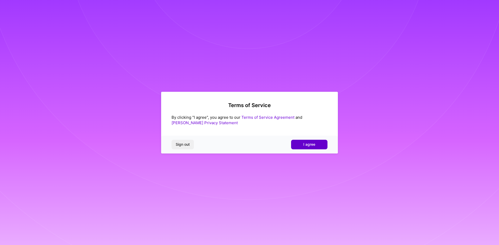
click at [300, 143] on button "I agree" at bounding box center [309, 144] width 36 height 9
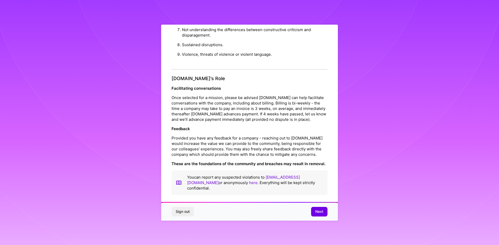
scroll to position [2, 0]
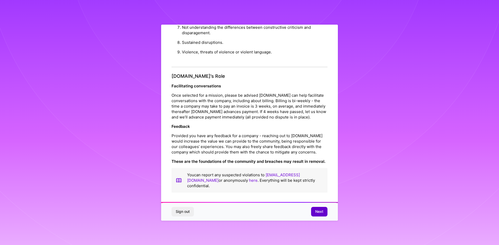
click at [315, 213] on button "Next" at bounding box center [319, 211] width 16 height 9
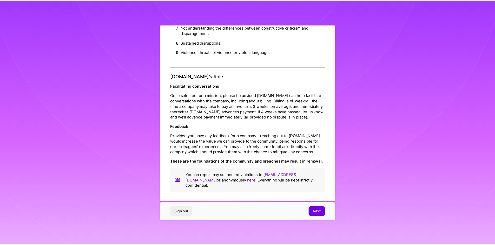
scroll to position [0, 0]
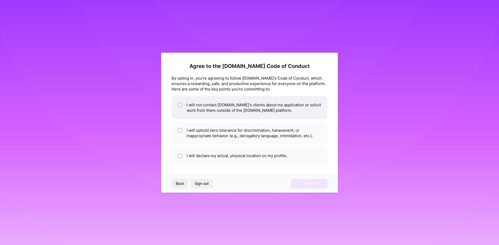
click at [212, 107] on li "I will not contact A.Team's clients about my application or solicit work from t…" at bounding box center [249, 107] width 156 height 23
checkbox input "true"
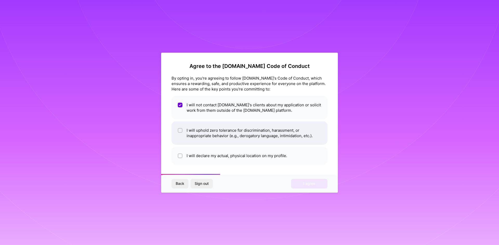
drag, startPoint x: 217, startPoint y: 135, endPoint x: 218, endPoint y: 138, distance: 3.3
click at [217, 135] on li "I will uphold zero tolerance for discrimination, harassment, or inappropriate b…" at bounding box center [249, 133] width 156 height 23
checkbox input "true"
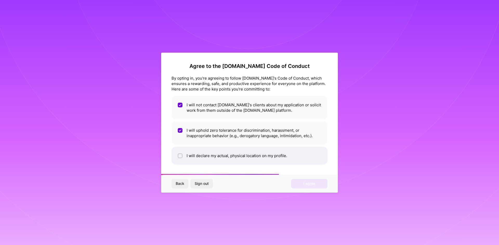
click at [224, 157] on li "I will declare my actual, physical location on my profile." at bounding box center [249, 156] width 156 height 18
checkbox input "true"
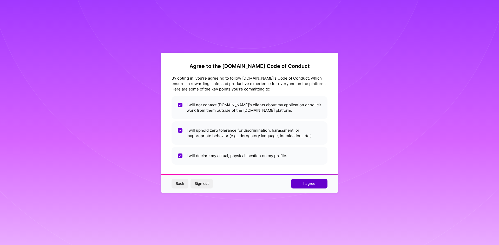
click at [313, 183] on span "I agree" at bounding box center [309, 183] width 12 height 5
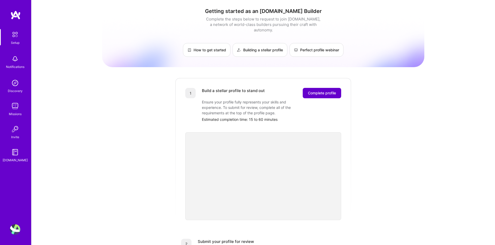
click at [321, 91] on span "Complete profile" at bounding box center [322, 93] width 28 height 5
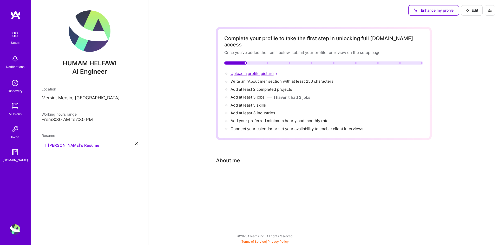
click at [245, 71] on span "Upload a profile picture →" at bounding box center [254, 73] width 48 height 5
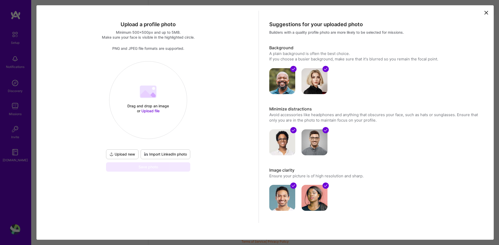
click at [484, 14] on icon at bounding box center [486, 13] width 6 height 6
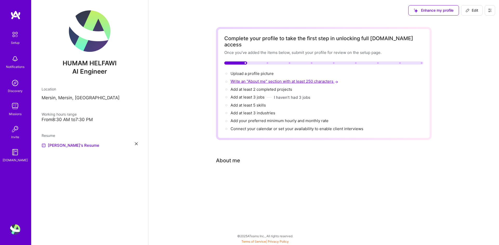
click at [249, 79] on span "Write an "About me" section with at least 250 characters →" at bounding box center [284, 81] width 109 height 5
select select "US"
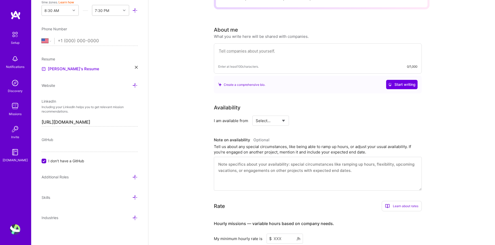
scroll to position [151, 0]
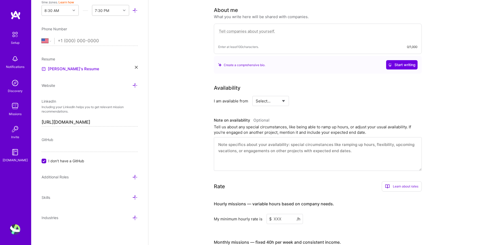
paste textarea "Innovative and performance-driven Computer Vision Engineer with a strong backgr…"
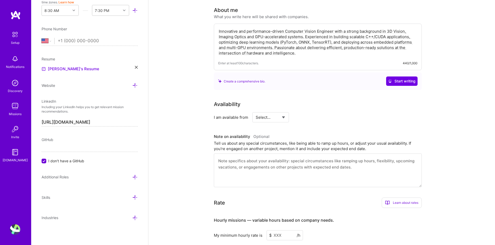
click at [281, 77] on div "Create a comprehensive bio. Start writing" at bounding box center [317, 81] width 199 height 9
click at [312, 46] on textarea "Innovative and performance-driven Computer Vision Engineer with a strong backgr…" at bounding box center [317, 42] width 199 height 28
type textarea "Innovative and performance-driven Computer Vision Engineer with a strong backgr…"
click at [309, 91] on div "Complete your profile to take the first step in unlocking full A.Team access On…" at bounding box center [322, 119] width 216 height 487
click at [277, 113] on select "Select... Right Now Future Date Not Available" at bounding box center [271, 117] width 30 height 13
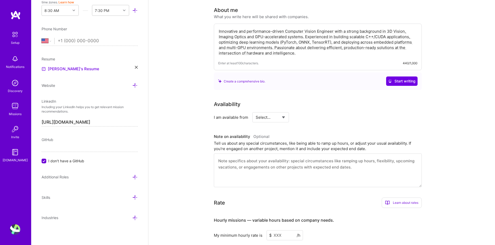
select select "Right Now"
click at [256, 111] on select "Select... Right Now Future Date Not Available" at bounding box center [271, 117] width 30 height 13
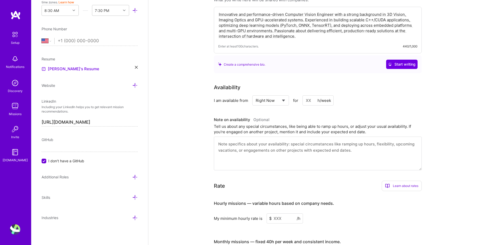
scroll to position [177, 0]
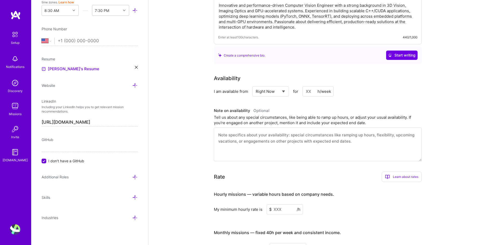
click at [317, 87] on input at bounding box center [317, 91] width 31 height 10
drag, startPoint x: 313, startPoint y: 86, endPoint x: 300, endPoint y: 86, distance: 13.2
click at [300, 86] on div "Select... Right Now Future Date Not Available for h/week" at bounding box center [292, 91] width 81 height 10
type input "40"
click at [270, 134] on textarea at bounding box center [318, 145] width 208 height 34
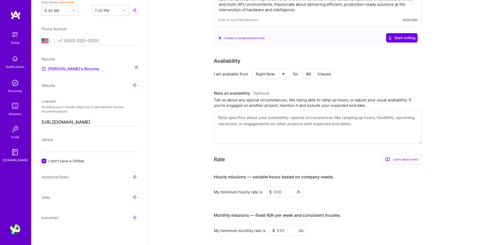
scroll to position [229, 0]
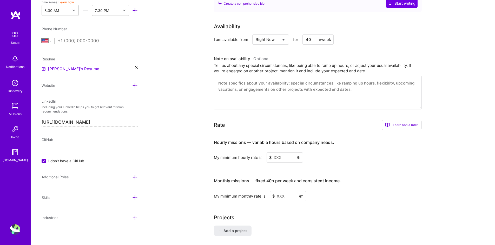
click at [288, 153] on input at bounding box center [284, 158] width 36 height 10
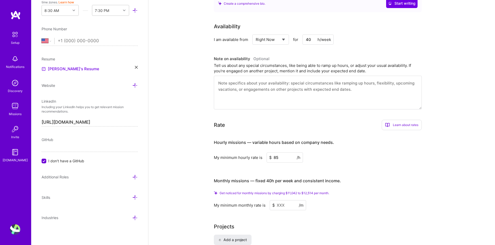
type input "85"
click at [350, 173] on h3 "Monthly missions — fixed 40h per week and consistent income." at bounding box center [318, 181] width 208 height 16
click at [284, 200] on input at bounding box center [288, 205] width 36 height 10
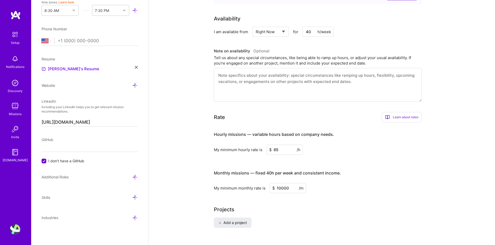
type input "10000"
click at [284, 206] on div "Projects" at bounding box center [322, 210] width 216 height 8
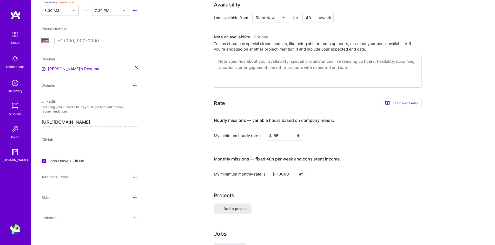
scroll to position [255, 0]
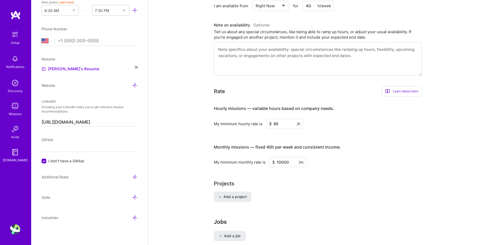
click at [402, 145] on h3 "Monthly missions — fixed 40h per week and consistent income." at bounding box center [318, 147] width 208 height 16
click at [281, 157] on input "10000" at bounding box center [288, 162] width 36 height 10
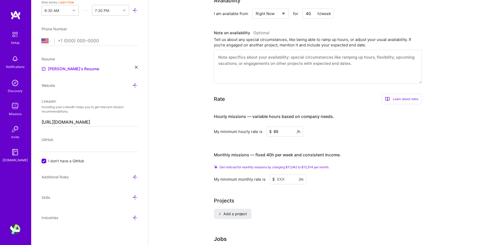
paste input "10000"
type input "10000"
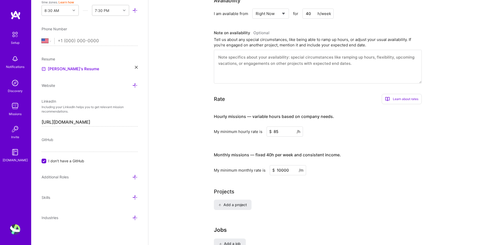
click at [303, 188] on div "Projects" at bounding box center [322, 192] width 216 height 8
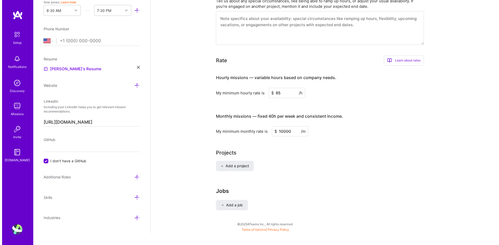
scroll to position [290, 0]
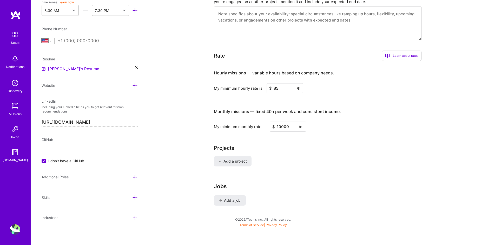
drag, startPoint x: 280, startPoint y: 83, endPoint x: 255, endPoint y: 82, distance: 25.5
click at [255, 83] on div "My minimum hourly rate is $ 85 /h" at bounding box center [318, 88] width 208 height 10
type input "75"
click at [233, 198] on span "Add a job" at bounding box center [230, 200] width 22 height 5
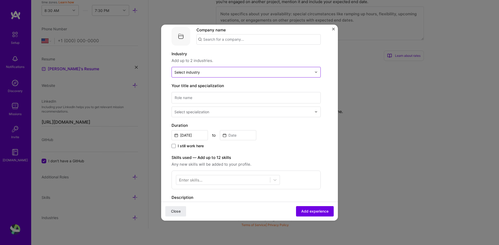
scroll to position [0, 0]
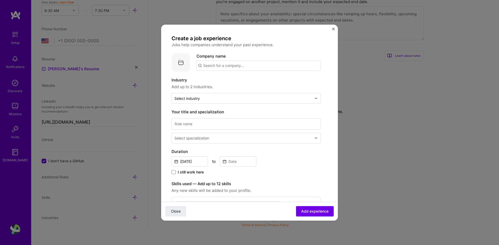
click at [220, 64] on input "text" at bounding box center [258, 66] width 124 height 10
paste input "Senior Computer Vision Engineer"
type input "Senior Computer Vision Engineer"
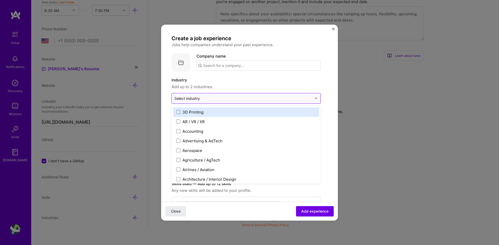
click at [201, 101] on input "text" at bounding box center [242, 98] width 137 height 5
click at [216, 65] on input "text" at bounding box center [258, 66] width 124 height 10
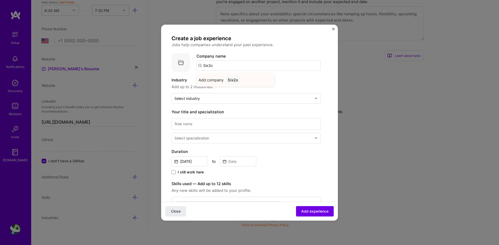
type input "Six2o"
click at [234, 79] on div "Six2o" at bounding box center [232, 80] width 15 height 9
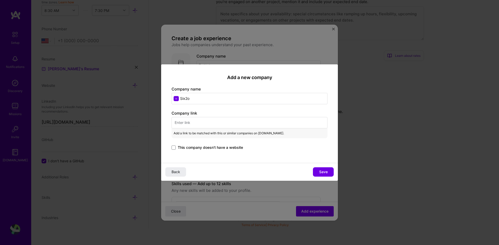
click at [225, 119] on input "text" at bounding box center [249, 122] width 156 height 11
paste input "[URL][DOMAIN_NAME]"
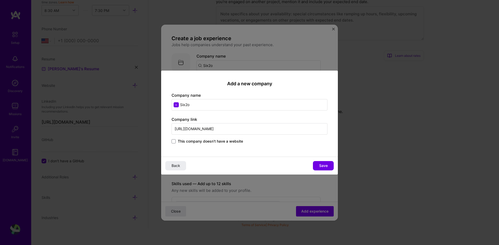
type input "[URL][DOMAIN_NAME]"
click at [220, 152] on div "Add a new company Company name Six2o Company link https://six2ocricket.com/ Thi…" at bounding box center [249, 114] width 177 height 86
click at [323, 166] on span "Save" at bounding box center [323, 165] width 9 height 5
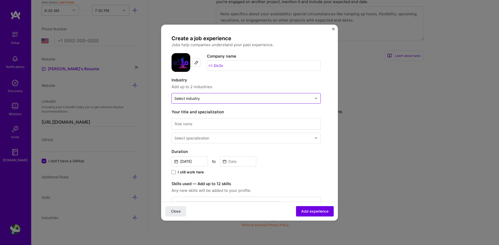
click at [214, 99] on input "text" at bounding box center [242, 98] width 137 height 5
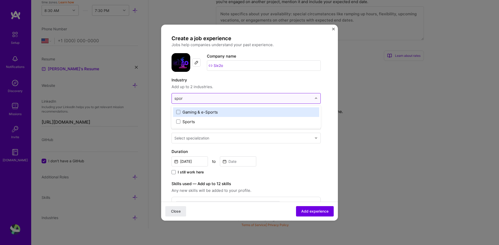
type input "sport"
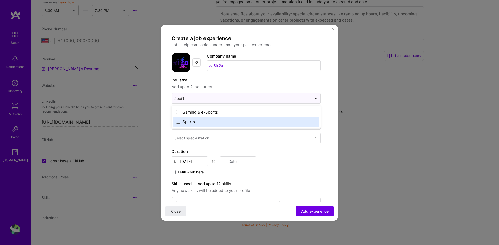
click at [178, 122] on span at bounding box center [178, 122] width 4 height 4
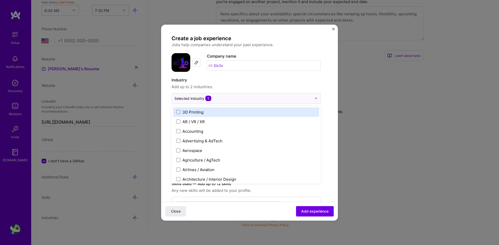
click at [248, 83] on div "Industry Add up to 2 industries." at bounding box center [245, 83] width 149 height 13
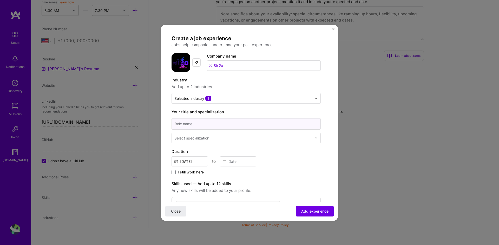
click at [215, 125] on input at bounding box center [245, 123] width 149 height 11
paste input "[URL][DOMAIN_NAME]"
type input "[URL][DOMAIN_NAME]"
paste input "Senior Computer Vision Engineer"
type input "Senior Computer Vision Engineer"
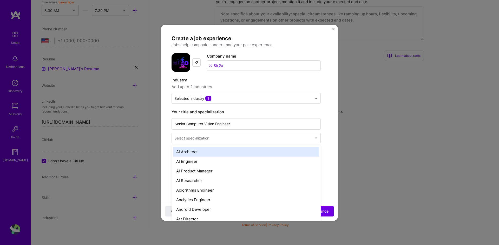
click at [205, 140] on div "Select specialization" at bounding box center [191, 138] width 35 height 5
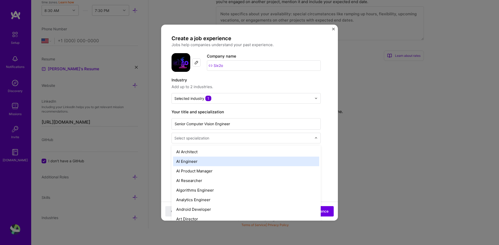
click at [210, 159] on div "AI Engineer" at bounding box center [246, 162] width 146 height 10
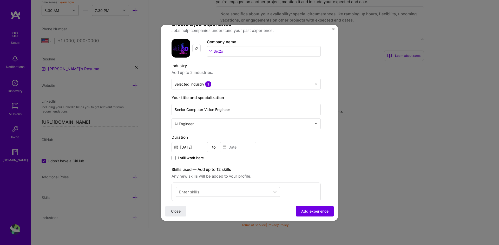
scroll to position [26, 0]
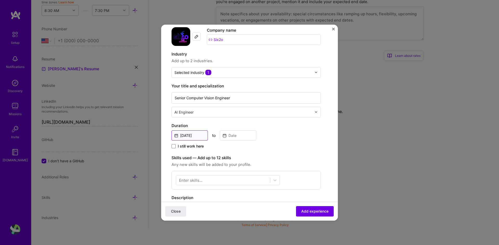
click at [194, 136] on input "[DATE]" at bounding box center [189, 136] width 36 height 10
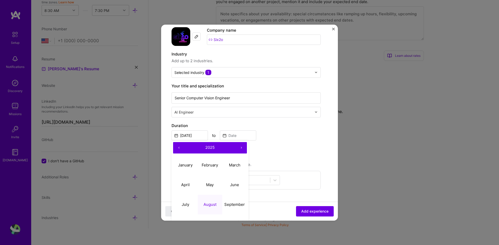
click at [178, 148] on button "‹" at bounding box center [178, 147] width 11 height 11
click at [210, 167] on abbr "February" at bounding box center [210, 165] width 16 height 5
type input "[DATE]"
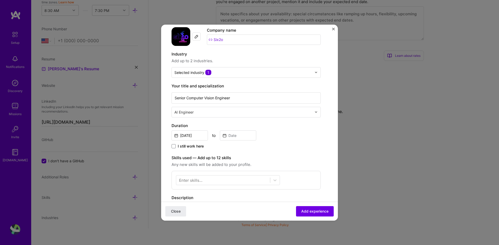
click at [186, 148] on span "I still work here" at bounding box center [191, 146] width 26 height 5
click at [0, 0] on input "I still work here" at bounding box center [0, 0] width 0 height 0
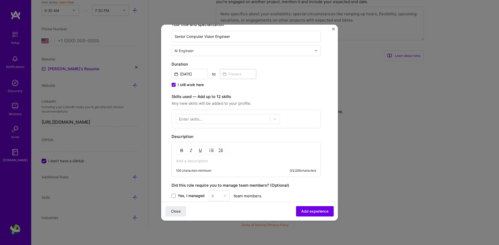
scroll to position [104, 0]
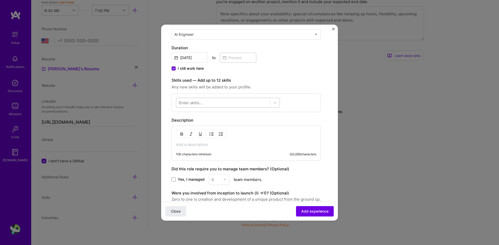
click at [205, 103] on div at bounding box center [223, 102] width 94 height 9
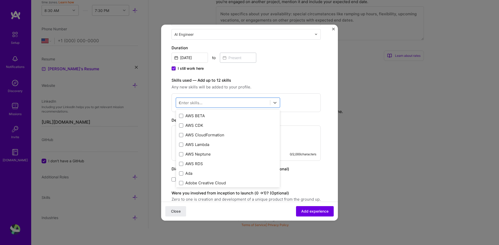
scroll to position [0, 0]
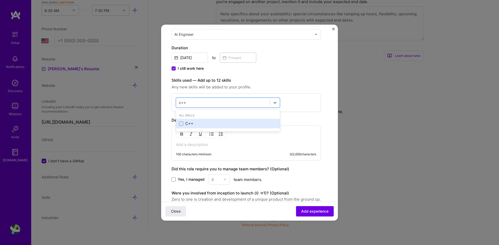
click at [181, 123] on span at bounding box center [181, 124] width 4 height 4
click at [0, 0] on input "checkbox" at bounding box center [0, 0] width 0 height 0
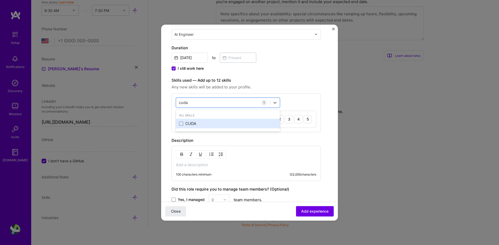
click at [184, 122] on div "CUDA" at bounding box center [228, 123] width 98 height 5
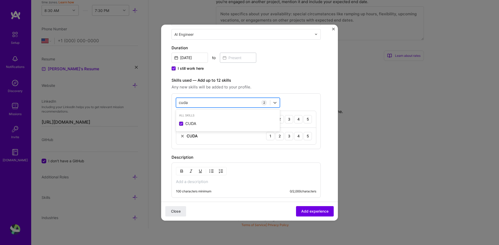
click at [194, 103] on div "cuda cuda" at bounding box center [223, 102] width 94 height 9
click at [199, 124] on div "PyTorch" at bounding box center [228, 123] width 98 height 5
click at [200, 102] on div "Pytor Pytor" at bounding box center [223, 102] width 94 height 9
type input "Yolo"
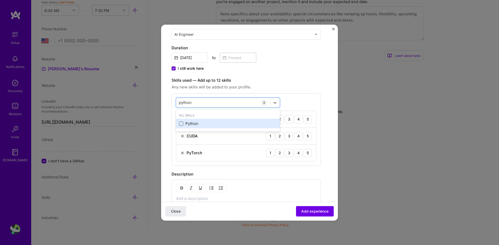
click at [182, 124] on span at bounding box center [181, 124] width 4 height 4
click at [0, 0] on input "checkbox" at bounding box center [0, 0] width 0 height 0
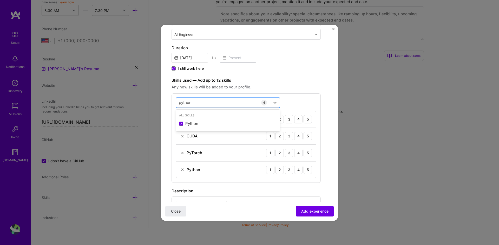
type input "python"
click at [302, 88] on span "Any new skills will be added to your profile." at bounding box center [245, 87] width 149 height 6
click at [307, 119] on div "5" at bounding box center [307, 119] width 8 height 8
click at [306, 136] on div "5" at bounding box center [307, 136] width 8 height 8
click at [307, 152] on div "5" at bounding box center [307, 153] width 8 height 8
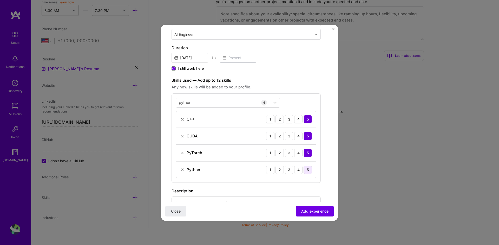
drag, startPoint x: 307, startPoint y: 171, endPoint x: 303, endPoint y: 171, distance: 4.2
click at [307, 170] on div "5" at bounding box center [307, 170] width 8 height 8
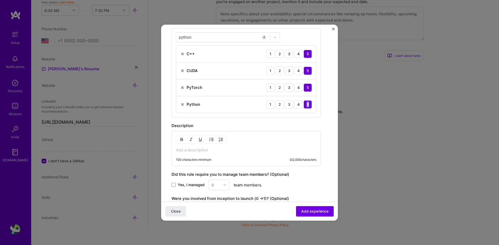
scroll to position [208, 0]
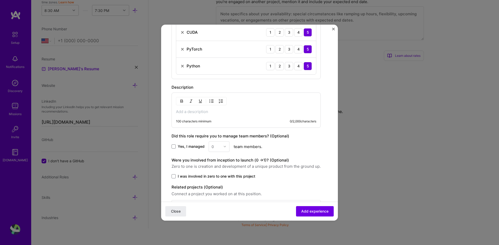
click at [199, 111] on p at bounding box center [246, 111] width 140 height 5
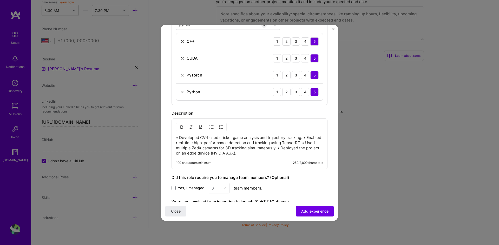
click at [200, 138] on p "• Developed CV-based cricket game analysis and trajectory tracking. • Enabled r…" at bounding box center [249, 145] width 147 height 21
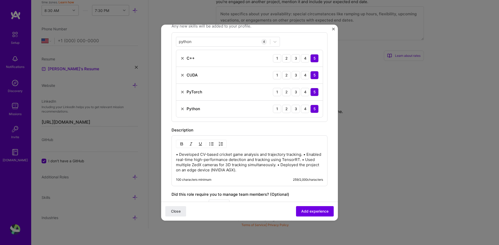
scroll to position [156, 0]
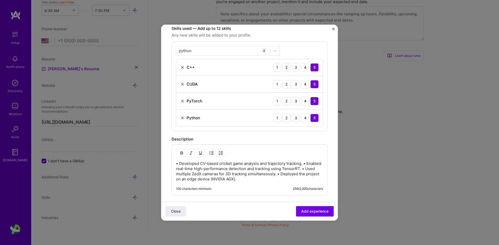
click at [304, 163] on p "• Developed CV-based cricket game analysis and trajectory tracking. • Enabled r…" at bounding box center [249, 171] width 147 height 21
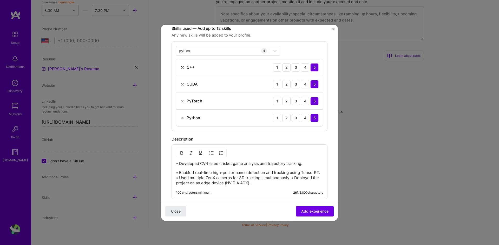
click at [309, 178] on p "• Enabled real-time high-performance detection and tracking using TensorRT. • U…" at bounding box center [249, 178] width 147 height 16
click at [195, 177] on p "• Enabled real-time high-performance detection and tracking using TensorRT. • U…" at bounding box center [249, 175] width 147 height 10
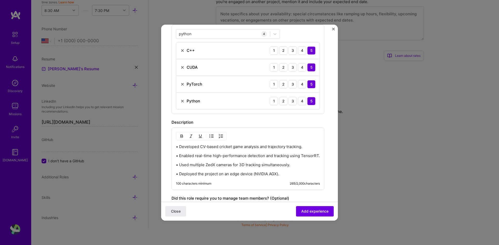
scroll to position [182, 0]
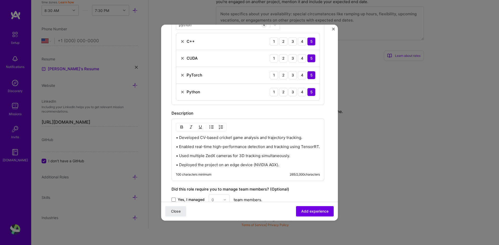
click at [177, 168] on p "• Deployed the project on an edge device (NVIDIA AGX)." at bounding box center [248, 165] width 144 height 5
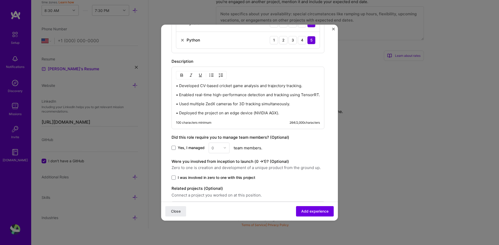
scroll to position [260, 0]
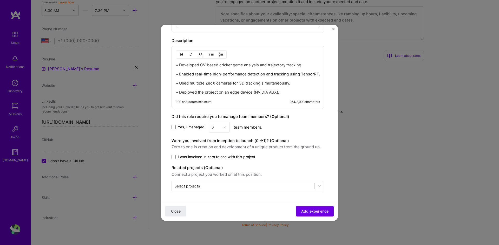
click at [193, 157] on span "I was involved in zero to one with this project" at bounding box center [216, 157] width 77 height 5
click at [0, 0] on input "I was involved in zero to one with this project" at bounding box center [0, 0] width 0 height 0
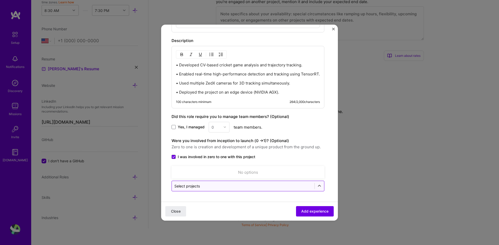
click at [218, 183] on div at bounding box center [242, 186] width 137 height 6
click at [288, 152] on div "Were you involved from inception to launch (0 - > 1)? (Optional) Zero to one is…" at bounding box center [247, 149] width 153 height 22
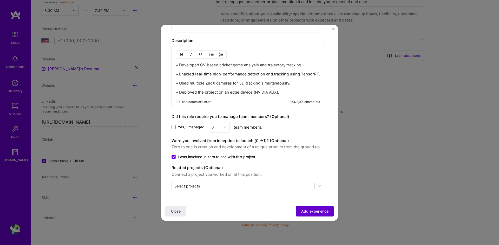
click at [317, 213] on span "Add experience" at bounding box center [314, 211] width 27 height 5
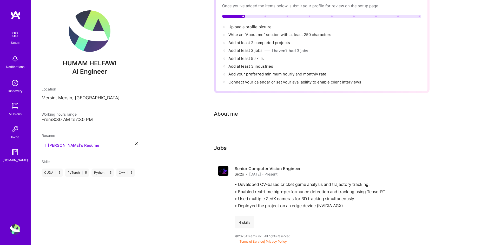
scroll to position [41, 0]
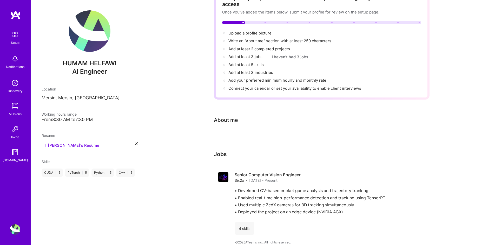
click at [219, 151] on h3 "Jobs" at bounding box center [322, 154] width 216 height 6
click at [244, 156] on div "Jobs Senior Computer Vision Engineer Six2o · Feb 2024 - Present • Developed CV-…" at bounding box center [322, 195] width 216 height 88
click at [247, 225] on div "4 skills" at bounding box center [245, 229] width 20 height 12
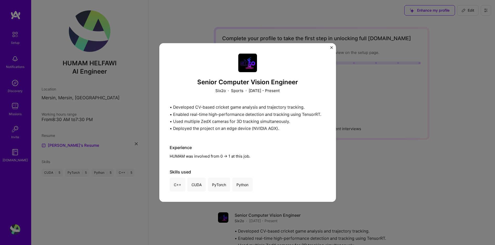
click at [330, 49] on button "Close" at bounding box center [331, 48] width 3 height 5
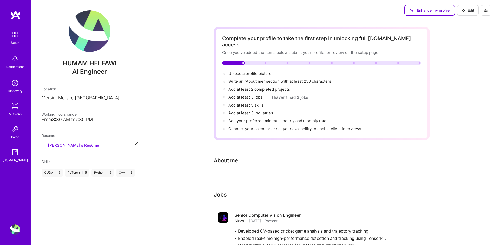
click at [464, 12] on icon at bounding box center [463, 10] width 4 height 4
select select "US"
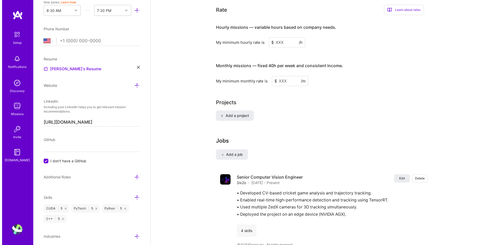
scroll to position [330, 0]
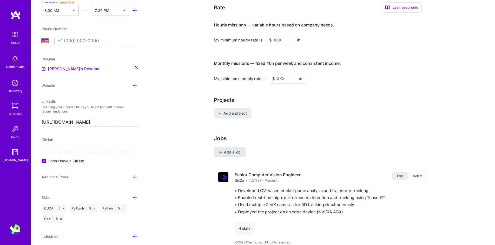
click at [227, 150] on span "Add a job" at bounding box center [230, 152] width 22 height 5
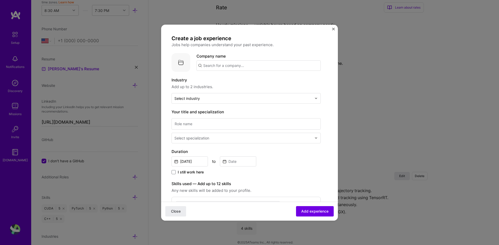
click at [214, 62] on input "text" at bounding box center [258, 66] width 124 height 10
type input "TreoAI"
click at [234, 79] on div "TreoAI" at bounding box center [233, 80] width 16 height 9
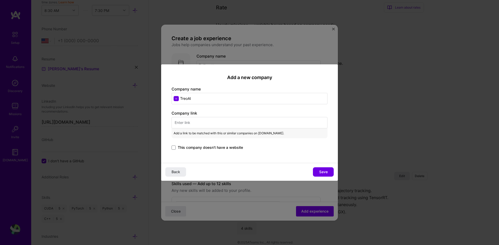
click at [206, 119] on input "text" at bounding box center [249, 122] width 156 height 11
paste input "https://www.treo.ai/"
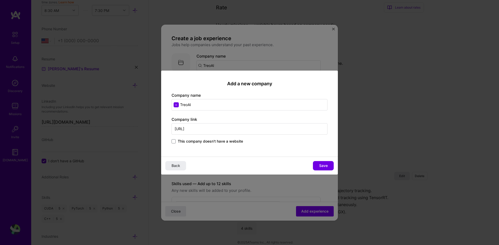
type input "https://www.treo.ai/"
click at [247, 145] on div "Add a new company Company name TreoAI Company link https://www.treo.ai/ This co…" at bounding box center [249, 114] width 177 height 86
click at [323, 167] on span "Save" at bounding box center [323, 165] width 9 height 5
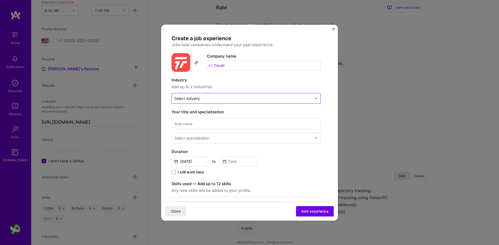
click at [222, 97] on input "text" at bounding box center [242, 98] width 137 height 5
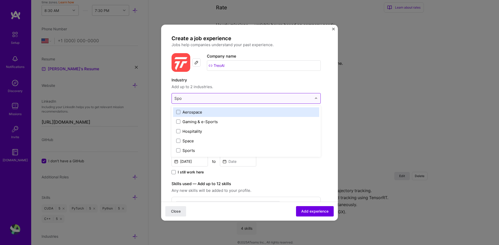
type input "Spor"
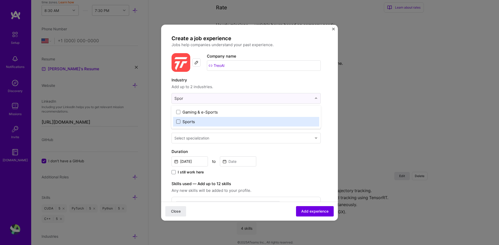
click at [177, 123] on span at bounding box center [178, 122] width 4 height 4
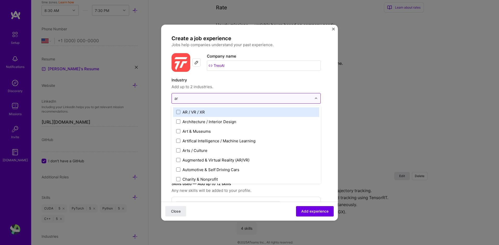
type input "art"
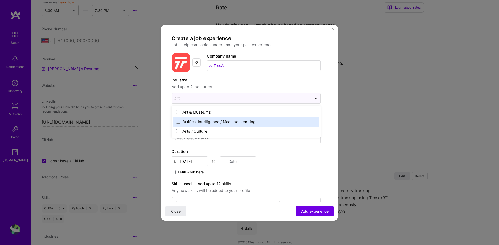
click at [203, 120] on div "Artifical Intelligence / Machine Learning" at bounding box center [218, 121] width 73 height 5
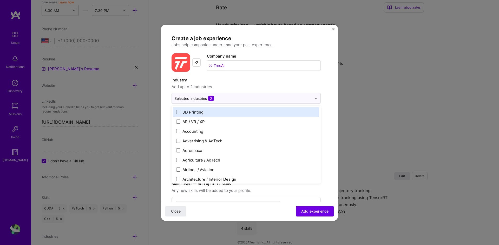
click at [259, 82] on label "Industry" at bounding box center [245, 80] width 149 height 6
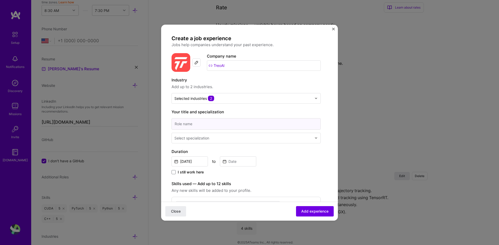
click at [219, 121] on input at bounding box center [245, 123] width 149 height 11
type input "Senior Computer Vision Engineer"
click at [218, 138] on input "text" at bounding box center [243, 138] width 138 height 5
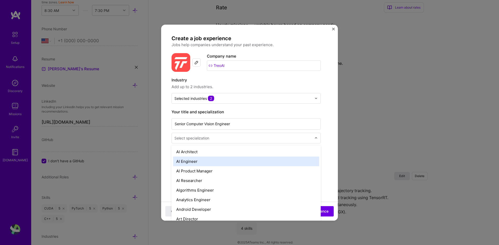
click at [204, 159] on div "AI Engineer" at bounding box center [246, 162] width 146 height 10
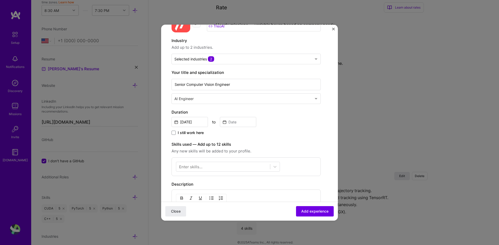
scroll to position [52, 0]
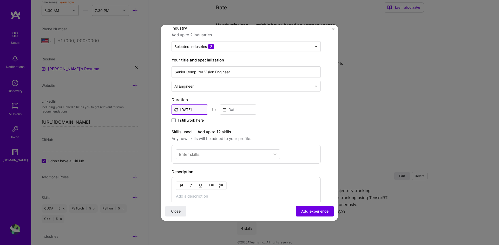
click at [200, 108] on input "[DATE]" at bounding box center [189, 110] width 36 height 10
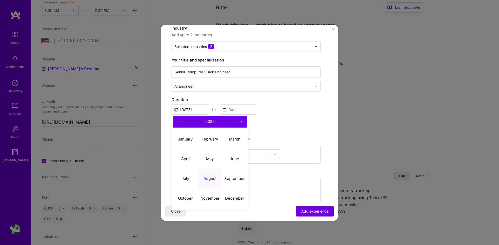
click at [178, 122] on button "‹" at bounding box center [178, 121] width 11 height 11
click at [179, 122] on button "‹" at bounding box center [178, 121] width 11 height 11
click at [206, 198] on abbr "November" at bounding box center [209, 198] width 19 height 5
type input "Nov, 2023"
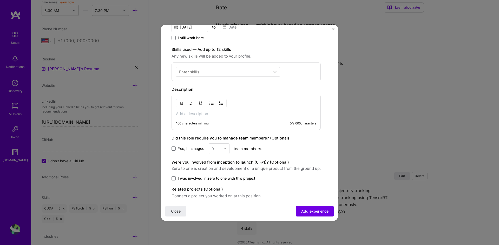
scroll to position [156, 0]
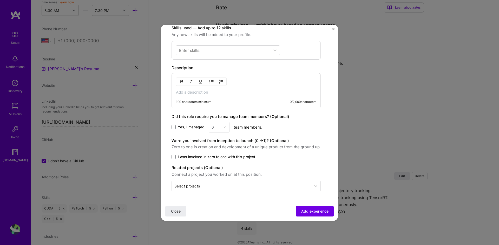
click at [209, 91] on p at bounding box center [246, 92] width 140 height 5
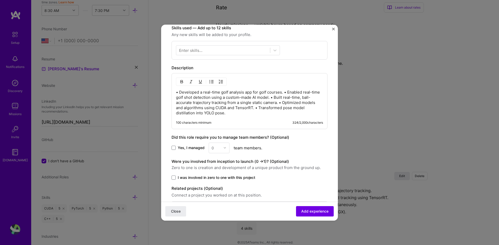
click at [285, 91] on p "• Developed a real-time golf analysis app for golf courses. • Enabled real-time…" at bounding box center [249, 103] width 147 height 26
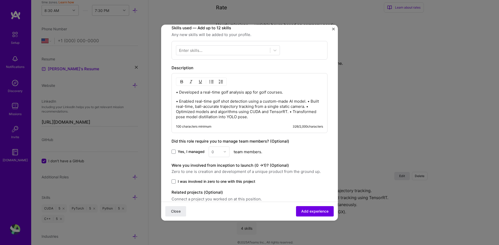
click at [308, 102] on p "• Enabled real-time golf shot detection using a custom-made AI model. • Built r…" at bounding box center [249, 109] width 147 height 21
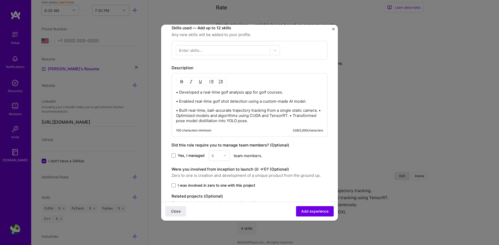
click at [309, 115] on p "• Built real-time, ball-accurate trajectory tracking from a single static camer…" at bounding box center [249, 116] width 147 height 16
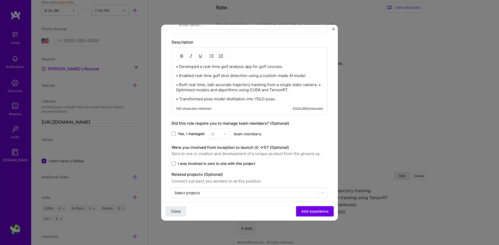
scroll to position [182, 0]
click at [192, 89] on p "• Built real-time, ball-accurate trajectory tracking from a single static camer…" at bounding box center [249, 87] width 147 height 10
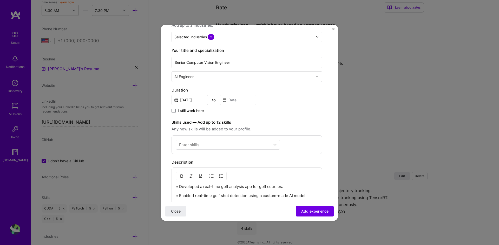
scroll to position [52, 0]
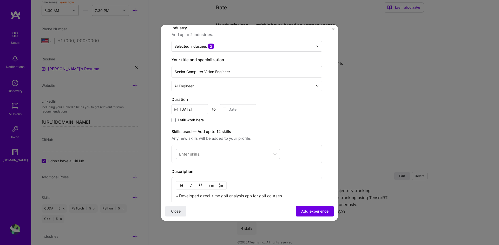
click at [186, 119] on span "I still work here" at bounding box center [191, 120] width 26 height 5
click at [0, 0] on input "I still work here" at bounding box center [0, 0] width 0 height 0
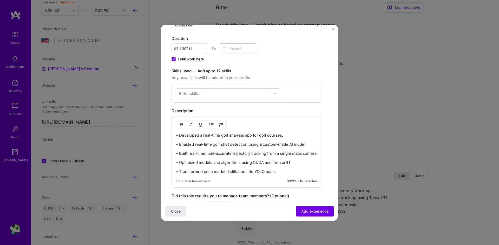
scroll to position [104, 0]
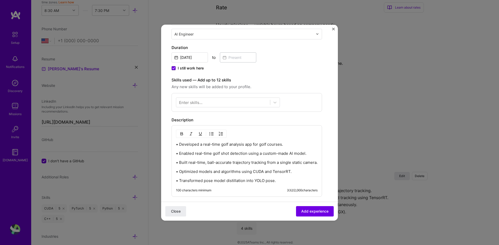
click at [197, 101] on div "Enter skills..." at bounding box center [190, 102] width 23 height 5
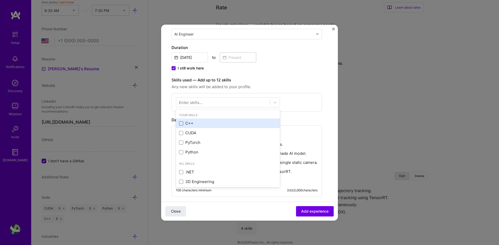
click at [179, 123] on span at bounding box center [181, 124] width 4 height 4
click at [0, 0] on input "checkbox" at bounding box center [0, 0] width 0 height 0
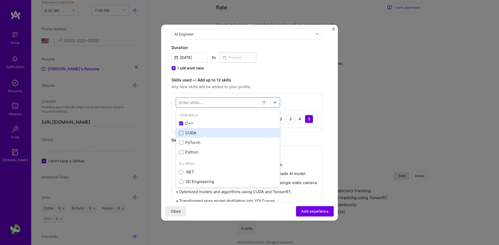
click at [181, 133] on span at bounding box center [181, 133] width 4 height 4
click at [0, 0] on input "checkbox" at bounding box center [0, 0] width 0 height 0
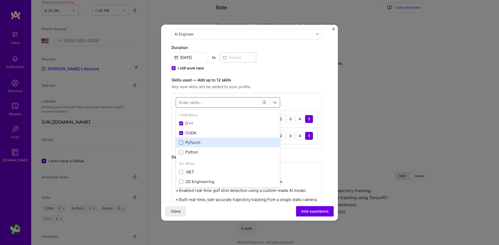
click at [180, 142] on span at bounding box center [181, 143] width 4 height 4
click at [0, 0] on input "checkbox" at bounding box center [0, 0] width 0 height 0
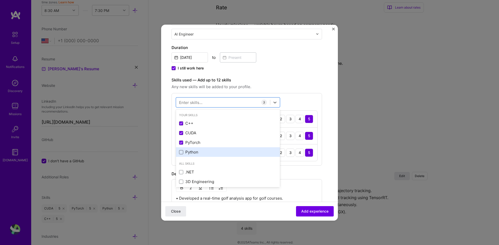
click at [181, 150] on span at bounding box center [181, 152] width 4 height 4
click at [0, 0] on input "checkbox" at bounding box center [0, 0] width 0 height 0
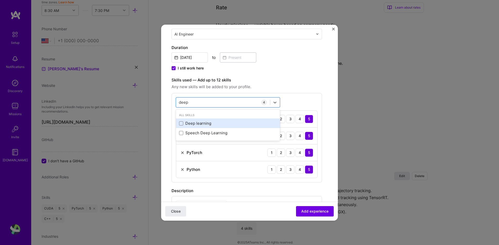
click at [186, 123] on div "Deep learning" at bounding box center [228, 123] width 98 height 5
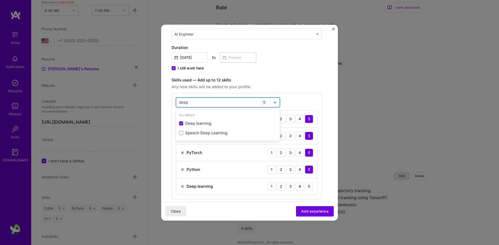
click at [197, 104] on div "deep deep" at bounding box center [223, 102] width 94 height 9
type input "cnn"
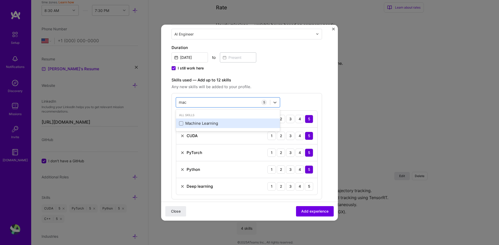
click at [214, 124] on div "Machine Learning" at bounding box center [228, 123] width 98 height 5
type input "mac"
click at [307, 83] on div "Skills used — Add up to 12 skills Any new skills will be added to your profile." at bounding box center [246, 83] width 150 height 13
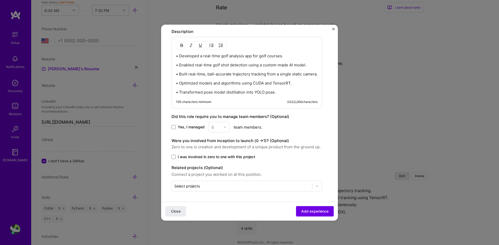
scroll to position [303, 0]
click at [183, 156] on span "I was involved in zero to one with this project" at bounding box center [216, 157] width 77 height 5
click at [0, 0] on input "I was involved in zero to one with this project" at bounding box center [0, 0] width 0 height 0
click at [211, 184] on input "text" at bounding box center [241, 186] width 135 height 5
click at [297, 150] on div "Were you involved from inception to launch (0 - > 1)? (Optional) Zero to one is…" at bounding box center [246, 149] width 150 height 22
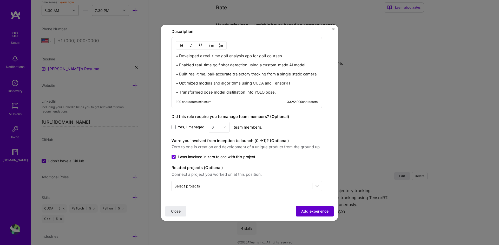
click at [309, 211] on span "Add experience" at bounding box center [314, 211] width 27 height 5
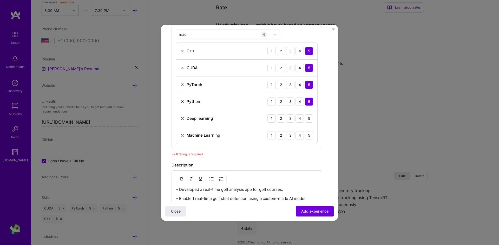
scroll to position [157, 0]
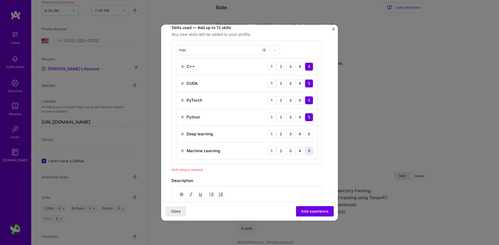
click at [311, 150] on div "5" at bounding box center [309, 151] width 8 height 8
click at [310, 132] on div "5" at bounding box center [309, 134] width 8 height 8
click at [311, 210] on span "Add experience" at bounding box center [314, 211] width 27 height 5
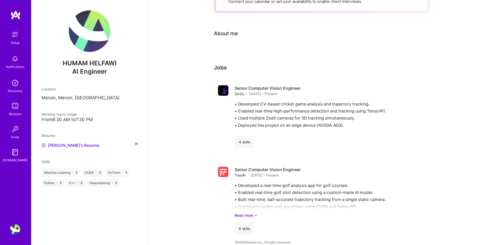
scroll to position [0, 0]
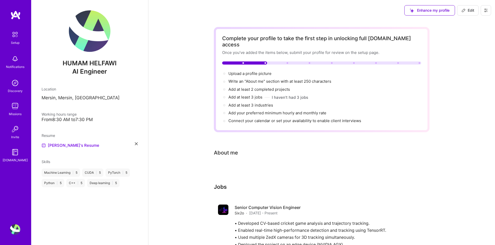
click at [467, 10] on span "Edit" at bounding box center [467, 10] width 13 height 5
select select "US"
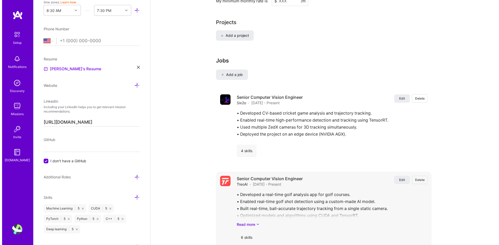
scroll to position [409, 0]
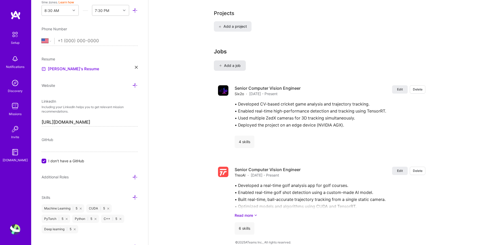
click at [225, 63] on span "Add a job" at bounding box center [230, 65] width 22 height 5
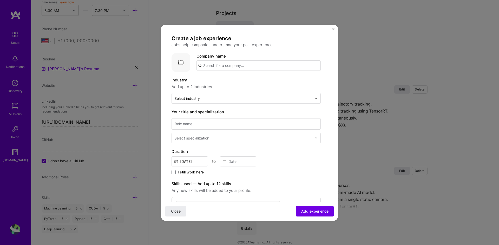
click at [220, 65] on input "text" at bounding box center [258, 66] width 124 height 10
paste input "Strong Analytics"
click at [238, 83] on div "Strong Analytics, a OneSix Company strong.io" at bounding box center [245, 81] width 67 height 10
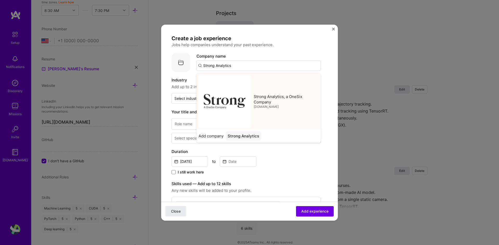
type input "Strong Analytics, a OneSix Company"
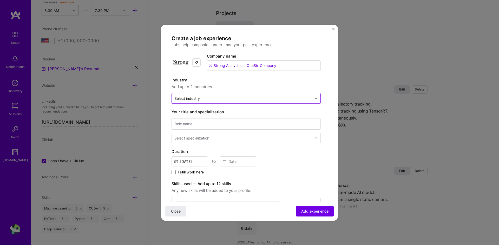
click at [216, 100] on input "text" at bounding box center [242, 98] width 137 height 5
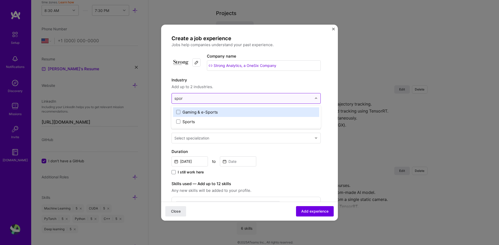
type input "sport"
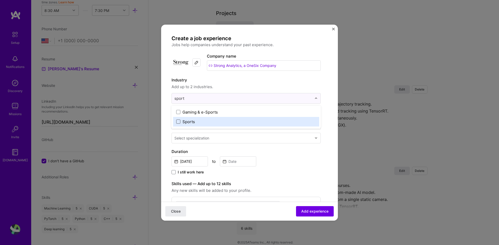
click at [178, 123] on span at bounding box center [178, 122] width 4 height 4
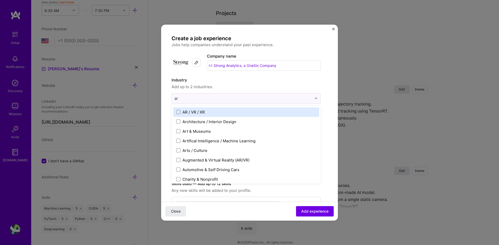
type input "art"
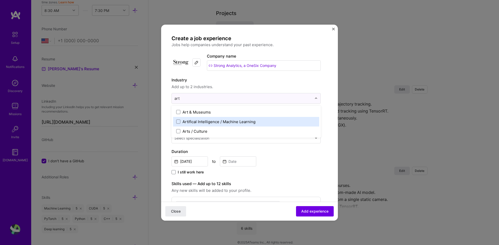
click at [175, 123] on div "Artifical Intelligence / Machine Learning" at bounding box center [246, 122] width 146 height 10
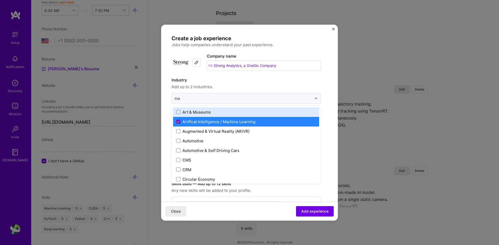
type input "mac"
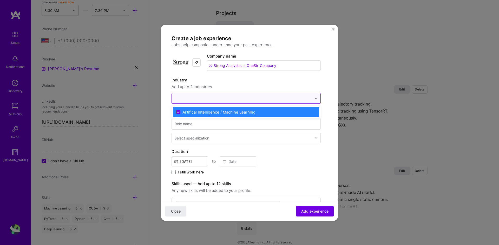
click at [228, 95] on div at bounding box center [243, 98] width 143 height 10
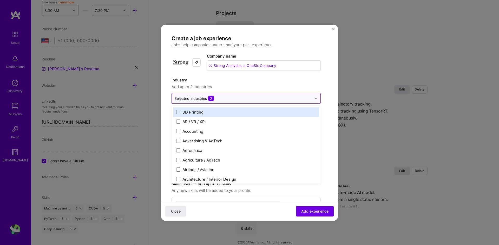
click at [226, 98] on input "text" at bounding box center [242, 98] width 137 height 5
click at [230, 88] on span "Add up to 2 industries." at bounding box center [245, 87] width 149 height 6
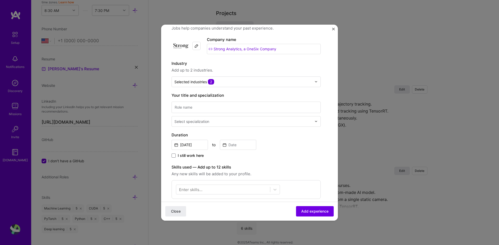
scroll to position [26, 0]
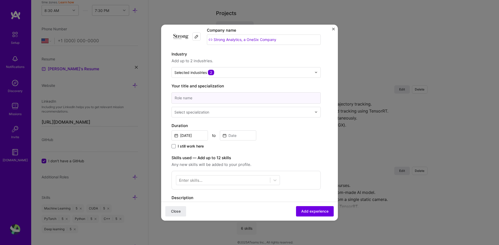
click at [189, 100] on input at bounding box center [245, 97] width 149 height 11
type input "Senior Computer Vision Engineer"
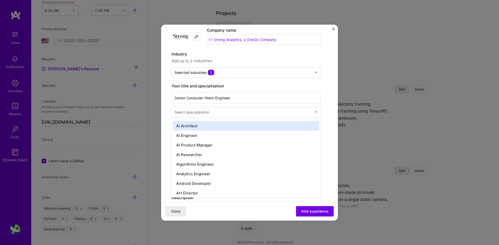
click at [206, 115] on div "Select specialization" at bounding box center [191, 112] width 35 height 5
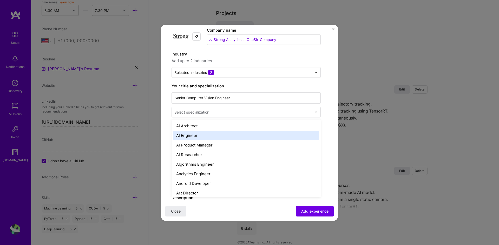
click at [197, 134] on div "AI Engineer" at bounding box center [246, 136] width 146 height 10
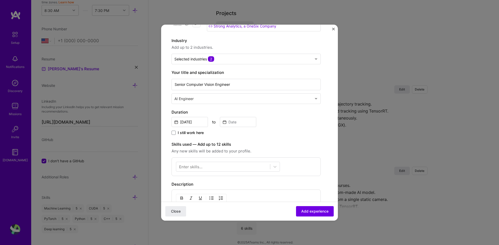
scroll to position [52, 0]
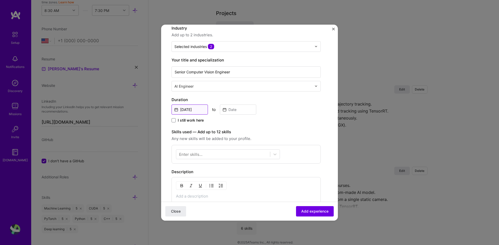
click at [188, 108] on input "[DATE]" at bounding box center [189, 110] width 36 height 10
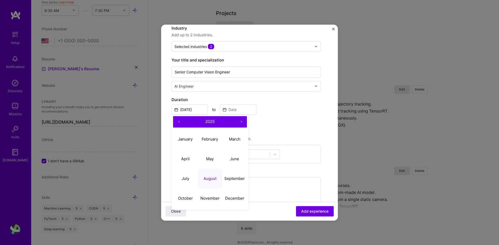
click at [177, 123] on button "‹" at bounding box center [178, 121] width 11 height 11
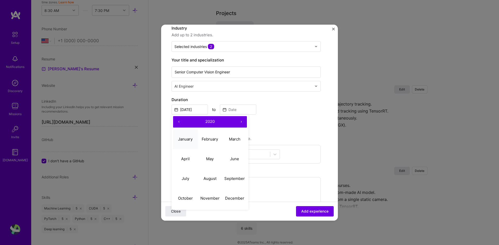
click at [180, 139] on abbr "January" at bounding box center [185, 139] width 15 height 5
type input "Jan, 2020"
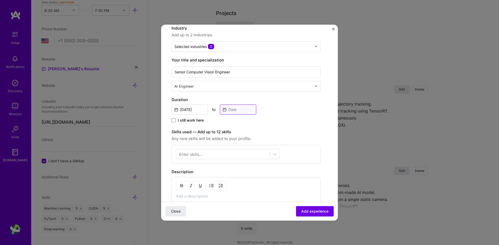
click at [232, 109] on input at bounding box center [238, 110] width 36 height 10
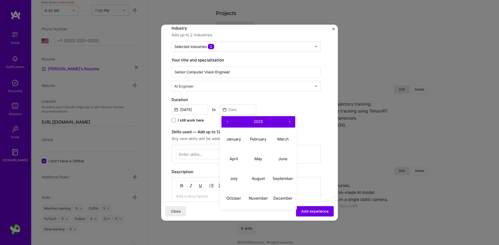
click at [228, 122] on button "‹" at bounding box center [226, 121] width 11 height 11
click at [233, 140] on abbr "January" at bounding box center [233, 139] width 15 height 5
type input "Jan, 2023"
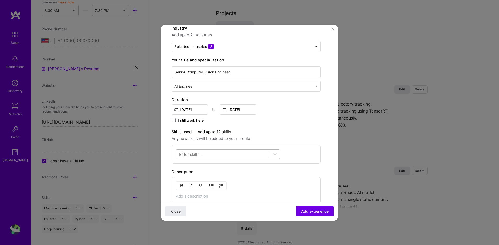
click at [219, 155] on div at bounding box center [223, 154] width 94 height 9
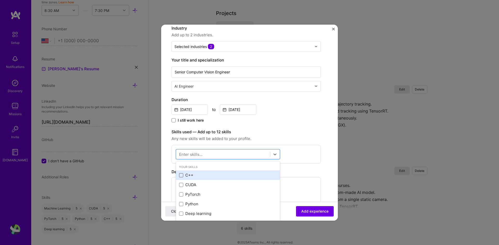
click at [180, 175] on span at bounding box center [181, 175] width 4 height 4
click at [0, 0] on input "checkbox" at bounding box center [0, 0] width 0 height 0
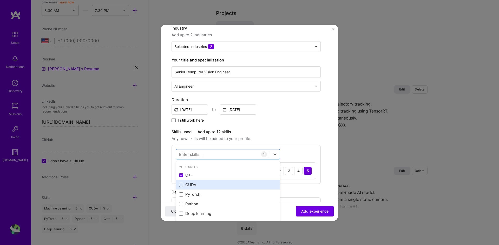
click at [182, 183] on span at bounding box center [181, 185] width 4 height 4
click at [0, 0] on input "checkbox" at bounding box center [0, 0] width 0 height 0
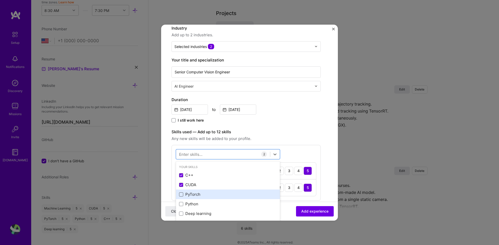
click at [180, 195] on span at bounding box center [181, 195] width 4 height 4
click at [0, 0] on input "checkbox" at bounding box center [0, 0] width 0 height 0
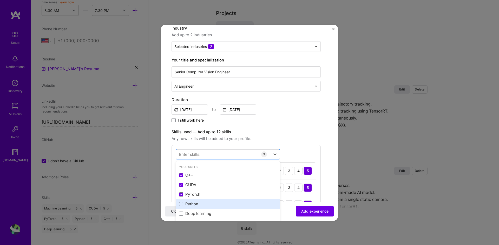
scroll to position [26, 0]
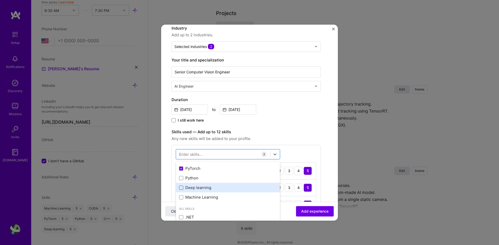
click at [182, 187] on span at bounding box center [181, 188] width 4 height 4
click at [0, 0] on input "checkbox" at bounding box center [0, 0] width 0 height 0
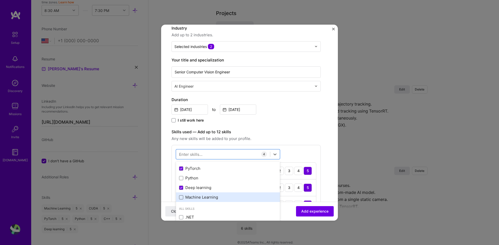
click at [181, 197] on span at bounding box center [181, 198] width 4 height 4
click at [0, 0] on input "checkbox" at bounding box center [0, 0] width 0 height 0
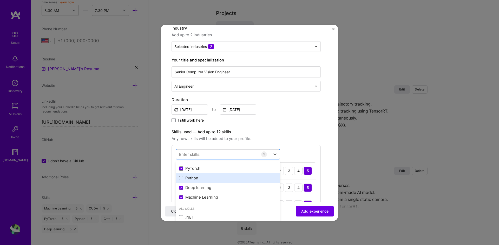
click at [182, 178] on span at bounding box center [181, 178] width 4 height 4
click at [0, 0] on input "checkbox" at bounding box center [0, 0] width 0 height 0
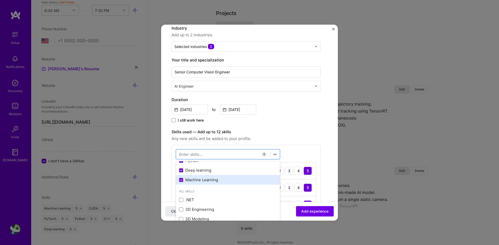
scroll to position [52, 0]
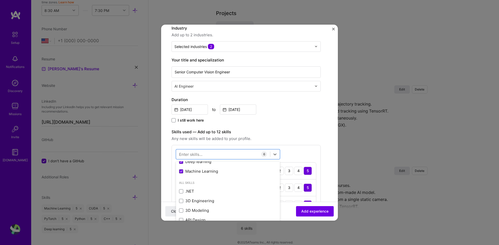
click at [292, 125] on div "Create a job experience Jobs help companies understand your past experience. Co…" at bounding box center [245, 191] width 149 height 417
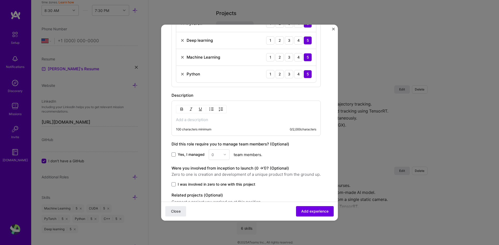
scroll to position [234, 0]
click at [208, 115] on div "100 characters minimum 0 / 2,000 characters" at bounding box center [245, 117] width 149 height 35
click at [196, 120] on p at bounding box center [246, 119] width 140 height 5
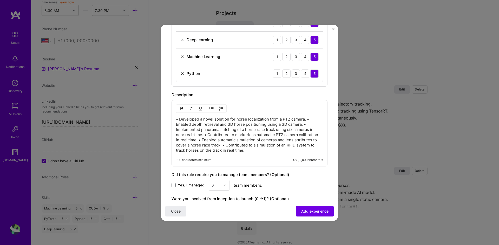
click at [307, 118] on p "• Developed a novel solution for horse localization from a PTZ camera. • Enable…" at bounding box center [249, 135] width 147 height 36
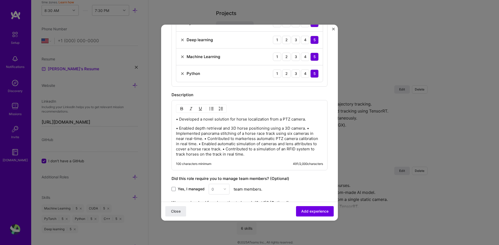
click at [306, 129] on p "• Enabled depth retrieval and 3D horse positioning using a 3D camera. • Impleme…" at bounding box center [249, 141] width 147 height 31
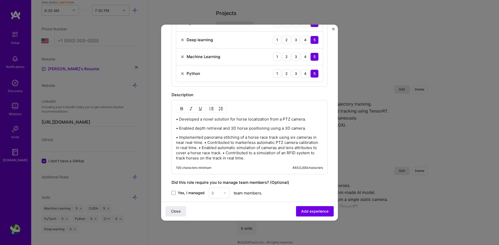
click at [203, 142] on p "• Implemented panorama stitching of a horse race track using six cameras in nea…" at bounding box center [249, 148] width 147 height 26
click at [204, 144] on p "• Implemented panorama stitching of a horse race track using six cameras in nea…" at bounding box center [249, 148] width 147 height 26
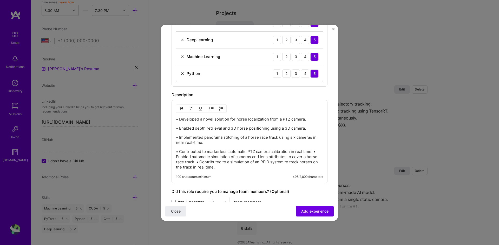
click at [197, 161] on p "• Contributed to markerless automatic PTZ camera calibration in real time. • En…" at bounding box center [249, 159] width 147 height 21
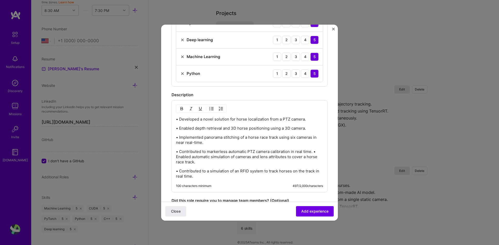
click at [313, 152] on p "• Contributed to markerless automatic PTZ camera calibration in real time. • En…" at bounding box center [249, 157] width 147 height 16
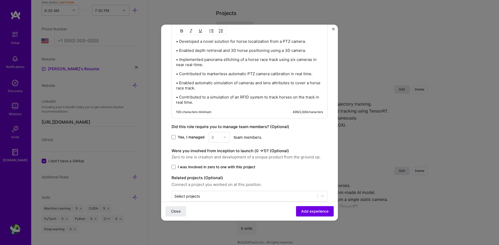
scroll to position [322, 0]
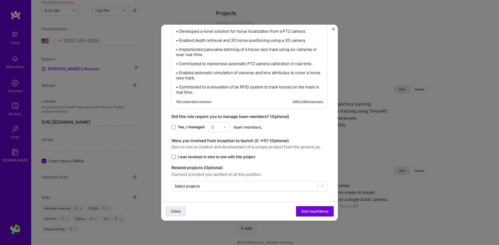
click at [173, 156] on span at bounding box center [173, 157] width 4 height 4
click at [0, 0] on input "I was involved in zero to one with this project" at bounding box center [0, 0] width 0 height 0
click at [200, 186] on input "text" at bounding box center [244, 186] width 141 height 5
click at [295, 150] on div "Were you involved from inception to launch (0 - > 1)? (Optional) Zero to one is…" at bounding box center [249, 149] width 156 height 22
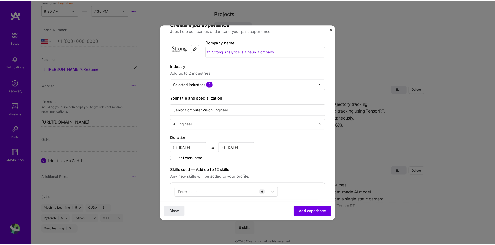
scroll to position [10, 0]
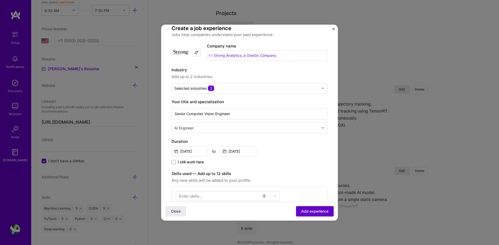
click at [301, 210] on span "Add experience" at bounding box center [314, 211] width 27 height 5
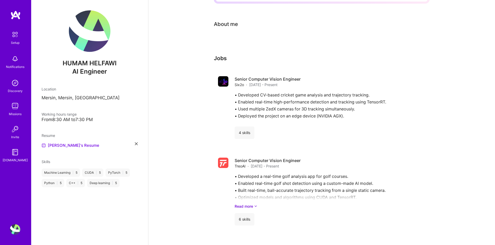
scroll to position [0, 0]
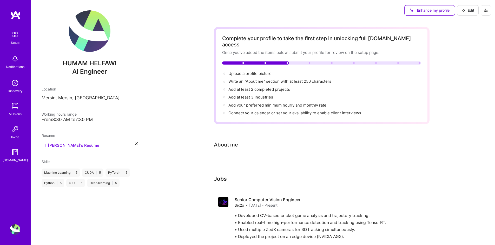
click at [468, 9] on span "Edit" at bounding box center [467, 10] width 13 height 5
select select "US"
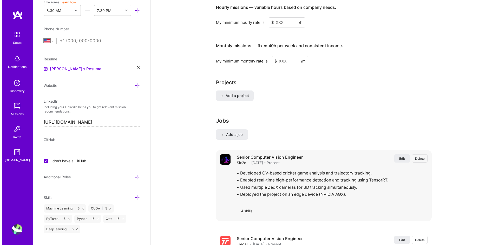
scroll to position [280, 0]
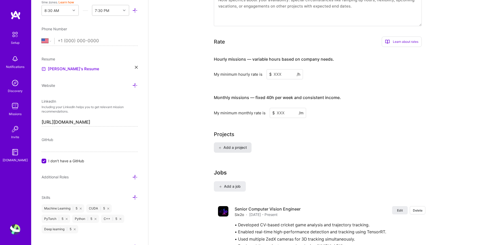
click at [230, 145] on span "Add a project" at bounding box center [232, 147] width 28 height 5
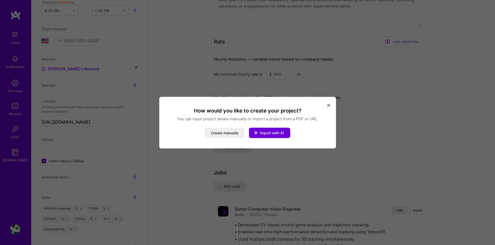
click at [329, 106] on icon "modal" at bounding box center [328, 105] width 3 height 3
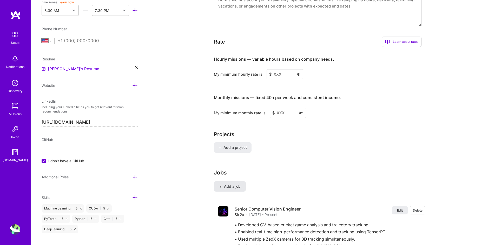
click at [229, 182] on button "Add a job" at bounding box center [230, 187] width 32 height 10
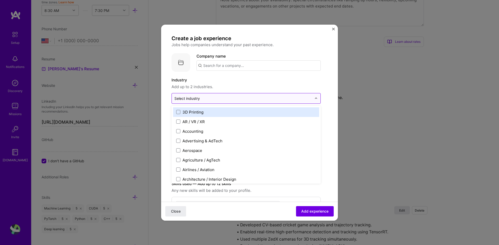
click at [206, 99] on input "text" at bounding box center [242, 98] width 137 height 5
click at [218, 68] on input "text" at bounding box center [258, 66] width 124 height 10
paste input "AI Research Engineer"
type input "AI Research Engineer"
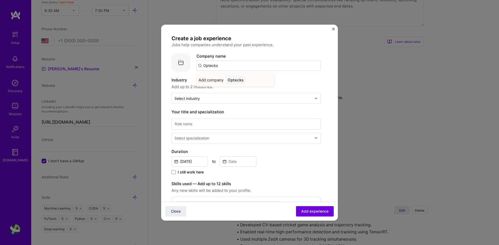
type input "Optecks"
click at [239, 81] on div "Optecks" at bounding box center [235, 80] width 20 height 9
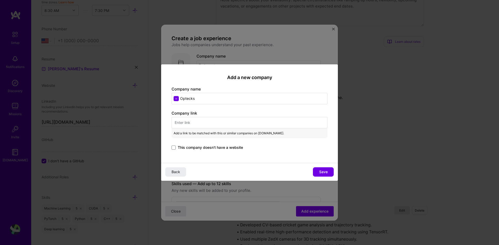
click at [224, 124] on input "text" at bounding box center [249, 122] width 156 height 11
paste input "https://www.optecks.com/Portal/"
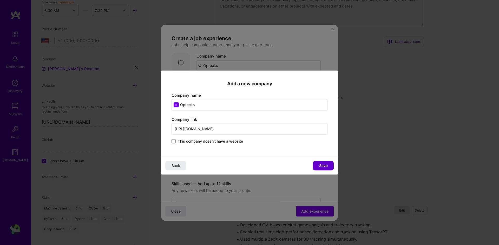
type input "https://www.optecks.com/Portal/"
click at [324, 165] on span "Save" at bounding box center [323, 165] width 9 height 5
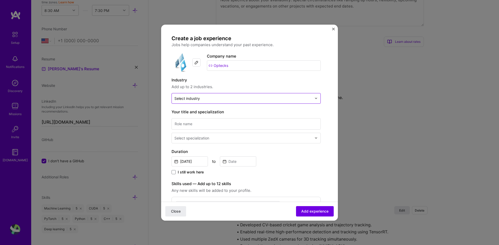
click at [207, 95] on div at bounding box center [242, 98] width 137 height 6
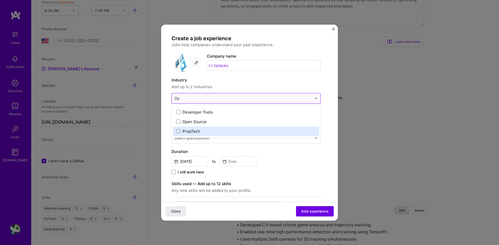
type input "O"
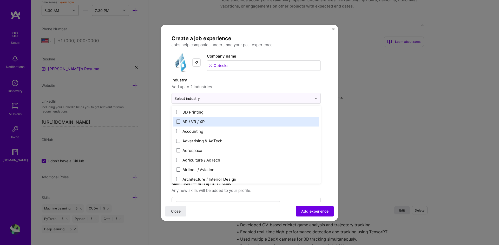
click at [178, 122] on span at bounding box center [178, 122] width 4 height 4
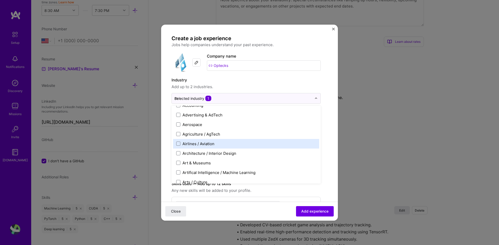
scroll to position [0, 0]
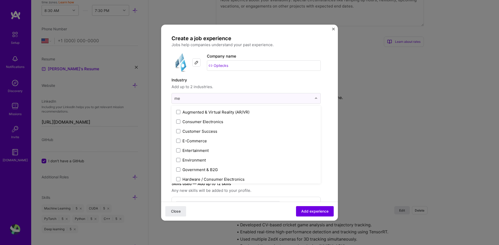
type input "m"
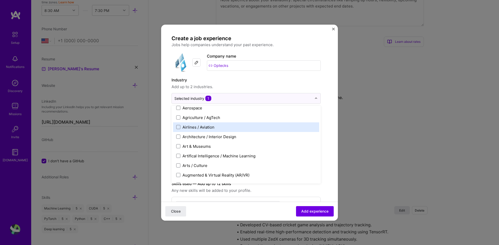
scroll to position [52, 0]
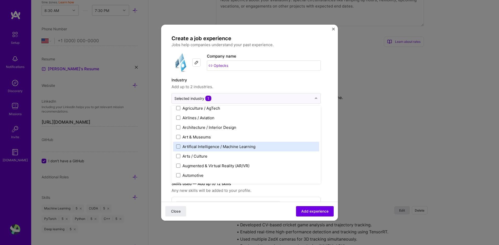
click at [224, 149] on div "Artifical Intelligence / Machine Learning" at bounding box center [218, 146] width 73 height 5
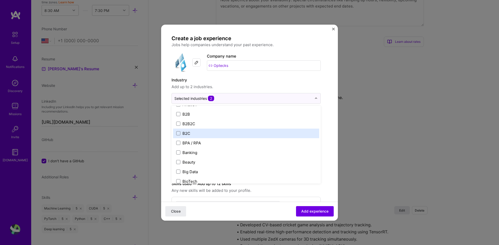
scroll to position [130, 0]
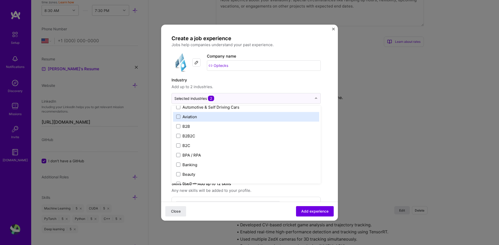
click at [186, 118] on div "Aviation" at bounding box center [189, 116] width 15 height 5
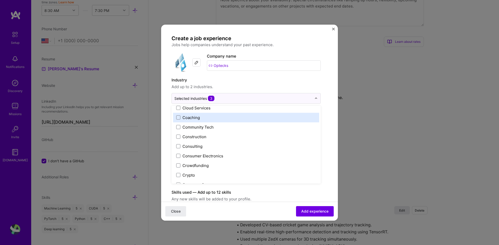
scroll to position [338, 0]
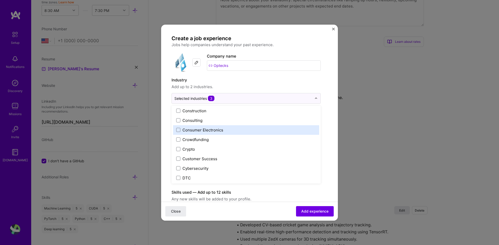
click at [180, 130] on label "Consumer Electronics" at bounding box center [246, 130] width 140 height 5
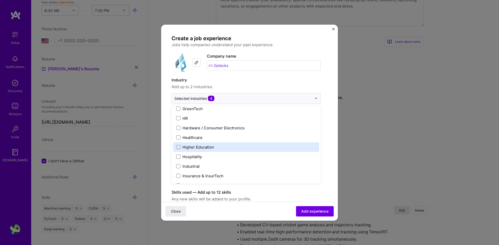
scroll to position [649, 0]
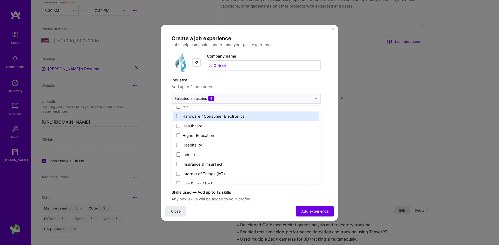
click at [216, 116] on div "Hardware / Consumer Electronics" at bounding box center [213, 116] width 62 height 5
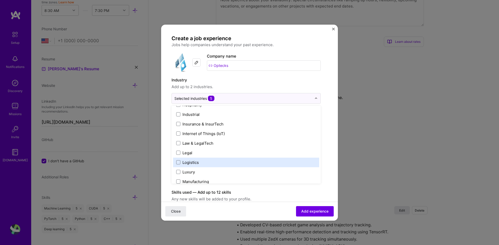
scroll to position [701, 0]
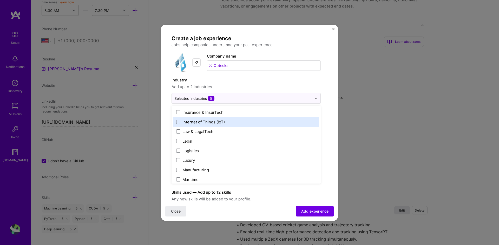
click at [215, 122] on div "Internet of Things (IoT)" at bounding box center [203, 121] width 42 height 5
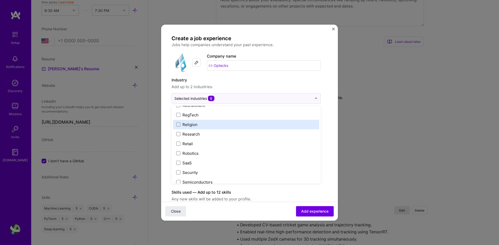
scroll to position [1013, 0]
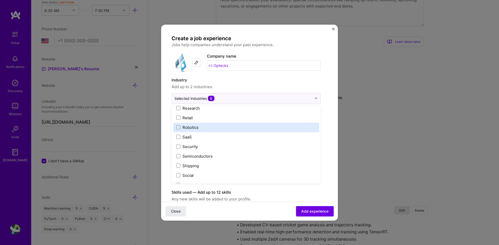
click at [190, 129] on div "Robotics" at bounding box center [190, 127] width 16 height 5
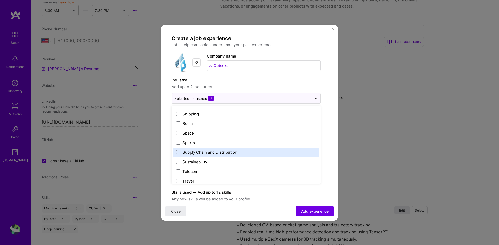
scroll to position [1078, 0]
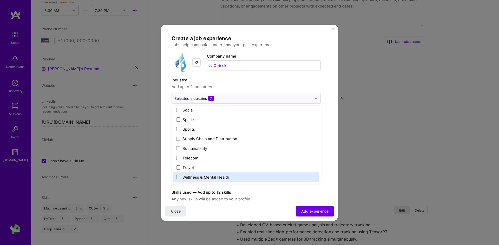
click at [275, 198] on span "Any new skills will be added to your profile." at bounding box center [245, 199] width 149 height 6
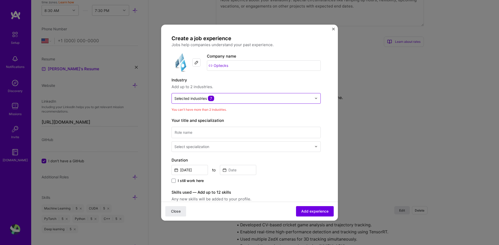
click at [233, 99] on input "text" at bounding box center [242, 98] width 137 height 5
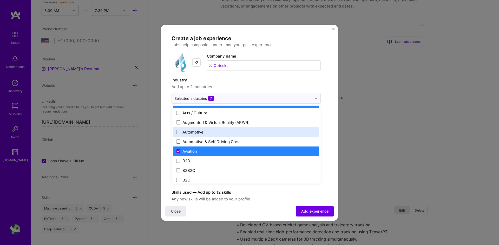
scroll to position [104, 0]
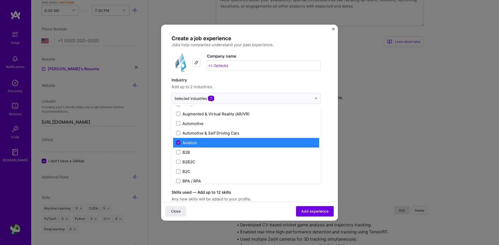
click at [176, 143] on span at bounding box center [178, 143] width 4 height 4
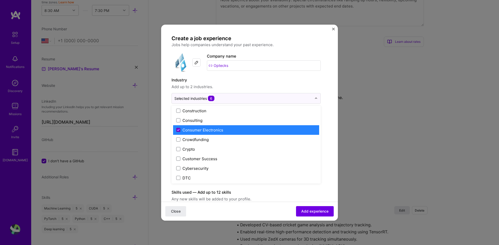
click at [178, 130] on icon at bounding box center [178, 130] width 3 height 2
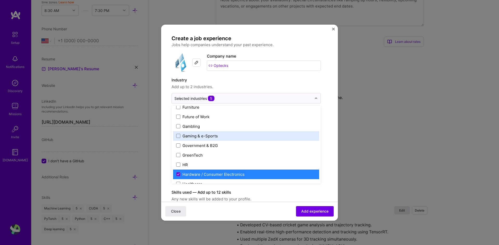
scroll to position [623, 0]
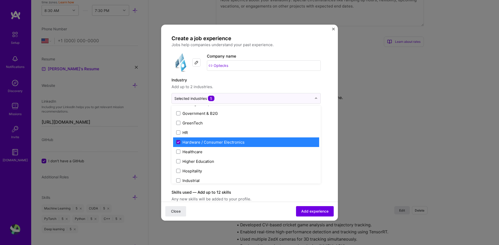
click at [179, 143] on icon at bounding box center [178, 142] width 3 height 2
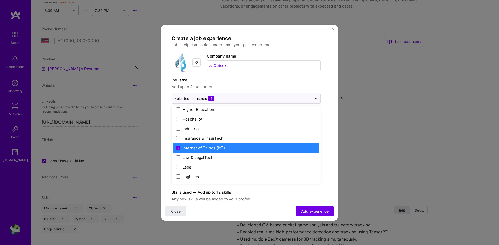
click at [178, 146] on span at bounding box center [178, 148] width 4 height 4
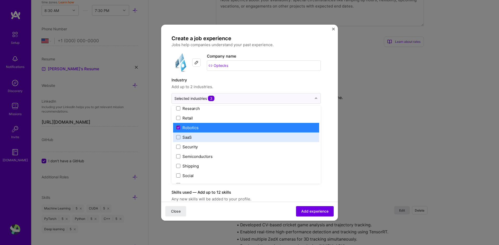
scroll to position [1013, 0]
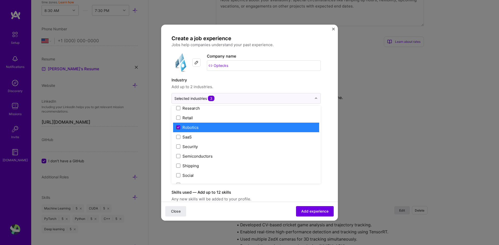
click at [177, 128] on icon at bounding box center [178, 127] width 3 height 2
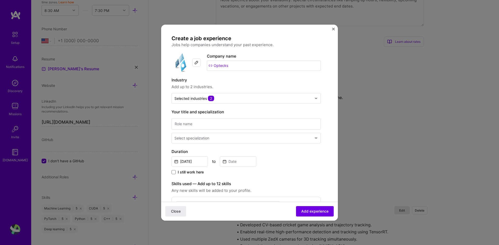
click at [329, 173] on form "Create a job experience Jobs help companies understand your past experience. Co…" at bounding box center [249, 206] width 177 height 342
click at [189, 123] on input at bounding box center [245, 123] width 149 height 11
paste input "AI Research Engineer"
type input "AI Research Engineer"
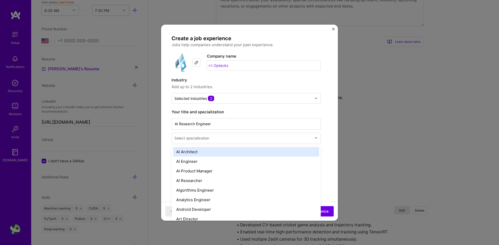
click at [206, 137] on div "Select specialization" at bounding box center [191, 138] width 35 height 5
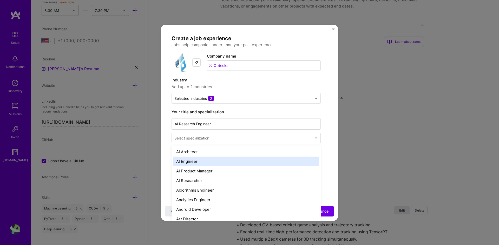
click at [196, 160] on div "AI Engineer" at bounding box center [246, 162] width 146 height 10
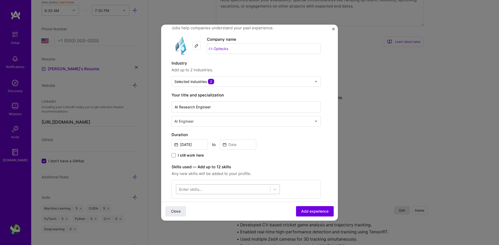
scroll to position [26, 0]
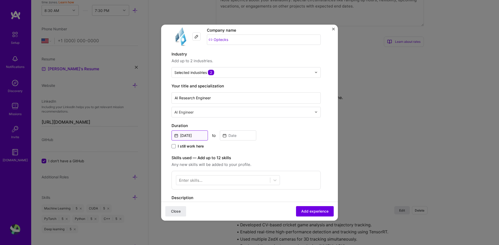
click at [188, 137] on input "[DATE]" at bounding box center [189, 136] width 36 height 10
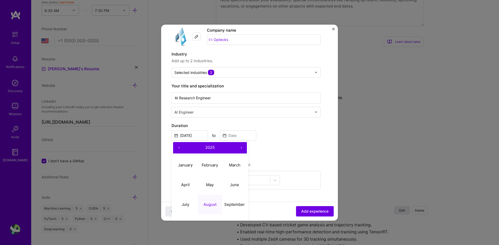
click at [178, 146] on button "‹" at bounding box center [178, 147] width 11 height 11
click at [178, 147] on button "‹" at bounding box center [178, 147] width 11 height 11
click at [178, 148] on button "‹" at bounding box center [178, 147] width 11 height 11
click at [177, 148] on button "‹" at bounding box center [178, 147] width 11 height 11
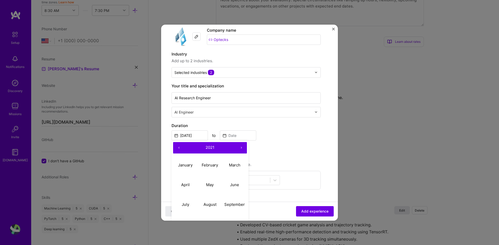
click at [177, 148] on button "‹" at bounding box center [178, 147] width 11 height 11
click at [176, 148] on button "‹" at bounding box center [178, 147] width 11 height 11
click at [182, 206] on abbr "July" at bounding box center [186, 204] width 8 height 5
type input "Jul, 2017"
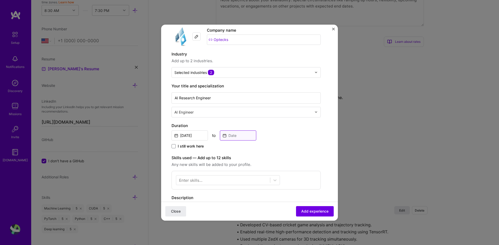
click at [231, 135] on input at bounding box center [238, 136] width 36 height 10
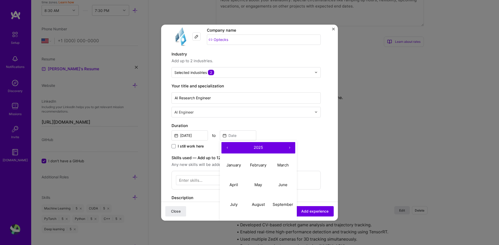
click at [225, 147] on button "‹" at bounding box center [226, 147] width 11 height 11
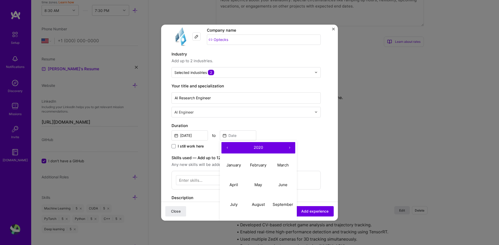
click at [225, 147] on button "‹" at bounding box center [226, 147] width 11 height 11
click at [281, 206] on abbr "September" at bounding box center [282, 204] width 21 height 5
type input "[DATE]"
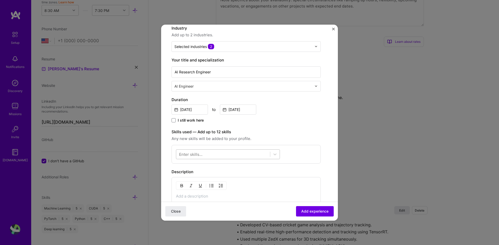
click at [204, 153] on div at bounding box center [223, 154] width 94 height 9
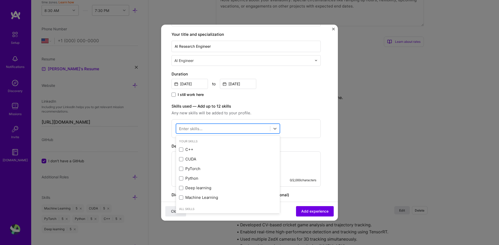
scroll to position [78, 0]
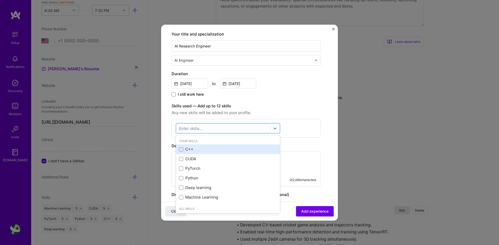
click at [187, 149] on div "C++" at bounding box center [228, 149] width 98 height 5
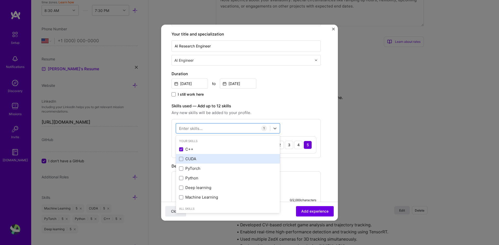
click at [191, 158] on div "CUDA" at bounding box center [228, 158] width 98 height 5
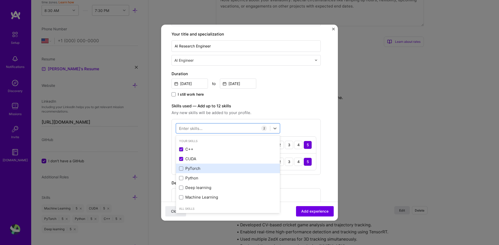
click at [199, 166] on div "PyTorch" at bounding box center [228, 168] width 98 height 5
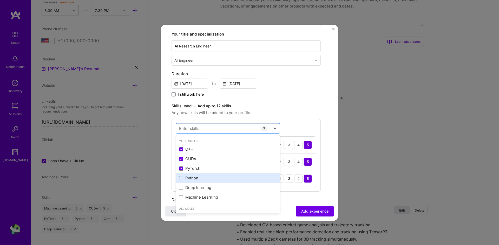
click at [198, 178] on div "Python" at bounding box center [228, 178] width 98 height 5
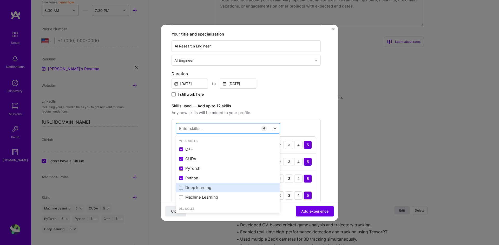
click at [200, 191] on div "Deep learning" at bounding box center [228, 188] width 104 height 10
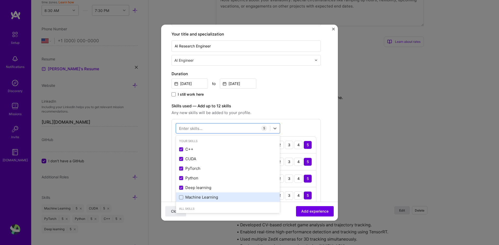
click at [202, 198] on div "Machine Learning" at bounding box center [228, 197] width 98 height 5
click at [304, 118] on div "Skills used — Add up to 12 skills Any new skills will be added to your profile.…" at bounding box center [245, 172] width 149 height 139
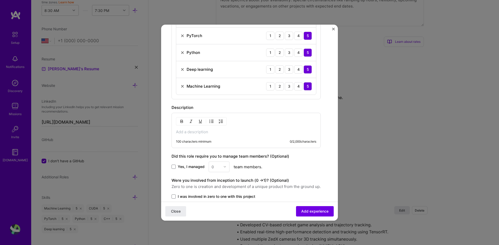
scroll to position [234, 0]
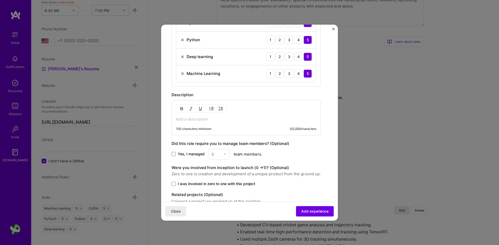
click at [191, 122] on div "100 characters minimum 0 / 2,000 characters" at bounding box center [245, 117] width 149 height 35
click at [190, 119] on p at bounding box center [246, 119] width 140 height 5
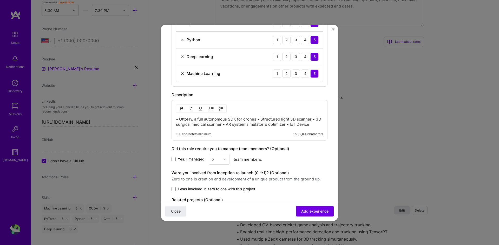
click at [258, 119] on p "• OttoFly, a full autonomous SDK for drones • Structured light 3D scanner • 3D …" at bounding box center [249, 122] width 147 height 10
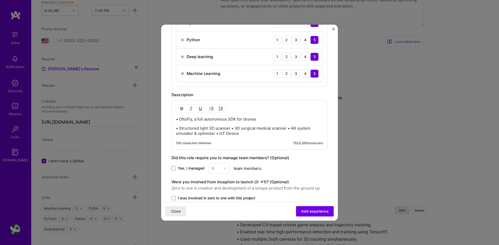
click at [232, 128] on p "• Structured light 3D scanner • 3D surgical medical scanner • AR system simulat…" at bounding box center [249, 131] width 147 height 10
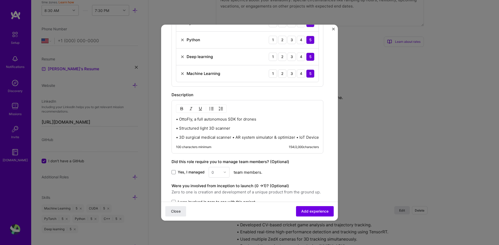
click at [233, 137] on p "• 3D surgical medical scanner • AR system simulator & optimizer • IoT Device" at bounding box center [247, 137] width 143 height 5
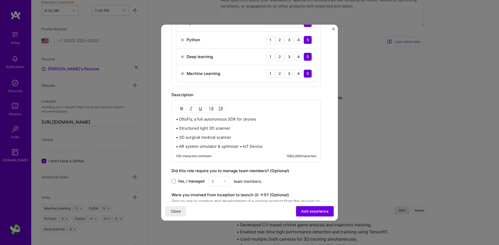
click at [240, 147] on p "• AR system simulator & optimizer • IoT Device" at bounding box center [246, 146] width 140 height 5
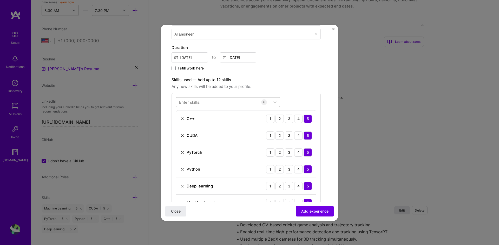
scroll to position [104, 0]
click at [224, 105] on div at bounding box center [223, 102] width 94 height 9
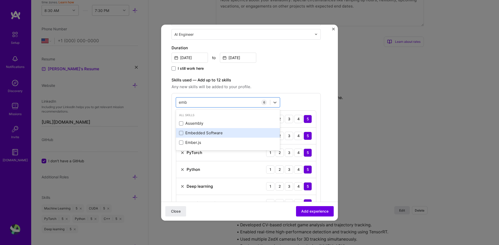
click at [199, 135] on div "Embedded Software" at bounding box center [228, 132] width 98 height 5
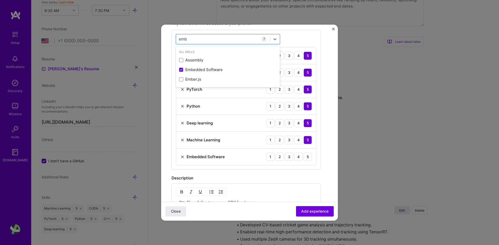
scroll to position [182, 0]
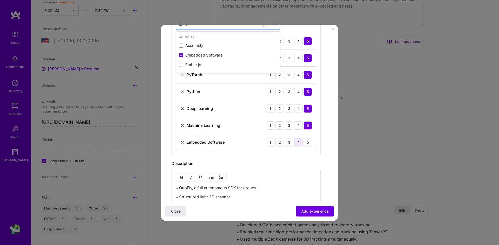
click at [299, 144] on div "4" at bounding box center [298, 142] width 8 height 8
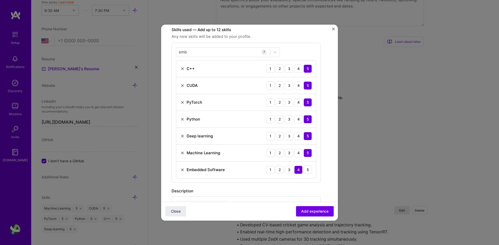
scroll to position [52, 0]
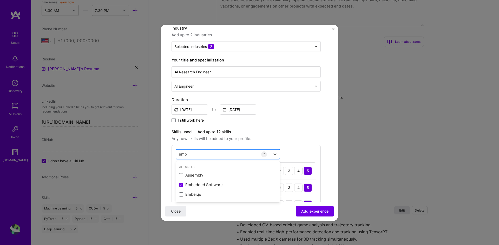
click at [197, 155] on div "emb emb" at bounding box center [223, 154] width 94 height 9
type input "inte"
click at [305, 128] on div "Create a job experience Jobs help companies understand your past experience. Co…" at bounding box center [245, 218] width 149 height 471
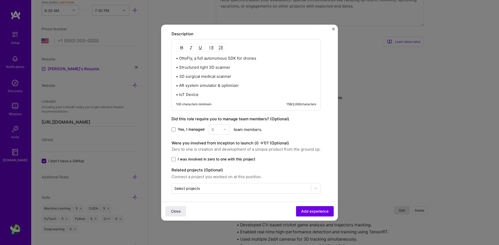
click at [193, 157] on span "I was involved in zero to one with this project" at bounding box center [216, 159] width 77 height 5
click at [0, 0] on input "I was involved in zero to one with this project" at bounding box center [0, 0] width 0 height 0
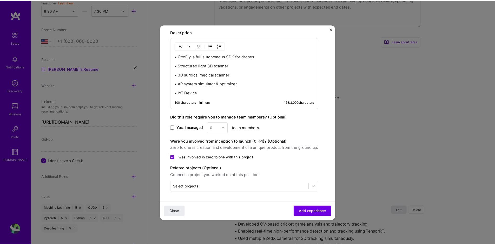
scroll to position [314, 0]
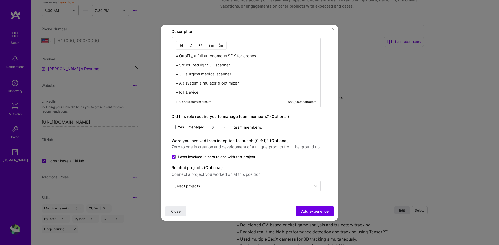
click at [301, 212] on span "Add experience" at bounding box center [314, 211] width 27 height 5
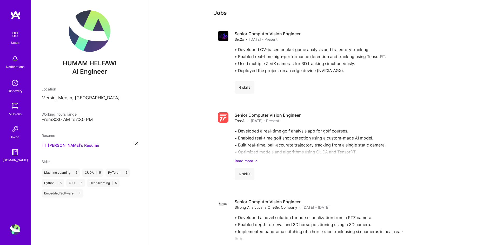
scroll to position [0, 0]
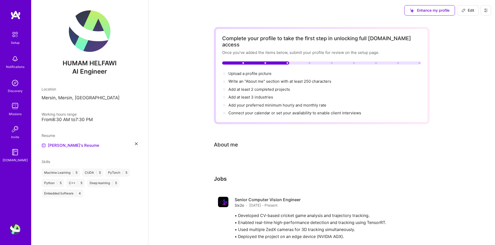
click at [466, 11] on span "Edit" at bounding box center [467, 10] width 13 height 5
select select "US"
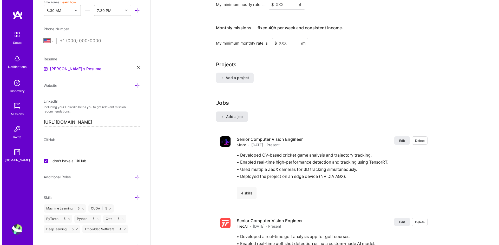
scroll to position [340, 0]
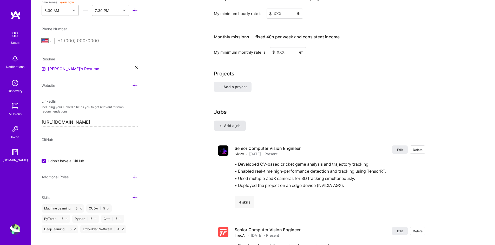
click at [235, 123] on span "Add a job" at bounding box center [230, 125] width 22 height 5
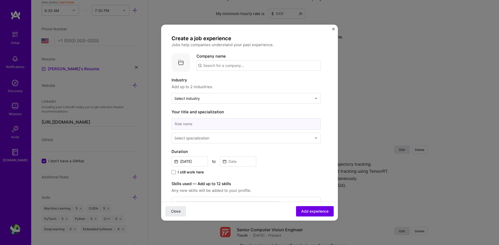
click at [191, 125] on input at bounding box center [245, 123] width 149 height 11
paste input "AI Research Engineer"
type input "AI Research Engineer"
click at [233, 65] on input "text" at bounding box center [258, 66] width 124 height 10
type input "Idscan"
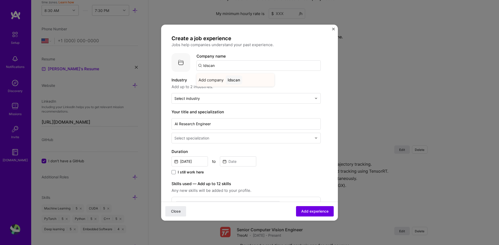
click at [240, 80] on div "Idscan" at bounding box center [233, 80] width 17 height 9
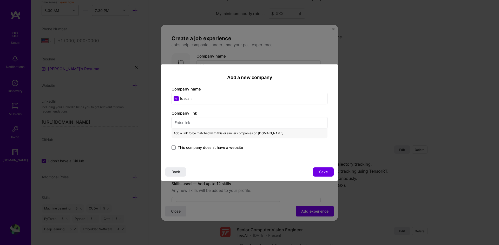
click at [223, 119] on input "text" at bounding box center [249, 122] width 156 height 11
paste input "https://www.gbg.com/en/products/id-document-verification/"
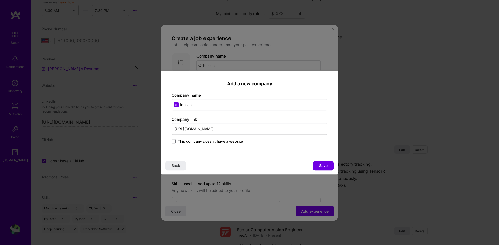
type input "https://www.gbg.com/en/products/id-document-verification/"
click at [258, 152] on div "Add a new company Company name Idscan Company link https://www.gbg.com/en/produ…" at bounding box center [249, 114] width 177 height 86
click at [323, 164] on span "Save" at bounding box center [323, 165] width 9 height 5
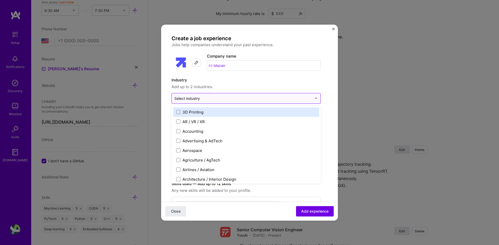
click at [192, 94] on div "Select industry 0" at bounding box center [243, 98] width 143 height 10
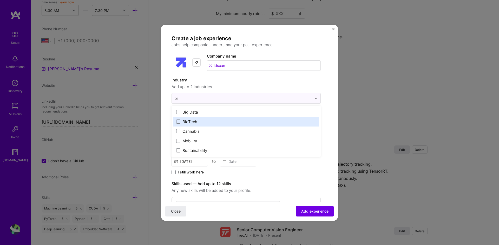
type input "b"
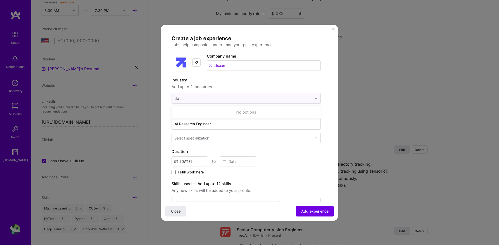
type input "d"
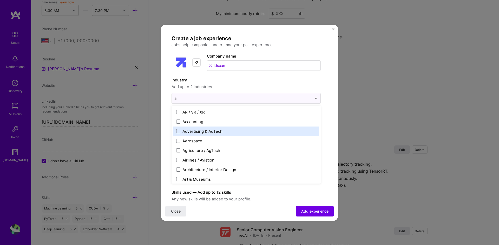
type input "ar"
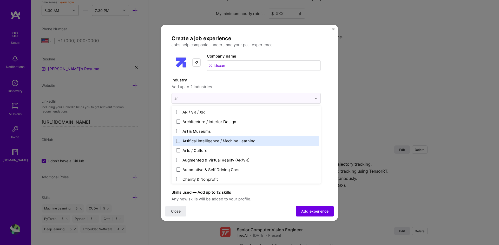
click at [218, 140] on div "Artifical Intelligence / Machine Learning" at bounding box center [218, 140] width 73 height 5
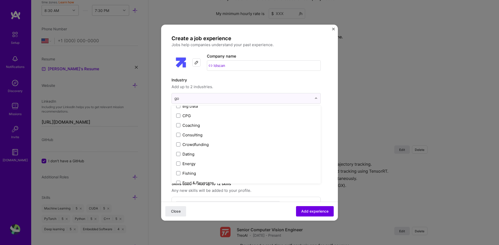
scroll to position [0, 0]
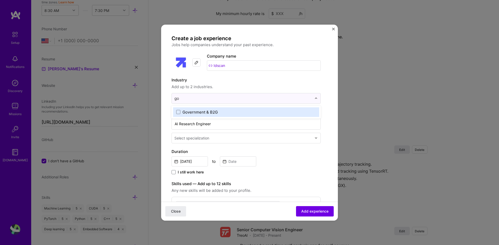
type input "g"
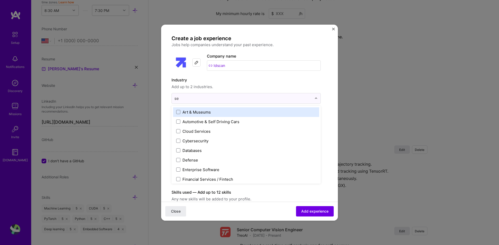
type input "sec"
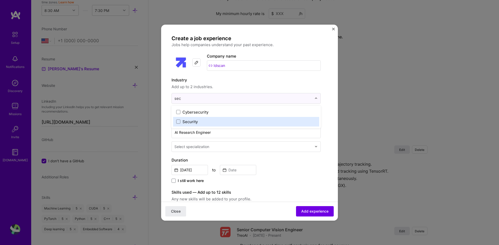
click at [181, 123] on label "Security" at bounding box center [246, 121] width 140 height 5
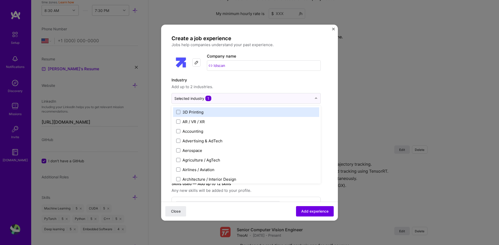
click at [257, 79] on label "Industry" at bounding box center [245, 80] width 149 height 6
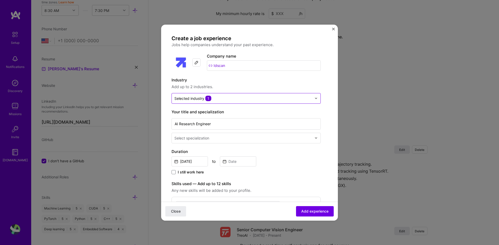
click at [238, 96] on input "text" at bounding box center [242, 98] width 137 height 5
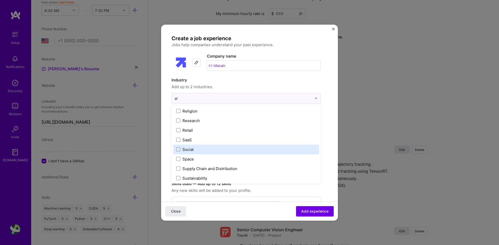
scroll to position [108, 0]
type input "art"
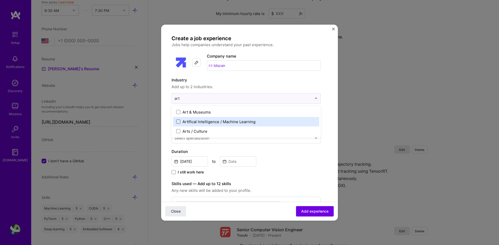
click at [177, 122] on span at bounding box center [178, 122] width 4 height 4
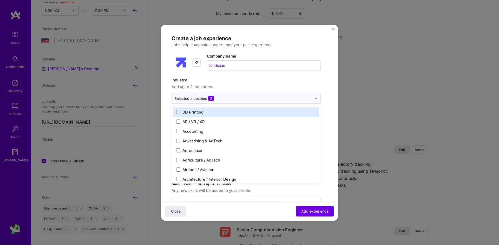
click at [256, 86] on span "Add up to 2 industries." at bounding box center [245, 87] width 149 height 6
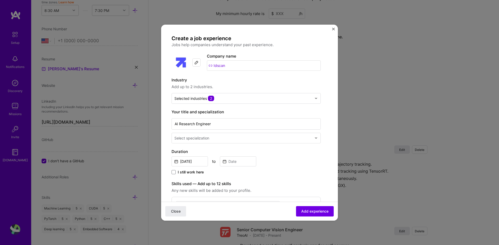
scroll to position [26, 0]
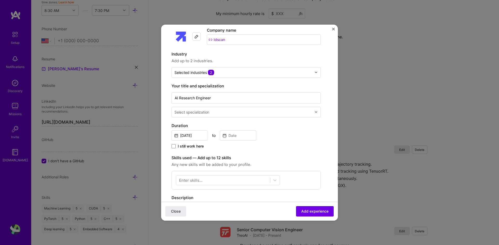
click at [218, 115] on div at bounding box center [243, 112] width 138 height 6
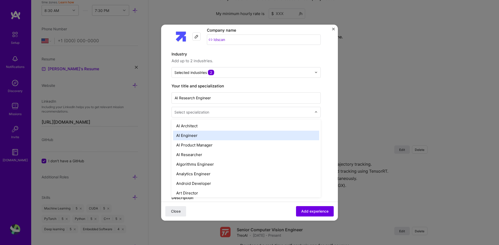
click at [211, 137] on div "AI Engineer" at bounding box center [246, 136] width 146 height 10
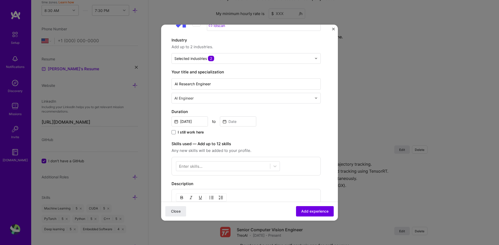
scroll to position [52, 0]
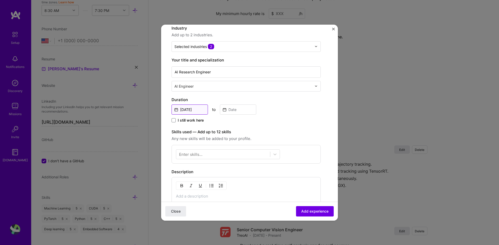
click at [189, 107] on input "[DATE]" at bounding box center [189, 110] width 36 height 10
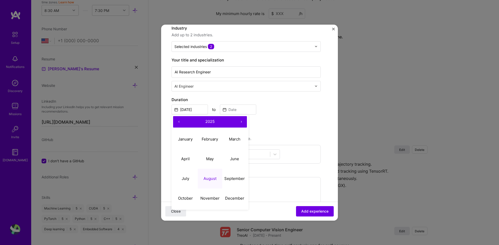
click at [179, 122] on button "‹" at bounding box center [178, 121] width 11 height 11
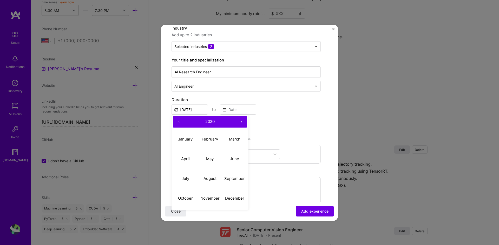
click at [179, 122] on button "‹" at bounding box center [178, 121] width 11 height 11
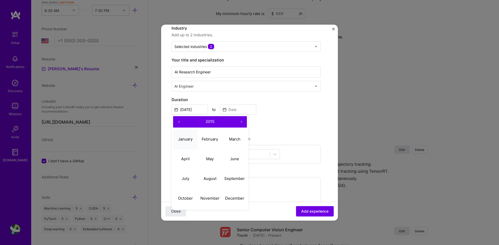
click at [184, 139] on abbr "January" at bounding box center [185, 139] width 15 height 5
type input "Jan, 2015"
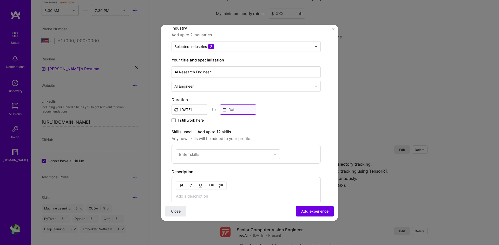
click at [235, 111] on input at bounding box center [238, 110] width 36 height 10
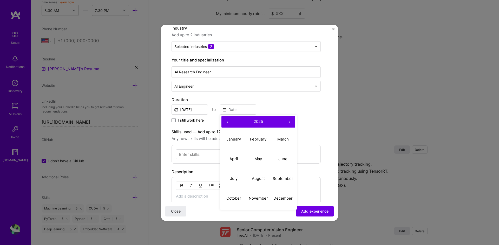
click at [225, 123] on button "‹" at bounding box center [226, 121] width 11 height 11
click at [226, 123] on button "‹" at bounding box center [226, 121] width 11 height 11
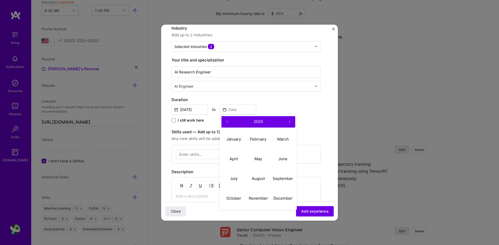
click at [226, 123] on button "‹" at bounding box center [226, 121] width 11 height 11
click at [234, 179] on abbr "July" at bounding box center [234, 178] width 8 height 5
type input "Jul, 2017"
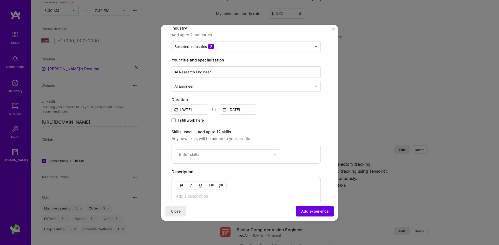
click at [303, 124] on div "Create a job experience Jobs help companies understand your past experience. Co…" at bounding box center [245, 139] width 149 height 313
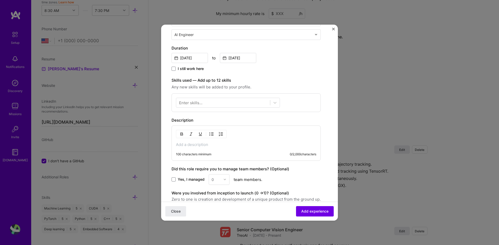
scroll to position [104, 0]
click at [205, 104] on div at bounding box center [223, 102] width 94 height 9
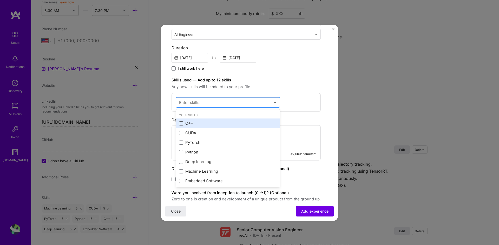
click at [182, 123] on span at bounding box center [181, 124] width 4 height 4
click at [0, 0] on input "checkbox" at bounding box center [0, 0] width 0 height 0
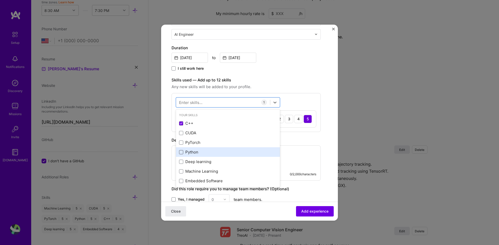
click at [182, 152] on span at bounding box center [181, 152] width 4 height 4
click at [0, 0] on input "checkbox" at bounding box center [0, 0] width 0 height 0
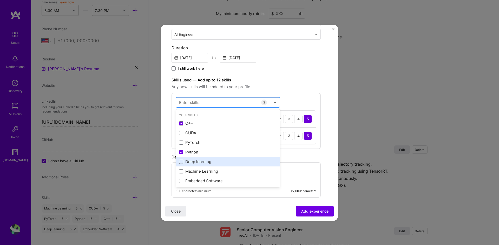
click at [180, 162] on span at bounding box center [181, 162] width 4 height 4
click at [0, 0] on input "checkbox" at bounding box center [0, 0] width 0 height 0
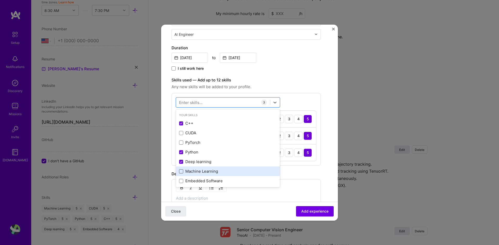
click at [179, 173] on span at bounding box center [181, 172] width 4 height 4
click at [0, 0] on input "checkbox" at bounding box center [0, 0] width 0 height 0
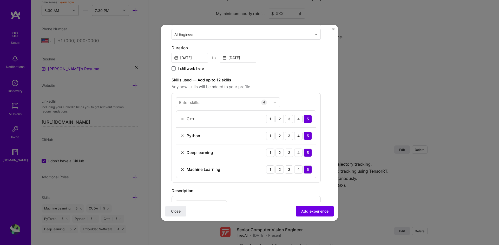
click at [279, 80] on label "Skills used — Add up to 12 skills" at bounding box center [245, 80] width 149 height 6
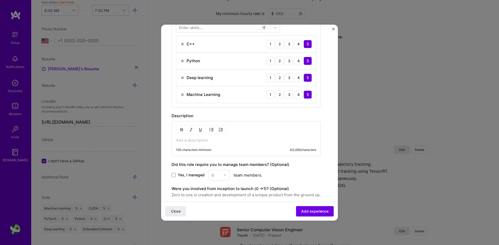
scroll to position [208, 0]
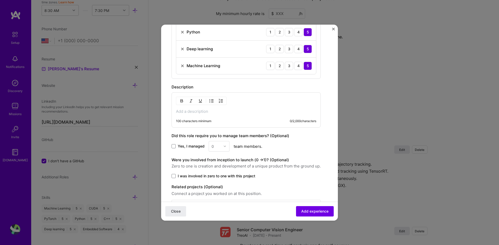
click at [203, 114] on p at bounding box center [246, 111] width 140 height 5
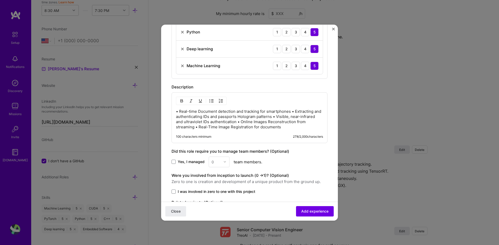
click at [293, 111] on p "• Real-time Document detection and tracking for smartphones • Extracting and au…" at bounding box center [249, 119] width 147 height 21
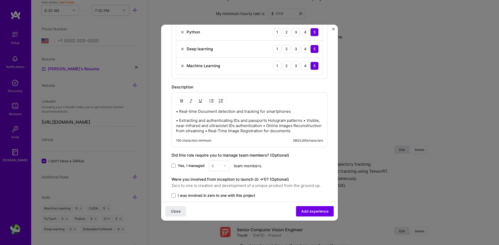
click at [278, 125] on p "• Extracting and authenticating IDs and passports Hologram patterns • Visible, …" at bounding box center [249, 126] width 147 height 16
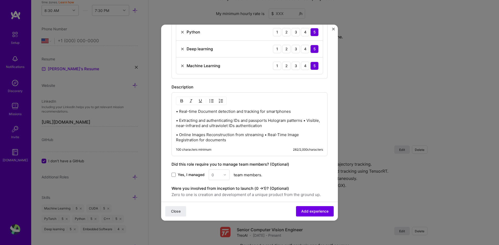
click at [305, 120] on p "• Extracting and authenticating IDs and passports Hologram patterns • Visible, …" at bounding box center [249, 123] width 147 height 10
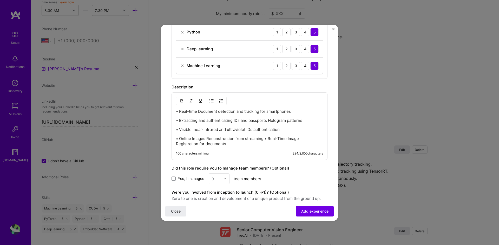
click at [265, 138] on p "• Online Images Reconstruction from streaming • Real-Time Image Registration fo…" at bounding box center [249, 141] width 147 height 10
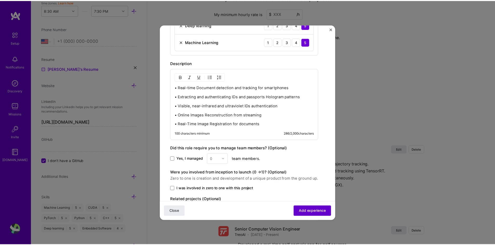
scroll to position [108, 0]
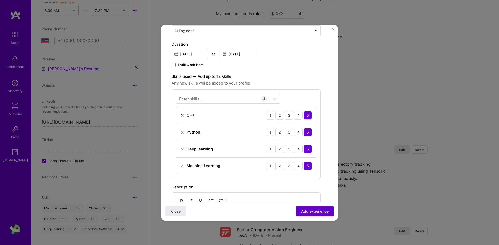
click at [310, 212] on span "Add experience" at bounding box center [314, 211] width 27 height 5
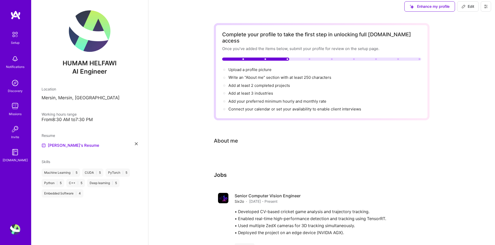
scroll to position [0, 0]
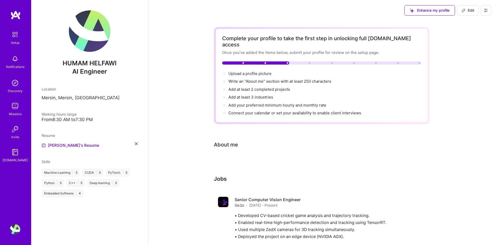
click at [470, 8] on button "Edit" at bounding box center [468, 10] width 22 height 10
select select "US"
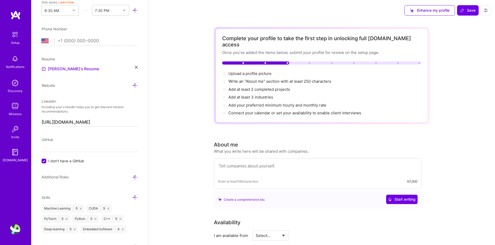
click at [241, 163] on textarea at bounding box center [317, 169] width 199 height 12
paste textarea "Innovative and performance-driven Computer Vision Engineer with a strong backgr…"
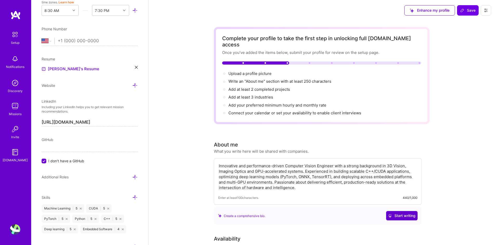
click at [405, 213] on span "Start writing" at bounding box center [401, 215] width 27 height 5
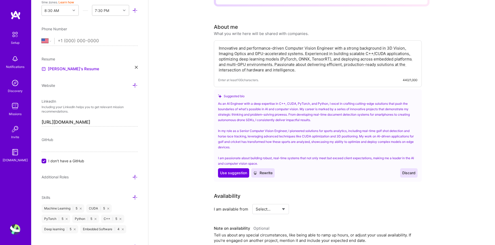
scroll to position [130, 0]
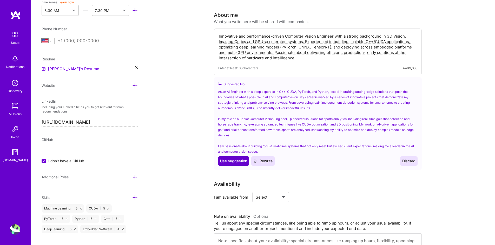
click at [230, 159] on span "Use suggestion" at bounding box center [233, 161] width 27 height 5
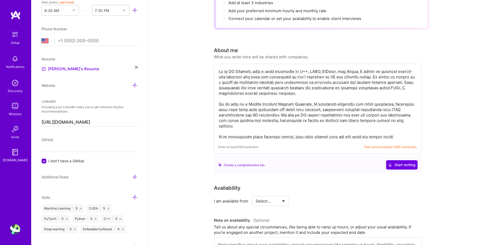
scroll to position [104, 0]
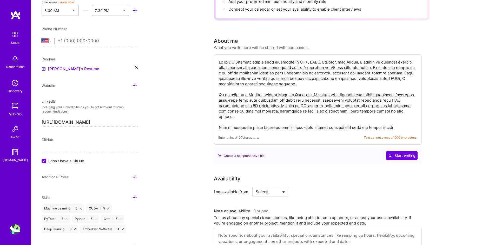
click at [327, 115] on textarea at bounding box center [317, 95] width 199 height 72
click at [329, 122] on textarea at bounding box center [317, 95] width 199 height 72
click at [338, 118] on textarea at bounding box center [317, 95] width 199 height 72
paste textarea "Innovative and performance-driven Computer Vision Engineer with a strong backgr…"
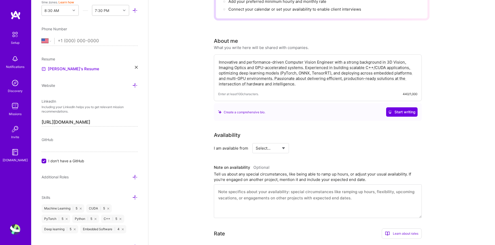
click at [306, 79] on textarea "Innovative and performance-driven Computer Vision Engineer with a strong backgr…" at bounding box center [317, 73] width 199 height 28
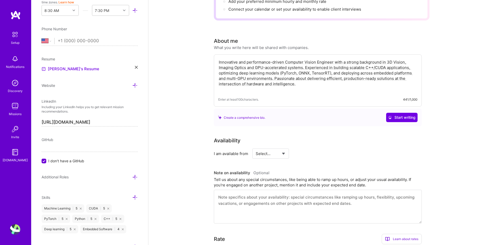
type textarea "Innovative and performance-driven Computer Vision Engineer with a strong backgr…"
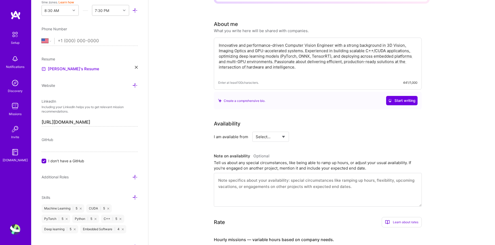
scroll to position [130, 0]
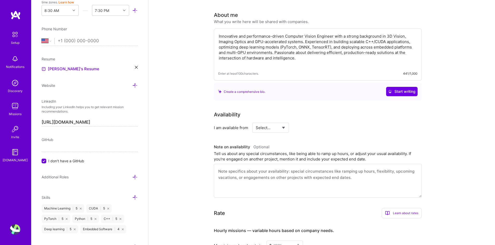
click at [271, 121] on select "Select... Right Now Future Date Not Available" at bounding box center [271, 127] width 30 height 13
select select "Right Now"
click at [256, 121] on select "Select... Right Now Future Date Not Available" at bounding box center [271, 127] width 30 height 13
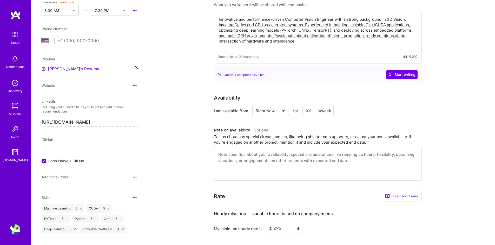
scroll to position [156, 0]
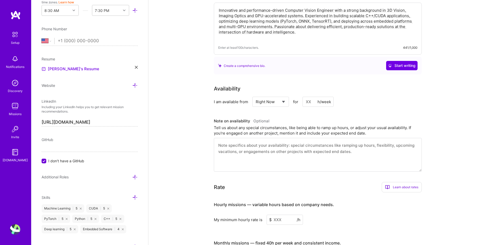
click at [313, 97] on input at bounding box center [317, 102] width 31 height 10
type input "40"
click at [316, 102] on div "Availability I am available from Select... Right Now Future Date Not Available …" at bounding box center [322, 128] width 216 height 87
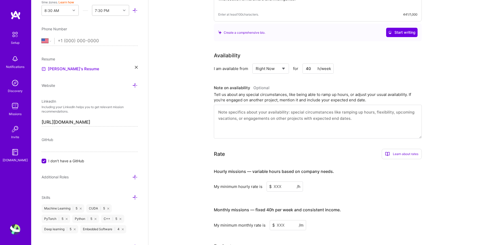
scroll to position [208, 0]
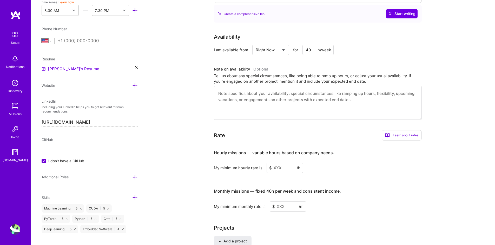
click at [279, 165] on input at bounding box center [284, 168] width 36 height 10
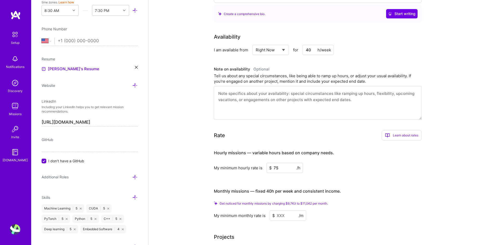
type input "75"
click at [279, 213] on input at bounding box center [288, 216] width 36 height 10
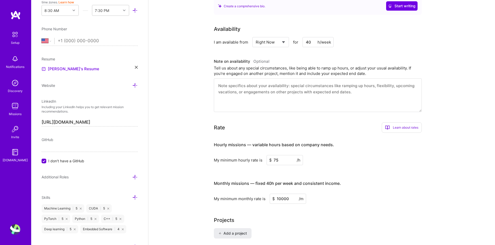
type input "10000"
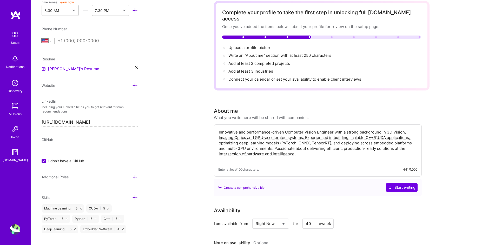
scroll to position [0, 0]
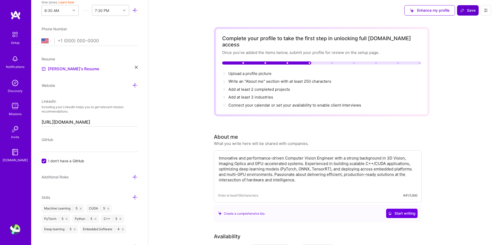
click at [463, 10] on icon at bounding box center [462, 10] width 4 height 4
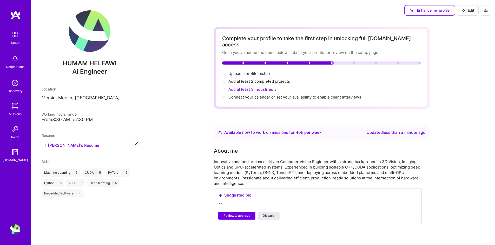
click at [254, 87] on span "Add at least 3 industries →" at bounding box center [252, 89] width 49 height 5
select select "US"
select select "Right Now"
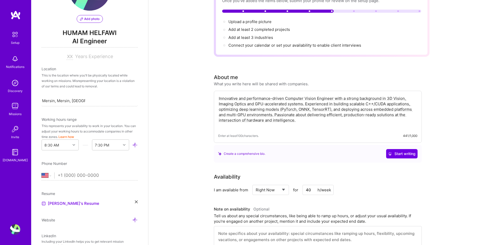
scroll to position [24, 0]
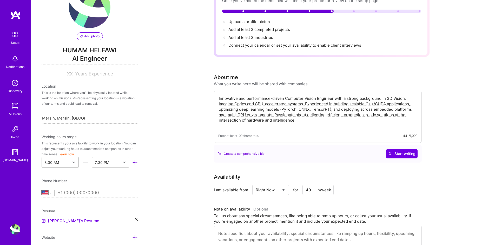
click at [73, 161] on div at bounding box center [74, 162] width 8 height 7
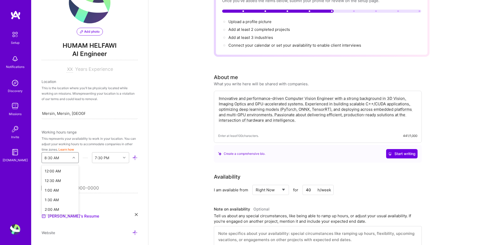
scroll to position [99, 0]
click at [57, 208] on div "7:00 AM" at bounding box center [60, 207] width 37 height 10
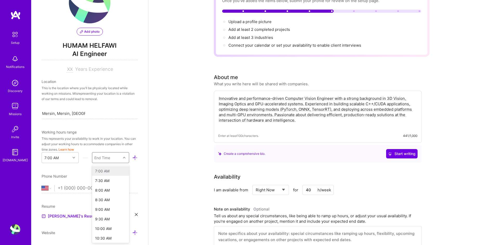
click at [108, 159] on div "End Time" at bounding box center [102, 157] width 16 height 5
click at [104, 208] on div "9:00 PM" at bounding box center [110, 207] width 37 height 10
click at [108, 171] on div "Add photo HUMAM HELFAWI AI Engineer Years Experience Location This is the locat…" at bounding box center [89, 122] width 117 height 245
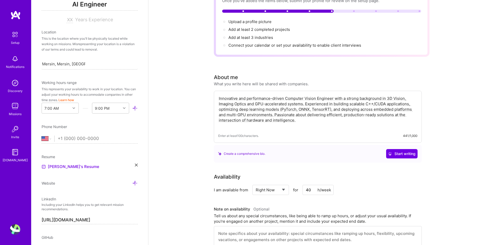
scroll to position [81, 0]
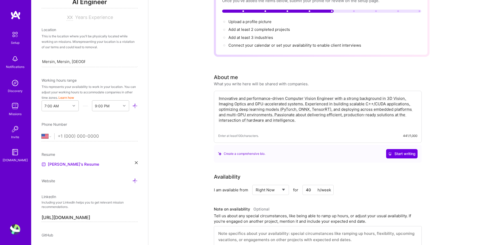
click at [60, 136] on input "tel" at bounding box center [98, 136] width 80 height 15
type input "90"
click at [42, 136] on select "Afghanistan Åland Islands Albania Algeria American Samoa Andorra Angola Anguill…" at bounding box center [48, 136] width 13 height 6
select select "TR"
click at [42, 133] on select "Afghanistan Åland Islands Albania Algeria American Samoa Andorra Angola Anguill…" at bounding box center [48, 136] width 13 height 6
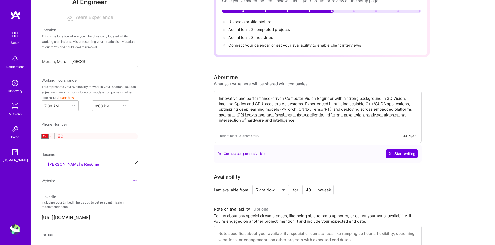
drag, startPoint x: 70, startPoint y: 136, endPoint x: 49, endPoint y: 135, distance: 21.1
click at [49, 135] on div "Afghanistan Åland Islands Albania Algeria American Samoa Andorra Angola Anguill…" at bounding box center [90, 136] width 96 height 6
type input "535 953 93 98"
click at [105, 151] on div "Add photo HUMAM HELFAWI AI Engineer Years Experience Location This is the locat…" at bounding box center [89, 122] width 117 height 245
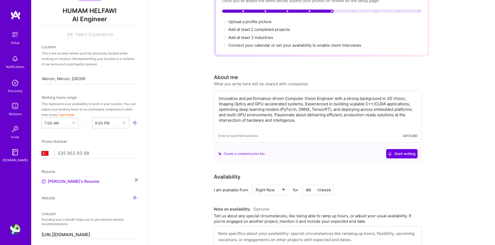
scroll to position [29, 0]
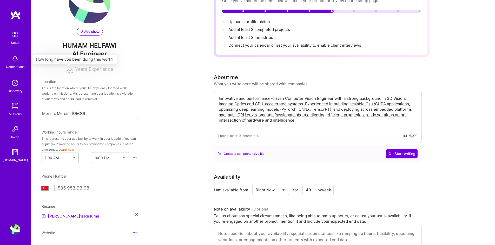
click at [69, 68] on input at bounding box center [69, 69] width 6 height 6
type input "10"
click at [78, 79] on div "Location" at bounding box center [90, 81] width 96 height 5
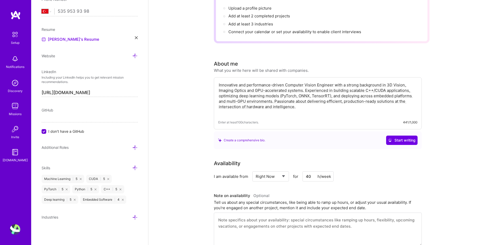
scroll to position [78, 0]
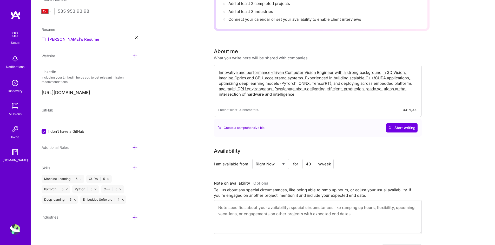
click at [132, 149] on icon at bounding box center [134, 147] width 5 height 5
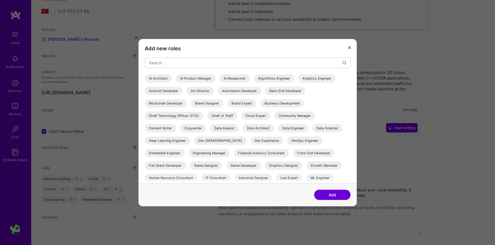
click at [227, 78] on div "AI Researcher" at bounding box center [234, 78] width 30 height 8
click at [276, 79] on div "Algorithms Engineer" at bounding box center [274, 78] width 40 height 8
click at [238, 92] on div "Automation Developer" at bounding box center [239, 91] width 43 height 8
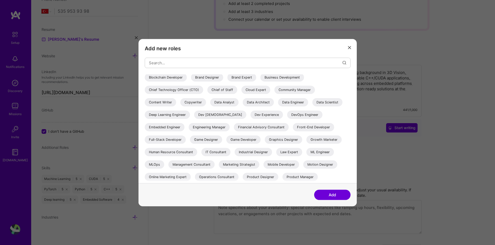
scroll to position [0, 0]
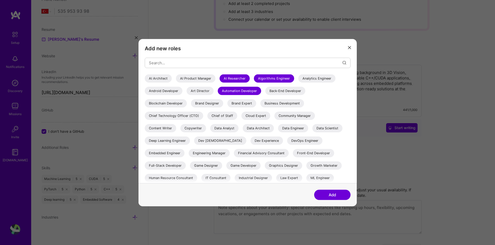
click at [168, 115] on div "Chief Technology Officer (CTO)" at bounding box center [174, 116] width 58 height 8
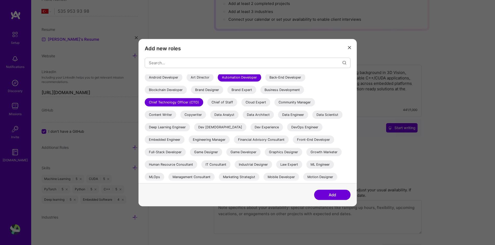
scroll to position [26, 0]
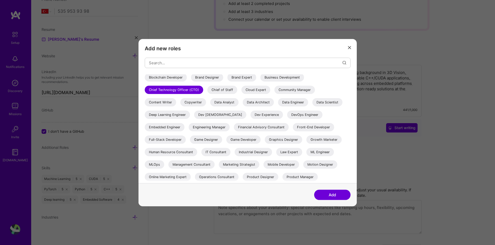
click at [186, 90] on div "Chief Technology Officer (CTO)" at bounding box center [174, 90] width 58 height 8
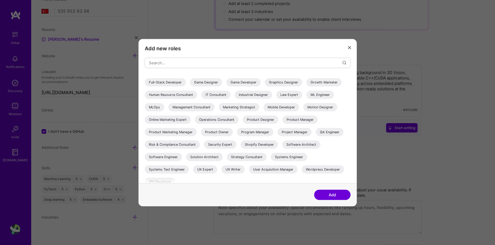
scroll to position [88, 0]
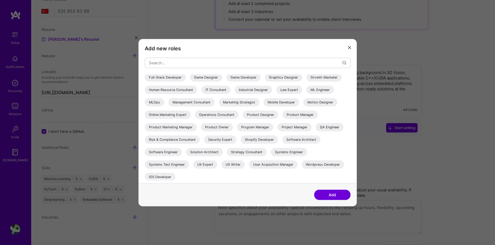
click at [172, 151] on div "Software Engineer" at bounding box center [163, 152] width 37 height 8
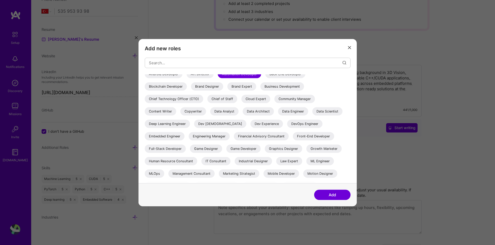
scroll to position [0, 0]
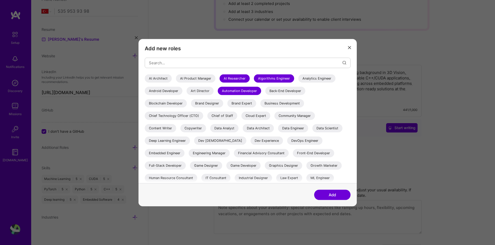
drag, startPoint x: 328, startPoint y: 195, endPoint x: 281, endPoint y: 199, distance: 47.3
click at [327, 195] on button "Add" at bounding box center [332, 195] width 36 height 10
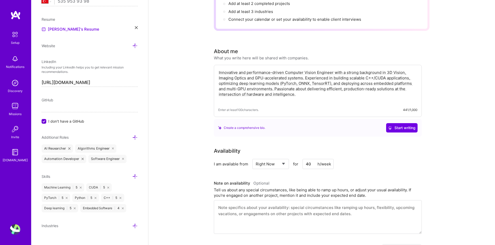
scroll to position [224, 0]
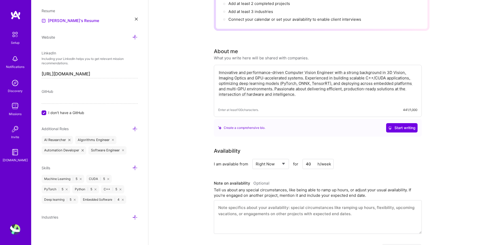
click at [56, 217] on span "Industries" at bounding box center [50, 217] width 17 height 4
click at [132, 217] on icon at bounding box center [134, 217] width 5 height 5
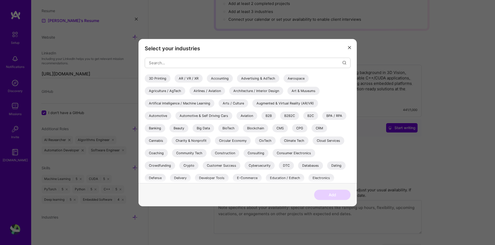
click at [189, 102] on div "Artifical Intelligence / Machine Learning" at bounding box center [180, 103] width 70 height 8
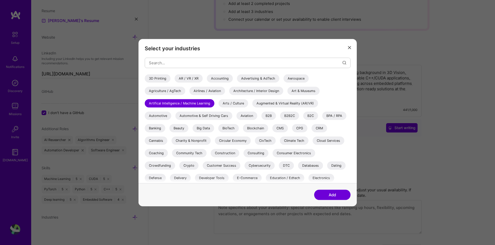
click at [160, 118] on div "Automotive" at bounding box center [158, 116] width 26 height 8
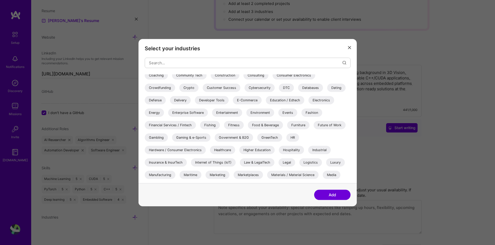
scroll to position [104, 0]
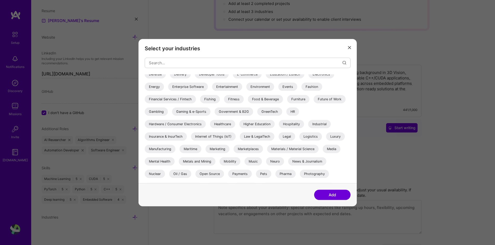
click at [226, 136] on div "Internet of Things (IoT)" at bounding box center [213, 136] width 45 height 8
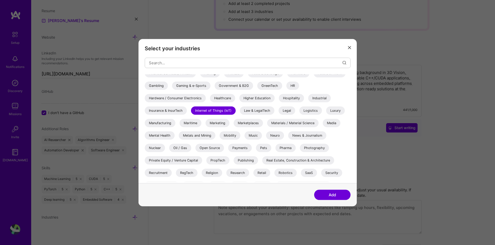
scroll to position [151, 0]
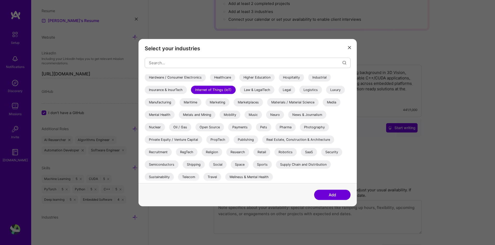
click at [240, 152] on div "Research" at bounding box center [237, 152] width 23 height 8
click at [267, 164] on div "Sports" at bounding box center [262, 164] width 19 height 8
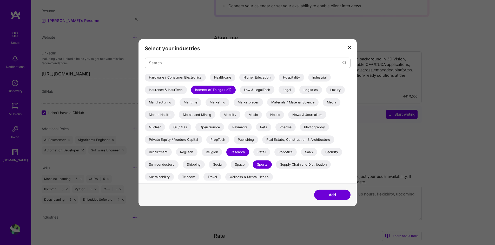
scroll to position [104, 0]
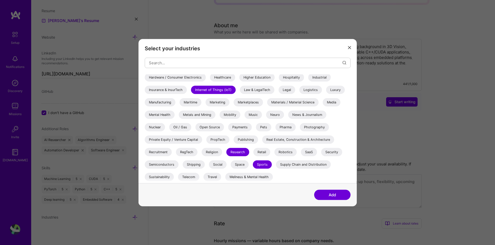
click at [292, 152] on div "Robotics" at bounding box center [285, 152] width 22 height 8
click at [331, 152] on div "Security" at bounding box center [331, 152] width 21 height 8
click at [329, 196] on button "Add" at bounding box center [332, 195] width 36 height 10
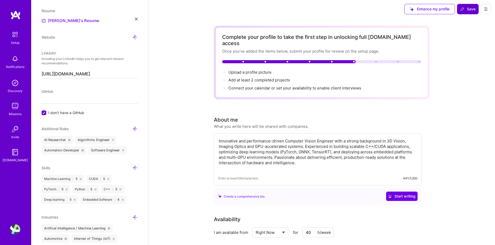
scroll to position [0, 0]
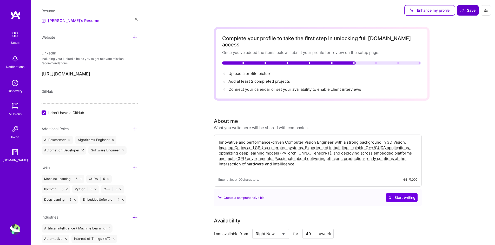
click at [465, 6] on button "Save" at bounding box center [468, 10] width 22 height 10
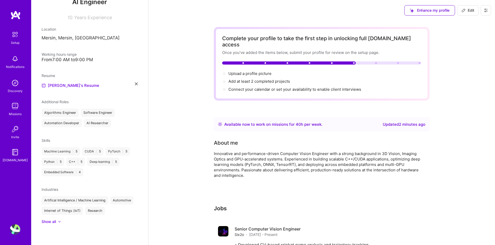
scroll to position [70, 0]
click at [249, 87] on span "Connect your calendar or set your availability to enable client interviews →" at bounding box center [296, 89] width 137 height 5
select select "US"
select select "Right Now"
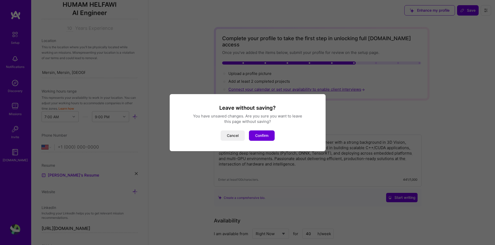
scroll to position [224, 0]
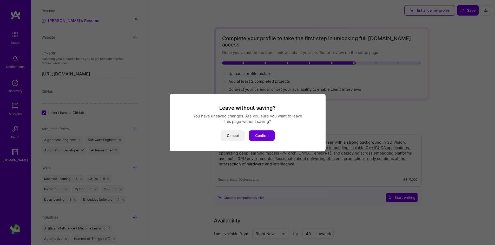
click at [235, 137] on button "Cancel" at bounding box center [232, 136] width 24 height 10
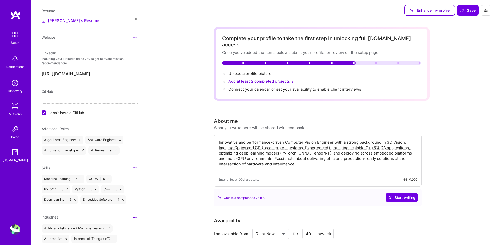
click at [248, 79] on span "Add at least 2 completed projects →" at bounding box center [261, 81] width 66 height 5
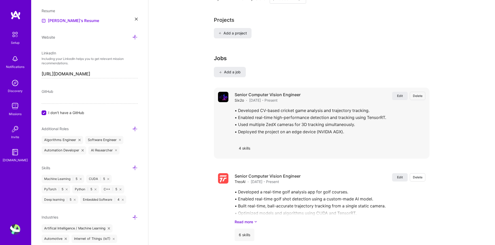
scroll to position [402, 0]
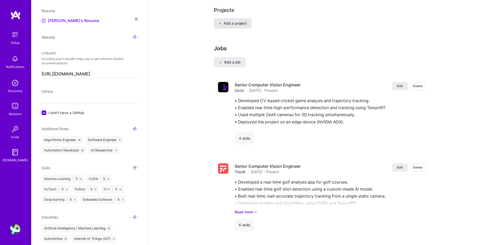
click at [231, 21] on span "Add a project" at bounding box center [232, 23] width 28 height 5
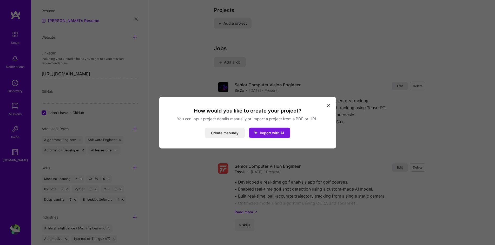
click at [268, 130] on button "Import with AI" at bounding box center [269, 133] width 41 height 10
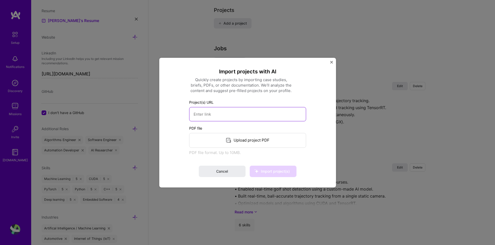
click at [230, 115] on input at bounding box center [247, 114] width 117 height 14
paste input "fly.com/"
click at [265, 171] on span "Import project(s)" at bounding box center [275, 171] width 29 height 4
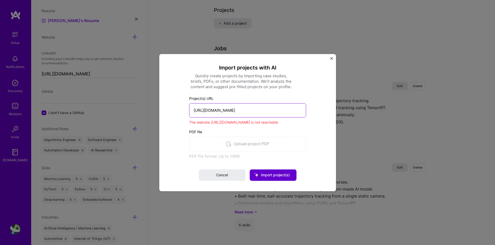
drag, startPoint x: 246, startPoint y: 108, endPoint x: 139, endPoint y: 106, distance: 107.5
click at [139, 106] on div "Import projects with AI Quickly create projects by importing case studies, brie…" at bounding box center [247, 122] width 495 height 245
click at [202, 111] on input "https://ottofly.com/" at bounding box center [247, 110] width 117 height 14
click at [202, 112] on input "https://ottofly.com/" at bounding box center [247, 110] width 117 height 14
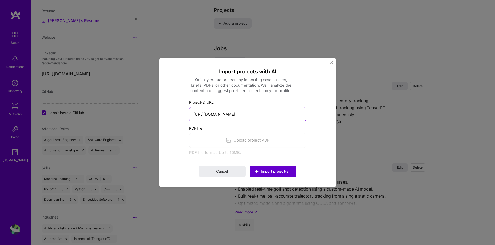
type input "http://ottofly.com/"
click at [273, 170] on span "Import project(s)" at bounding box center [275, 171] width 29 height 4
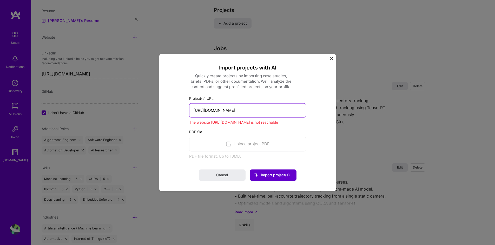
drag, startPoint x: 252, startPoint y: 109, endPoint x: 149, endPoint y: 109, distance: 103.6
click at [151, 109] on div "Import projects with AI Quickly create projects by importing case studies, brie…" at bounding box center [247, 122] width 495 height 245
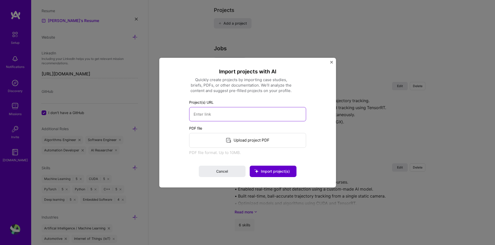
paste input "https://www.treo.ai/work"
type input "https://www.treo.ai/work"
click at [270, 172] on span "Import project(s)" at bounding box center [275, 171] width 29 height 4
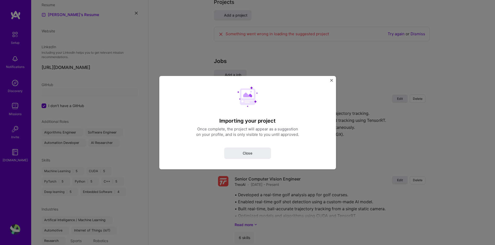
select select "Right Now"
select select "TR"
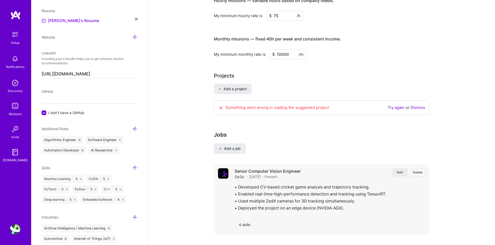
scroll to position [351, 0]
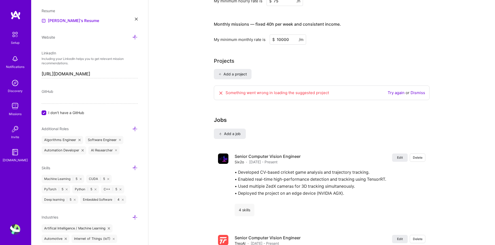
click at [417, 90] on link "Dismiss" at bounding box center [417, 92] width 15 height 5
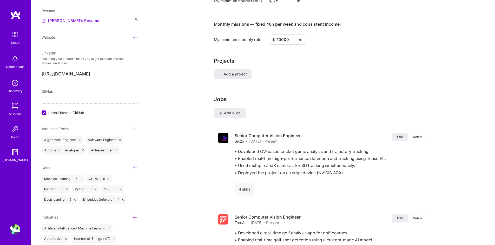
click at [287, 96] on h3 "Jobs" at bounding box center [322, 99] width 216 height 6
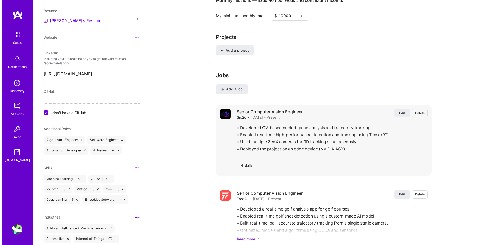
scroll to position [373, 0]
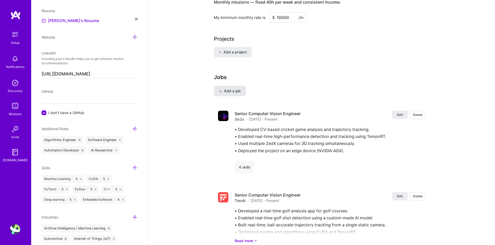
click at [233, 89] on span "Add a job" at bounding box center [230, 91] width 22 height 5
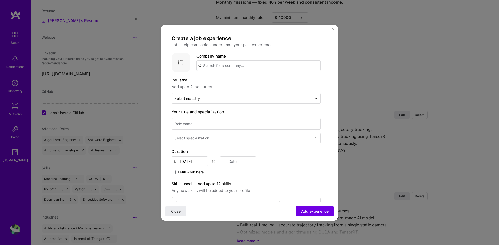
click at [334, 28] on img "Close" at bounding box center [333, 29] width 3 height 3
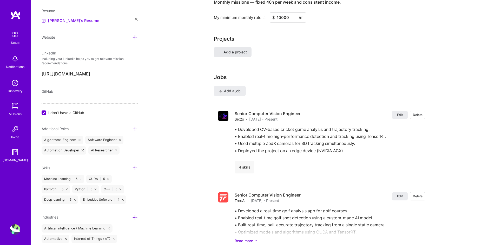
click at [233, 50] on span "Add a project" at bounding box center [232, 52] width 28 height 5
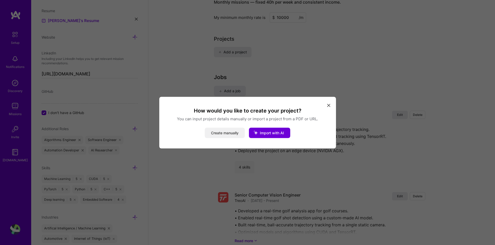
click at [220, 134] on button "Create manually" at bounding box center [225, 133] width 40 height 10
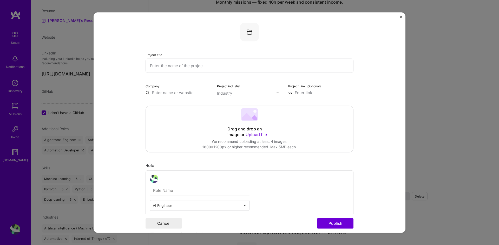
scroll to position [78, 0]
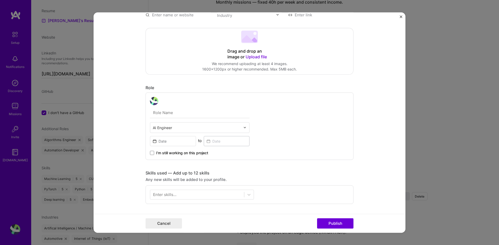
click at [158, 110] on input "text" at bounding box center [199, 112] width 99 height 11
click at [153, 102] on img at bounding box center [154, 101] width 8 height 8
click at [145, 82] on div "Project title Company Project industry Industry Project Link (Optional) Drag an…" at bounding box center [249, 198] width 208 height 506
click at [119, 146] on form "Project title Company Project industry Industry Project Link (Optional) Drag an…" at bounding box center [249, 122] width 312 height 221
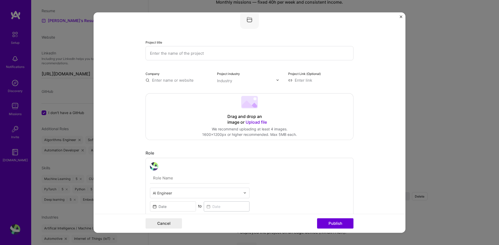
scroll to position [0, 0]
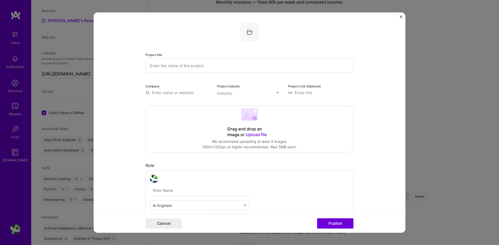
click at [220, 94] on div "Industry" at bounding box center [224, 92] width 15 height 5
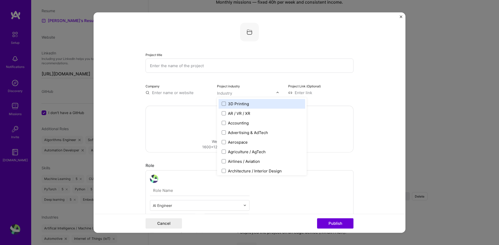
click at [238, 94] on input "text" at bounding box center [246, 92] width 59 height 5
click at [199, 69] on input "text" at bounding box center [249, 65] width 208 height 14
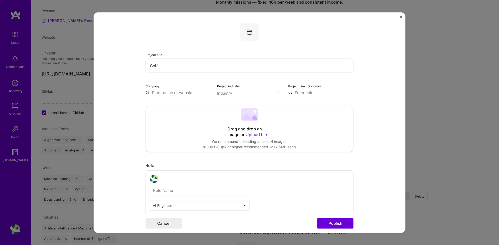
paste input "Play 00:00 00:15 Mute Settings Enter fullscreen 00:00 Golf Hit Detection and Ba…"
drag, startPoint x: 250, startPoint y: 66, endPoint x: 116, endPoint y: 67, distance: 134.3
click at [116, 66] on form "Project title Play 00:00 00:15 Mute Settings Enter fullscreen 00:00 Golf Hit De…" at bounding box center [249, 122] width 312 height 221
type input "Golf Hit Detection and Ball Tracking System"
click at [265, 122] on div "Drag and drop an image or Upload file Upload file We recommend uploading at lea…" at bounding box center [249, 129] width 207 height 46
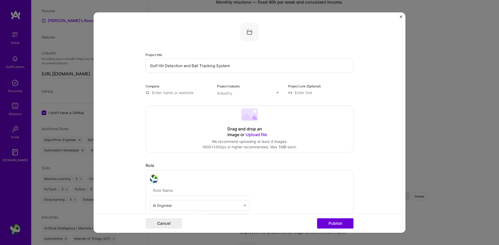
click at [184, 93] on input "text" at bounding box center [177, 92] width 65 height 5
paste input "https://www.treo.ai/work"
type input "https://www.treo.ai/work"
click at [224, 95] on div "Industry" at bounding box center [224, 92] width 15 height 5
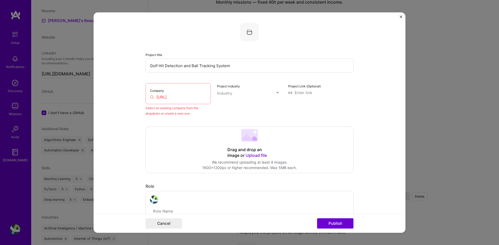
click at [193, 95] on input "https://www.treo.ai/work" at bounding box center [178, 96] width 56 height 5
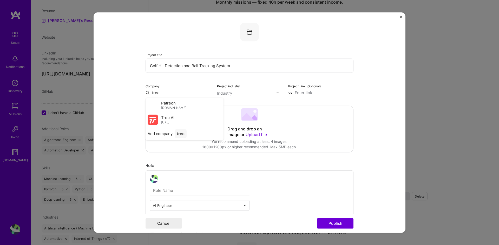
click at [171, 120] on span "Treo AI" at bounding box center [167, 117] width 13 height 5
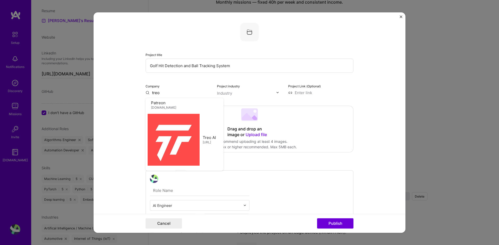
type input "Treo AI"
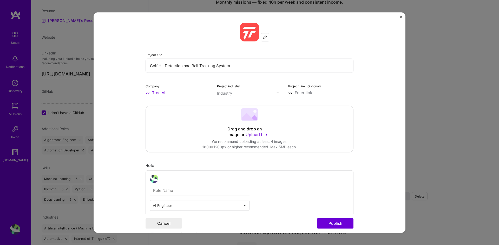
click at [232, 93] on input "text" at bounding box center [246, 92] width 59 height 5
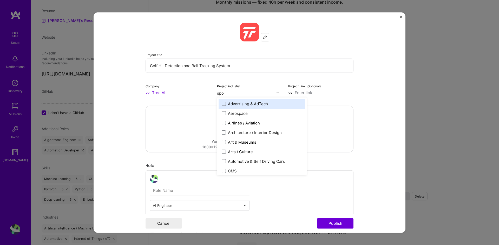
type input "spor"
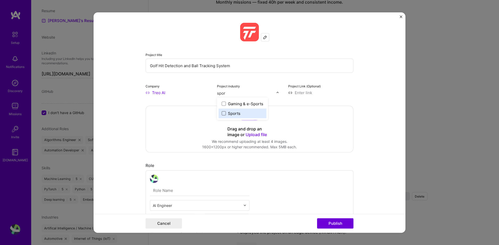
click at [222, 113] on span at bounding box center [224, 113] width 4 height 4
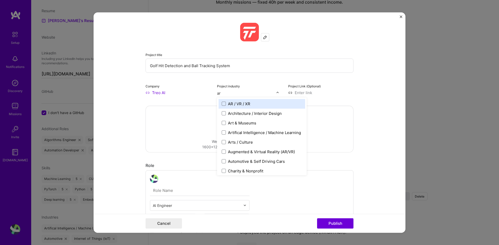
type input "art"
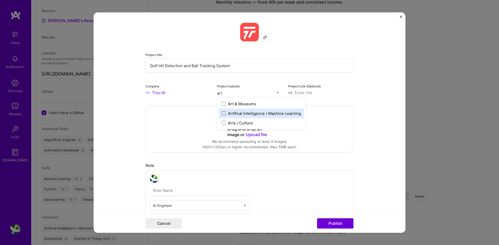
click at [222, 114] on span at bounding box center [224, 113] width 4 height 4
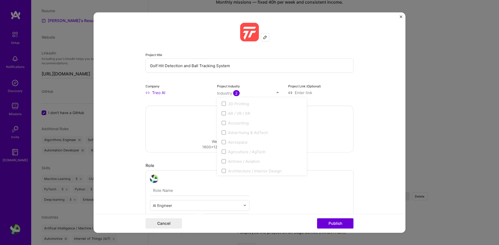
click at [307, 92] on input at bounding box center [320, 92] width 65 height 5
paste input "https://www.treo.ai/work"
type input "https://www.treo.ai/work"
click at [269, 121] on div "Drag and drop an image or Upload file Upload file We recommend uploading at lea…" at bounding box center [249, 129] width 207 height 46
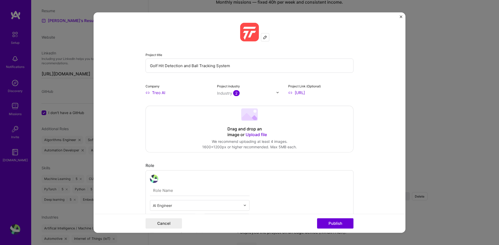
click at [296, 128] on div "Drag and drop an image or Upload file Upload file We recommend uploading at lea…" at bounding box center [249, 129] width 207 height 46
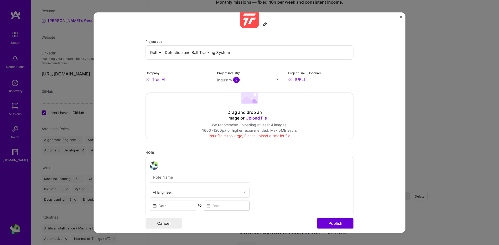
scroll to position [26, 0]
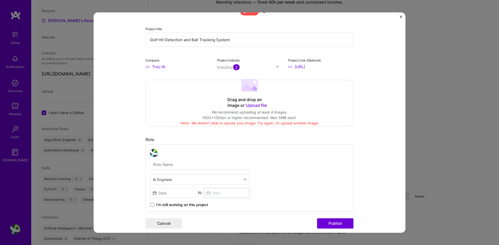
click at [257, 103] on span "Upload file" at bounding box center [255, 105] width 21 height 5
click at [255, 105] on span "Upload file" at bounding box center [255, 105] width 21 height 5
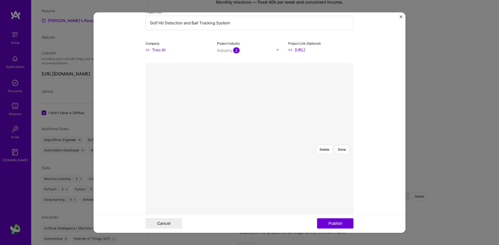
scroll to position [52, 0]
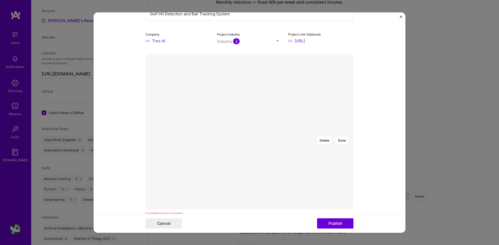
click at [322, 132] on div at bounding box center [351, 190] width 156 height 117
click at [340, 136] on button "Done" at bounding box center [341, 140] width 15 height 9
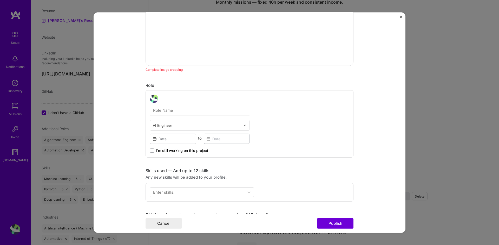
scroll to position [208, 0]
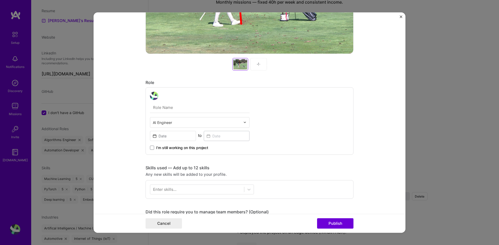
click at [162, 148] on span "I’m still working on this project" at bounding box center [182, 147] width 52 height 5
click at [0, 0] on input "I’m still working on this project" at bounding box center [0, 0] width 0 height 0
click at [172, 138] on input at bounding box center [173, 136] width 46 height 10
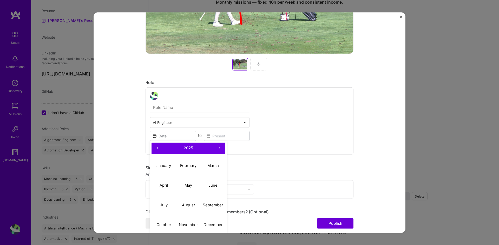
click at [155, 148] on button "‹" at bounding box center [156, 148] width 11 height 11
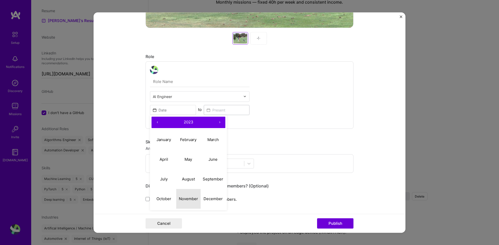
click at [191, 200] on abbr "November" at bounding box center [188, 199] width 19 height 5
type input "Nov, 2023"
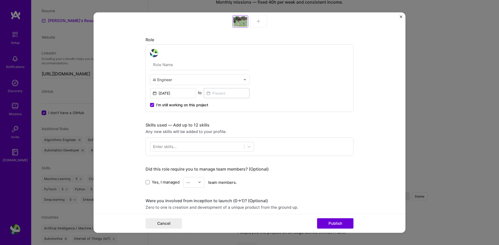
scroll to position [260, 0]
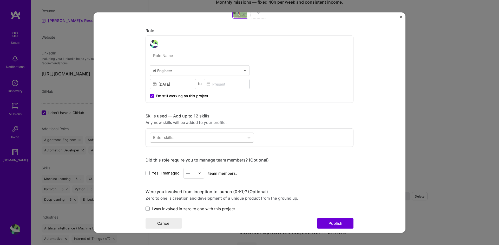
click at [207, 140] on div at bounding box center [197, 137] width 94 height 9
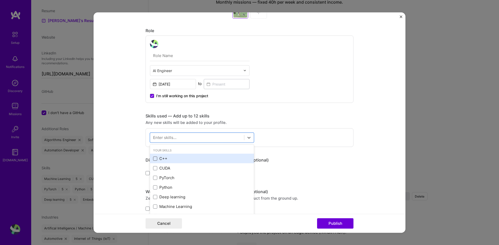
click at [153, 158] on span at bounding box center [155, 159] width 4 height 4
click at [0, 0] on input "checkbox" at bounding box center [0, 0] width 0 height 0
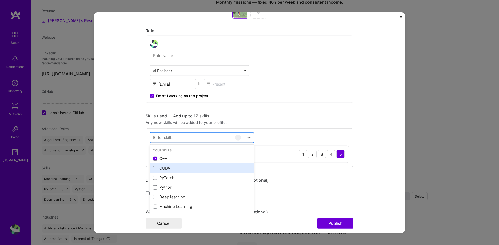
drag, startPoint x: 152, startPoint y: 167, endPoint x: 153, endPoint y: 172, distance: 5.3
click at [153, 168] on span at bounding box center [155, 168] width 4 height 4
click at [0, 0] on input "checkbox" at bounding box center [0, 0] width 0 height 0
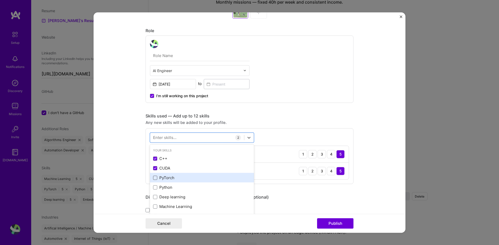
click at [153, 179] on span at bounding box center [155, 178] width 4 height 4
click at [0, 0] on input "checkbox" at bounding box center [0, 0] width 0 height 0
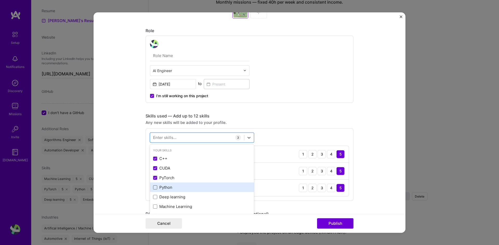
click at [153, 189] on span at bounding box center [155, 188] width 4 height 4
click at [0, 0] on input "checkbox" at bounding box center [0, 0] width 0 height 0
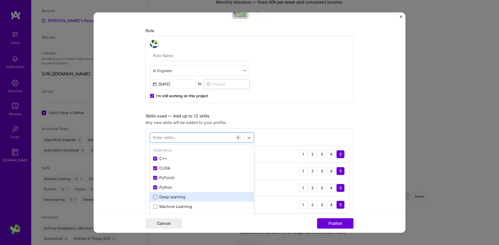
click at [153, 198] on span at bounding box center [155, 197] width 4 height 4
click at [0, 0] on input "checkbox" at bounding box center [0, 0] width 0 height 0
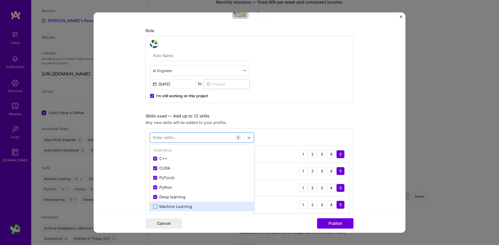
click at [153, 205] on span at bounding box center [155, 207] width 4 height 4
click at [0, 0] on input "checkbox" at bounding box center [0, 0] width 0 height 0
click at [292, 134] on div "option Machine Learning, selected. option PyTorch selected, 0 of 2. 378 results…" at bounding box center [249, 189] width 208 height 123
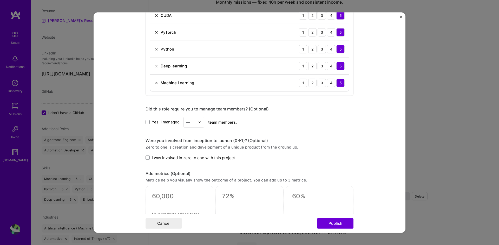
scroll to position [467, 0]
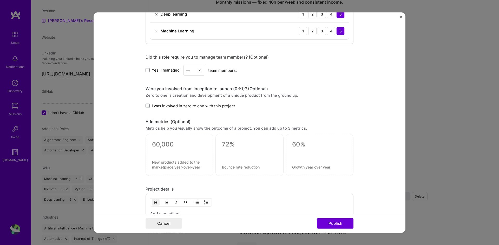
click at [182, 106] on span "I was involved in zero to one with this project" at bounding box center [193, 105] width 83 height 5
click at [0, 0] on input "I was involved in zero to one with this project" at bounding box center [0, 0] width 0 height 0
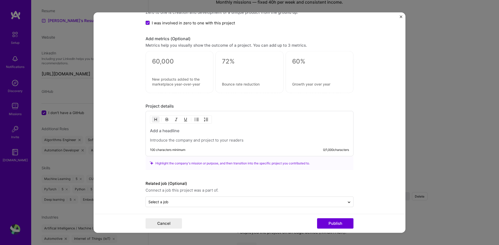
scroll to position [553, 0]
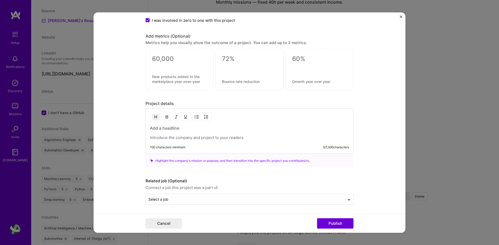
click at [184, 137] on p at bounding box center [249, 137] width 199 height 5
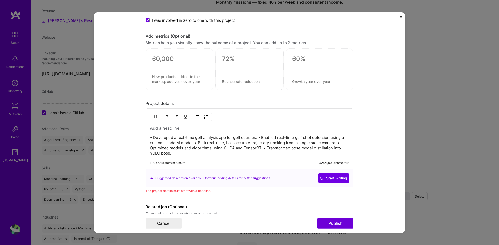
click at [256, 137] on p "• Developed a real-time golf analysis app for golf courses. • Enabled real-time…" at bounding box center [249, 145] width 199 height 21
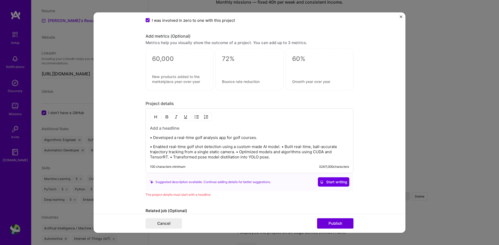
click at [235, 151] on p "• Enabled real-time golf shot detection using a custom-made AI model. • Built r…" at bounding box center [249, 152] width 199 height 16
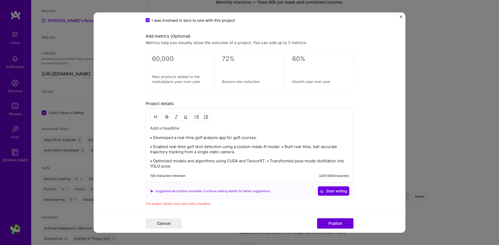
click at [280, 147] on p "• Enabled real-time golf shot detection using a custom-made AI model. • Built r…" at bounding box center [249, 149] width 199 height 10
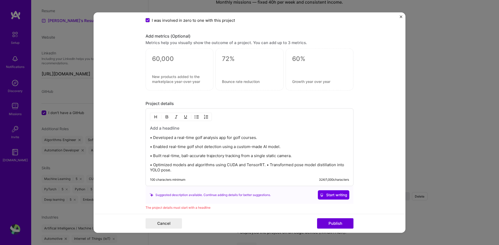
click at [265, 165] on p "• Optimized models and algorithms using CUDA and TensorRT. • Transformed pose m…" at bounding box center [249, 168] width 199 height 10
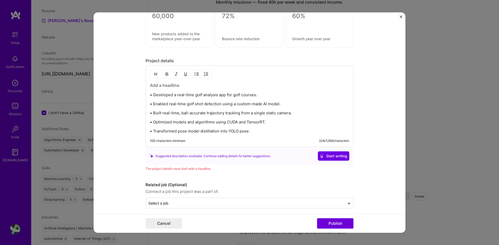
scroll to position [600, 0]
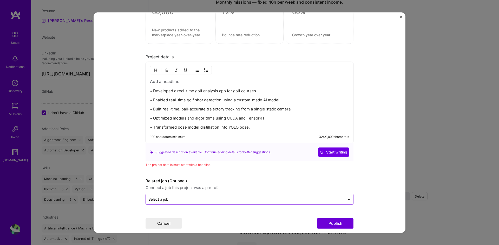
click at [197, 198] on input "text" at bounding box center [245, 199] width 194 height 5
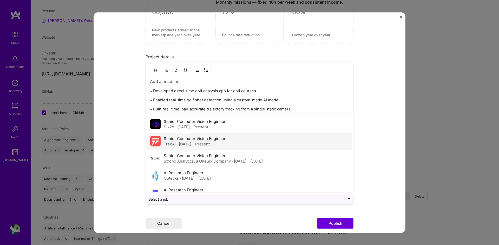
click at [193, 139] on label "Senior Computer Vision Engineer" at bounding box center [195, 138] width 62 height 5
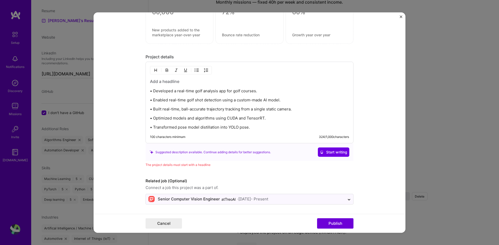
click at [200, 164] on div "The project details must start with a headline" at bounding box center [249, 164] width 208 height 5
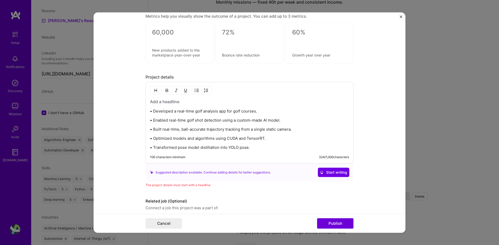
scroll to position [574, 0]
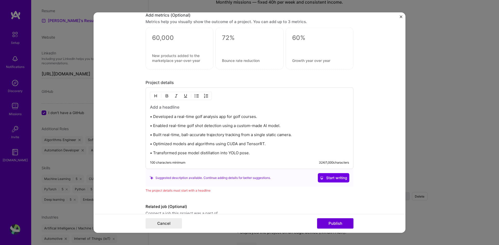
click at [163, 106] on h3 at bounding box center [249, 107] width 199 height 6
click at [163, 107] on h3 at bounding box center [249, 107] width 199 height 6
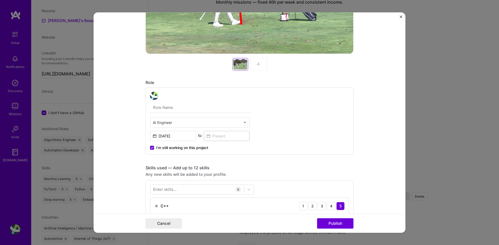
scroll to position [593, 0]
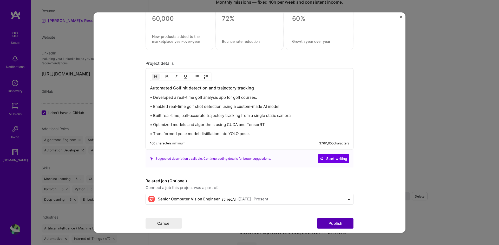
click at [335, 225] on button "Publish" at bounding box center [335, 224] width 36 height 10
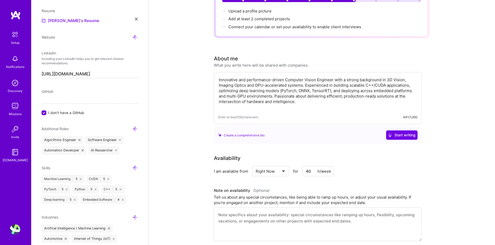
scroll to position [0, 0]
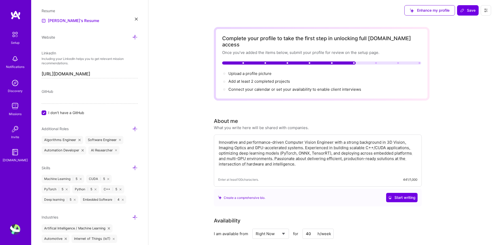
click at [467, 10] on span "Save" at bounding box center [467, 10] width 15 height 5
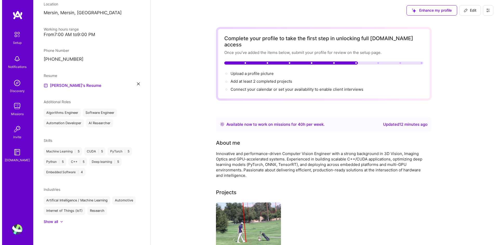
scroll to position [95, 0]
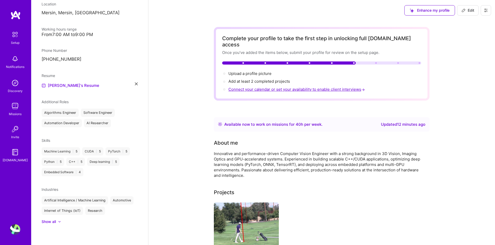
click at [256, 87] on span "Connect your calendar or set your availability to enable client interviews →" at bounding box center [296, 89] width 137 height 5
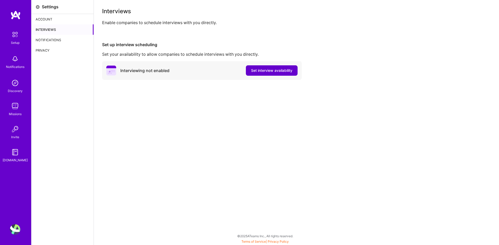
click at [256, 70] on span "Set interview availability" at bounding box center [271, 70] width 41 height 5
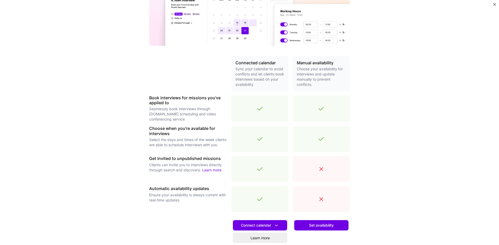
scroll to position [118, 0]
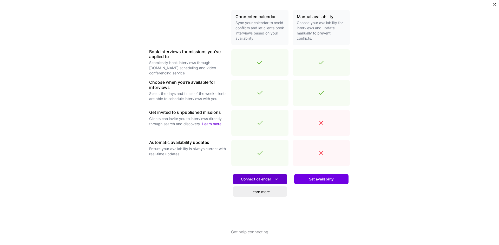
click at [258, 179] on span "Connect calendar" at bounding box center [260, 179] width 38 height 5
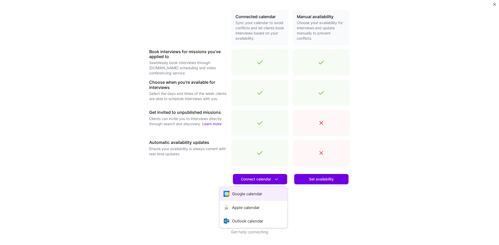
click at [253, 195] on button "Google calendar" at bounding box center [253, 194] width 68 height 14
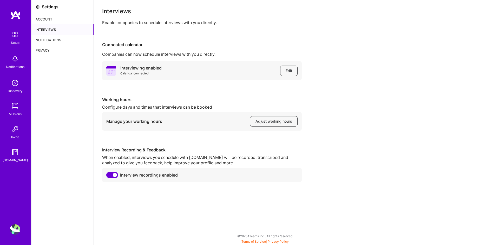
click at [45, 18] on div "Account" at bounding box center [62, 19] width 62 height 10
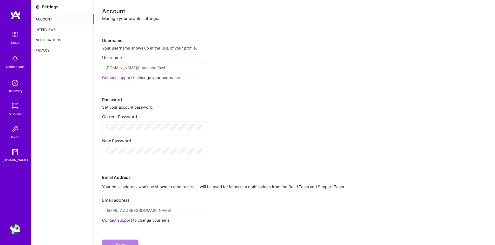
click at [46, 26] on div "Interviews" at bounding box center [62, 29] width 62 height 10
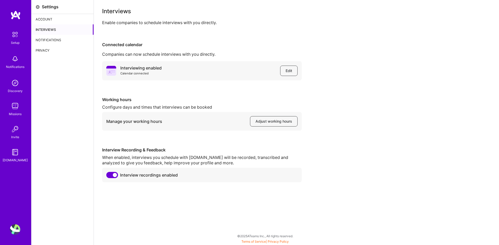
click at [13, 34] on img at bounding box center [15, 34] width 11 height 11
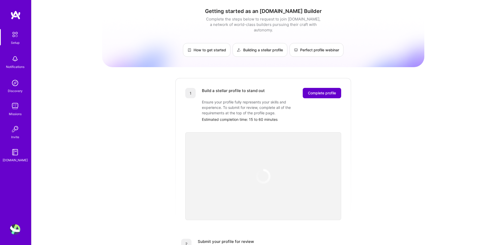
click at [319, 91] on span "Complete profile" at bounding box center [322, 93] width 28 height 5
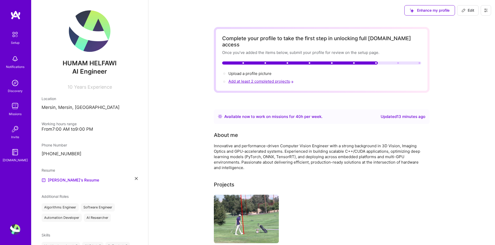
click at [243, 79] on span "Add at least 2 completed projects →" at bounding box center [261, 81] width 66 height 5
select select "TR"
select select "Right Now"
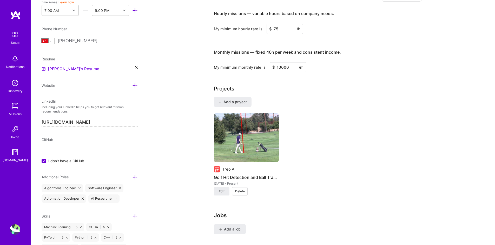
scroll to position [290, 0]
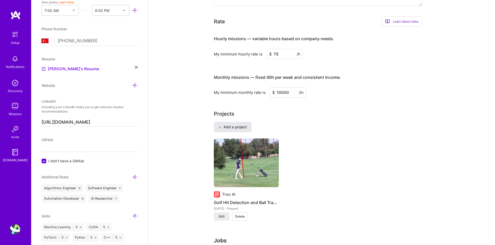
click at [240, 125] on span "Add a project" at bounding box center [232, 127] width 28 height 5
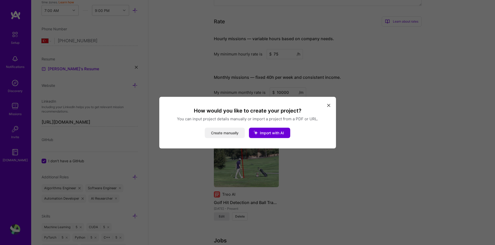
click at [226, 133] on button "Create manually" at bounding box center [225, 133] width 40 height 10
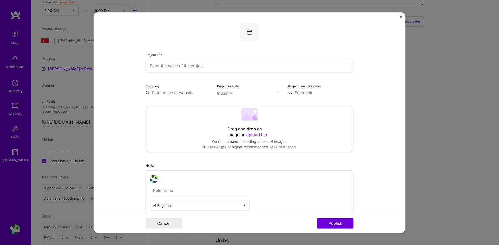
click at [189, 69] on input "text" at bounding box center [249, 65] width 208 height 14
click at [400, 16] on div "Project title Company Project industry Industry Project Link (Optional) Drag an…" at bounding box center [249, 122] width 312 height 221
click at [400, 17] on img "Close" at bounding box center [400, 16] width 3 height 3
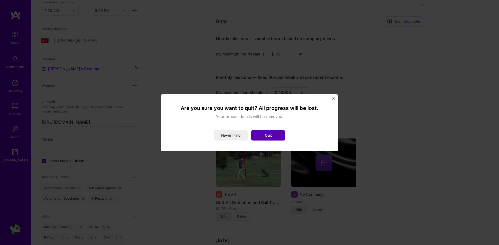
click at [267, 134] on button "Quit" at bounding box center [268, 135] width 34 height 10
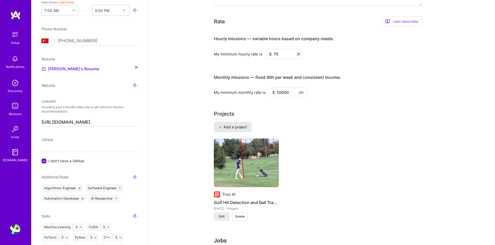
click at [239, 125] on span "Add a project" at bounding box center [232, 127] width 28 height 5
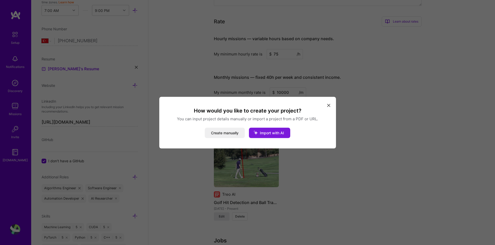
click at [262, 135] on icon "modal" at bounding box center [256, 133] width 14 height 14
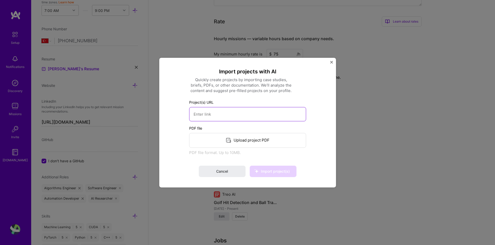
click at [228, 112] on input at bounding box center [247, 114] width 117 height 14
paste input "[URL][DOMAIN_NAME]"
type input "[URL][DOMAIN_NAME]"
click at [271, 171] on span "Import project(s)" at bounding box center [275, 171] width 29 height 4
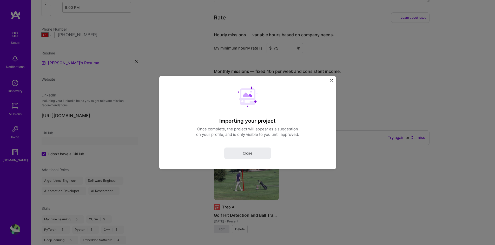
select select "TR"
select select "Right Now"
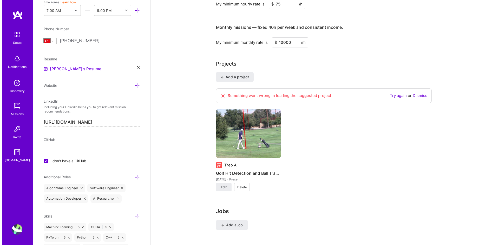
scroll to position [343, 0]
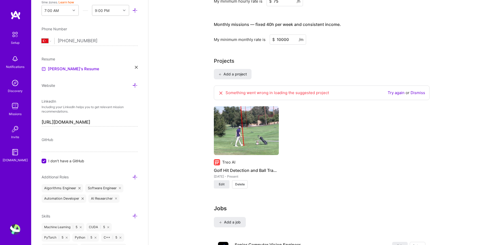
click at [279, 90] on div "Something went wrong in loading the suggested project" at bounding box center [273, 93] width 111 height 6
click at [396, 90] on link "Try again" at bounding box center [395, 92] width 17 height 5
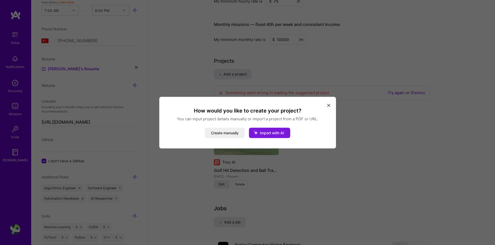
click at [268, 133] on span "Import with AI" at bounding box center [272, 133] width 24 height 4
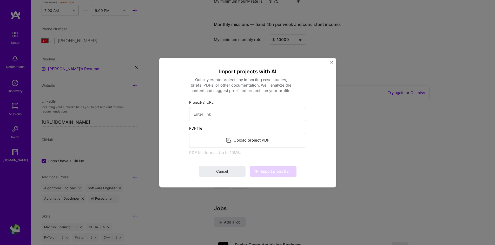
click at [332, 63] on img "Close" at bounding box center [331, 62] width 3 height 3
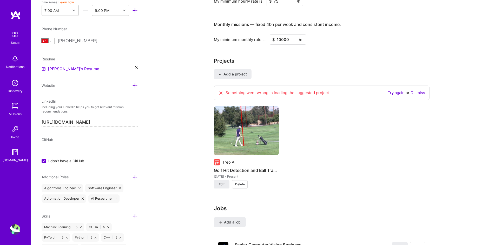
click at [220, 91] on icon at bounding box center [220, 93] width 5 height 5
click at [422, 90] on link "Dismiss" at bounding box center [417, 92] width 15 height 5
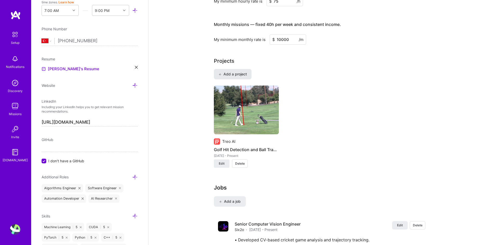
click at [246, 72] on span "Add a project" at bounding box center [232, 74] width 28 height 5
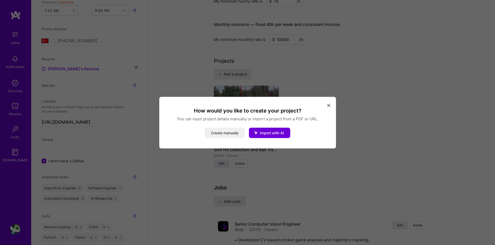
click at [218, 132] on button "Create manually" at bounding box center [225, 133] width 40 height 10
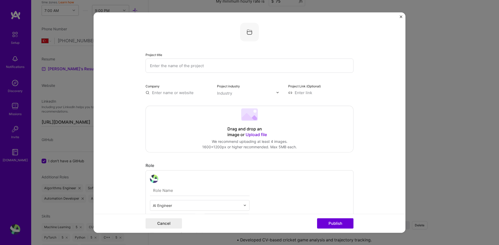
click at [188, 65] on input "text" at bounding box center [249, 65] width 208 height 14
drag, startPoint x: 223, startPoint y: 123, endPoint x: 207, endPoint y: 118, distance: 16.1
drag, startPoint x: 207, startPoint y: 118, endPoint x: 193, endPoint y: 136, distance: 22.8
click at [193, 136] on div "Drag and drop an image or Upload file Upload file We recommend uploading at lea…" at bounding box center [249, 129] width 207 height 46
click at [250, 135] on span "Upload file" at bounding box center [255, 134] width 21 height 5
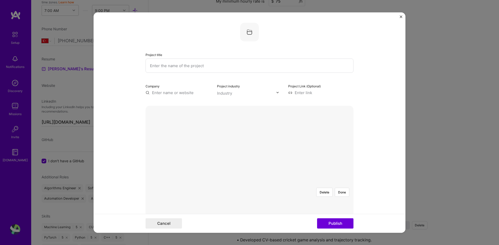
click at [226, 93] on div "Industry" at bounding box center [224, 92] width 15 height 5
type input "sports"
click at [222, 113] on span at bounding box center [224, 113] width 4 height 4
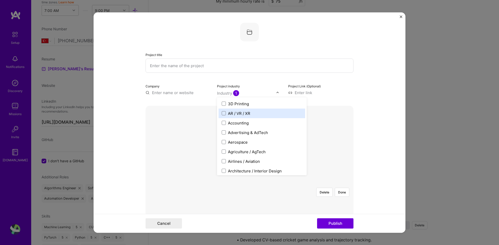
click at [190, 95] on input "text" at bounding box center [177, 92] width 65 height 5
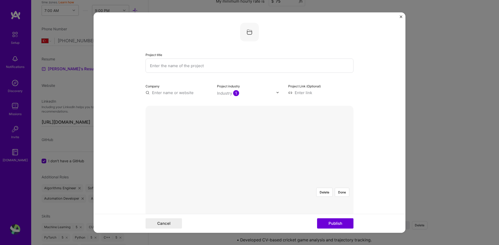
paste input "[URL][DOMAIN_NAME]"
type input "[URL][DOMAIN_NAME]"
click at [309, 93] on input at bounding box center [320, 92] width 65 height 5
paste input "[URL][DOMAIN_NAME]"
type input "[URL][DOMAIN_NAME]"
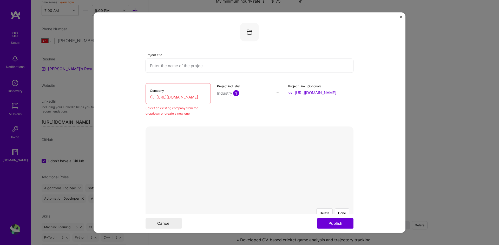
click at [190, 98] on input "[URL][DOMAIN_NAME]" at bounding box center [178, 96] width 56 height 5
click at [174, 108] on span "[DOMAIN_NAME]" at bounding box center [173, 108] width 25 height 4
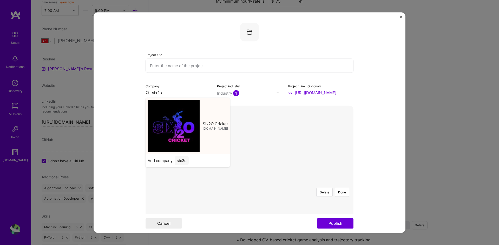
type input "Six2O Cricket"
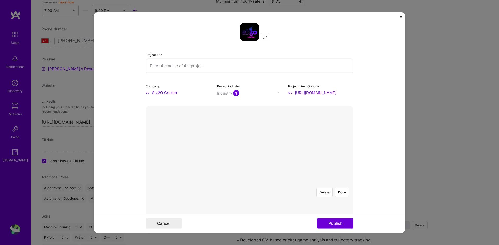
click at [275, 184] on div at bounding box center [353, 242] width 156 height 117
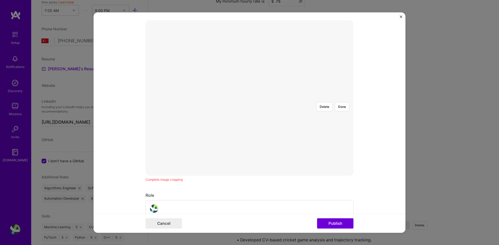
scroll to position [0, 0]
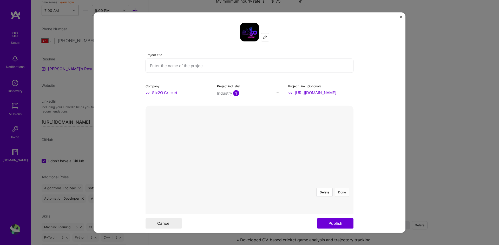
click at [341, 188] on button "Done" at bounding box center [341, 192] width 15 height 9
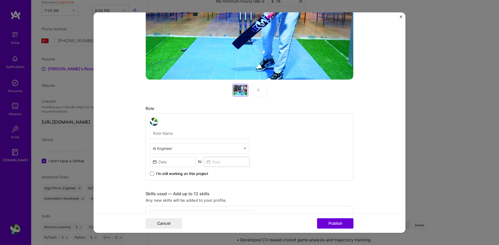
scroll to position [208, 0]
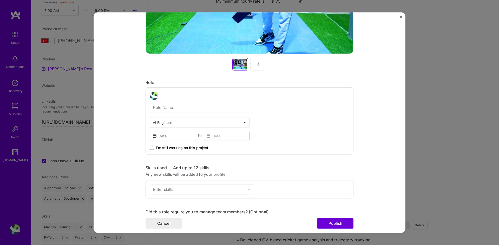
click at [173, 106] on input "text" at bounding box center [199, 107] width 99 height 11
click at [172, 111] on input "a" at bounding box center [199, 107] width 99 height 11
paste input "Senior Computer Vision Engineer"
type input "Senior Computer Vision Engineer"
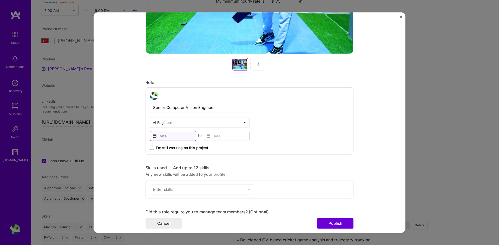
click at [178, 137] on input at bounding box center [173, 136] width 46 height 10
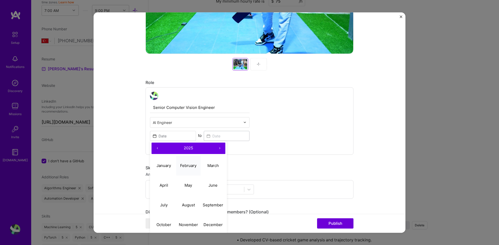
click at [187, 165] on abbr "February" at bounding box center [188, 165] width 16 height 5
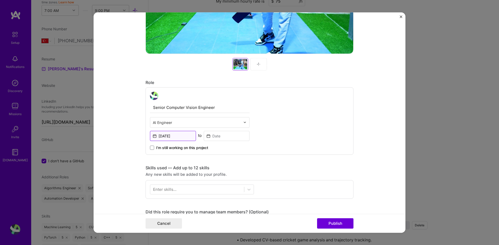
click at [173, 135] on input "[DATE]" at bounding box center [173, 136] width 46 height 10
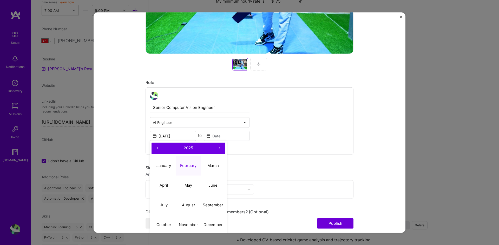
click at [155, 148] on button "‹" at bounding box center [156, 148] width 11 height 11
click at [189, 164] on abbr "February" at bounding box center [188, 165] width 16 height 5
type input "[DATE]"
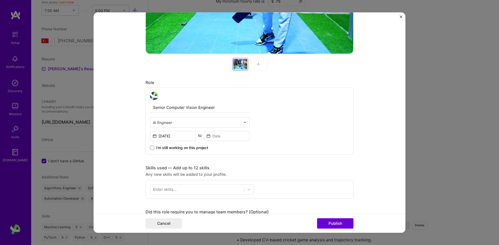
click at [179, 147] on span "I’m still working on this project" at bounding box center [182, 147] width 52 height 5
click at [0, 0] on input "I’m still working on this project" at bounding box center [0, 0] width 0 height 0
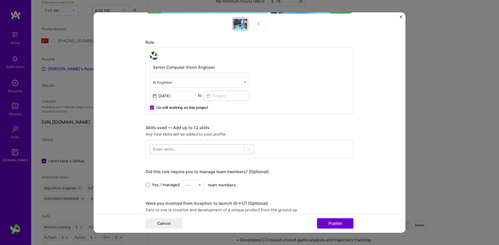
scroll to position [260, 0]
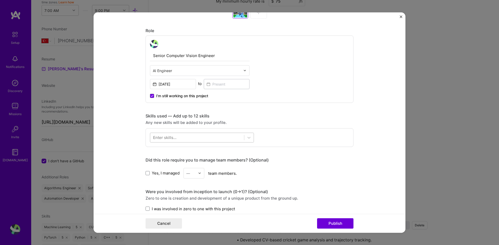
click at [197, 136] on div at bounding box center [197, 137] width 94 height 9
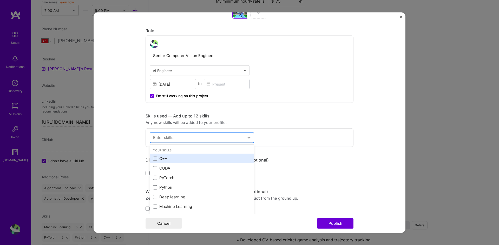
drag, startPoint x: 156, startPoint y: 157, endPoint x: 157, endPoint y: 161, distance: 3.9
click at [156, 157] on div "C++" at bounding box center [202, 158] width 98 height 5
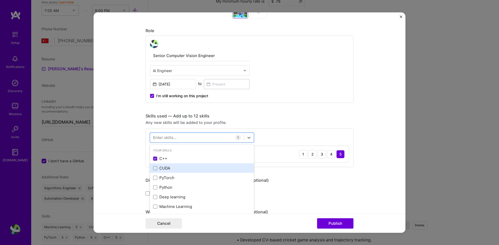
click at [157, 167] on div "CUDA" at bounding box center [202, 168] width 98 height 5
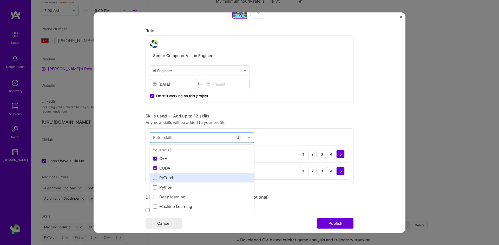
click at [163, 180] on div "PyTorch" at bounding box center [202, 177] width 98 height 5
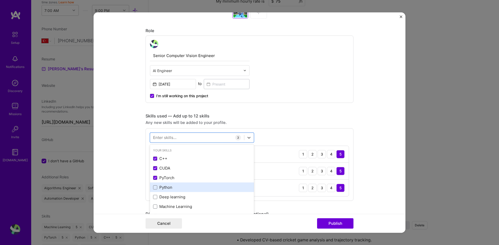
drag, startPoint x: 165, startPoint y: 189, endPoint x: 166, endPoint y: 192, distance: 3.2
click at [165, 189] on div "Python" at bounding box center [202, 187] width 98 height 5
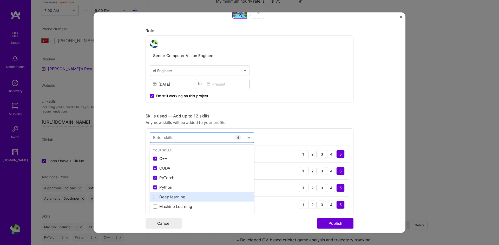
click at [167, 196] on div "Deep learning" at bounding box center [202, 197] width 98 height 5
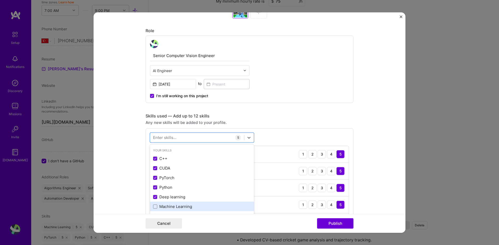
click at [168, 204] on div "Machine Learning" at bounding box center [202, 206] width 98 height 5
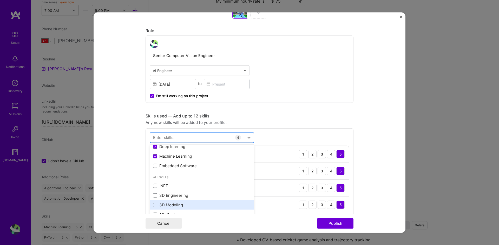
scroll to position [52, 0]
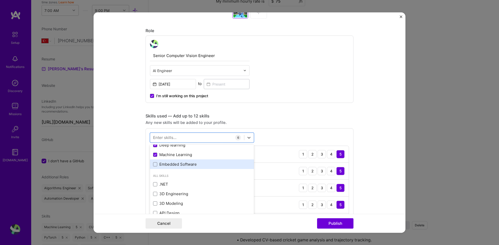
click at [172, 166] on div "Embedded Software" at bounding box center [202, 164] width 98 height 5
click at [311, 117] on div "Skills used — Add up to 12 skills" at bounding box center [249, 115] width 208 height 5
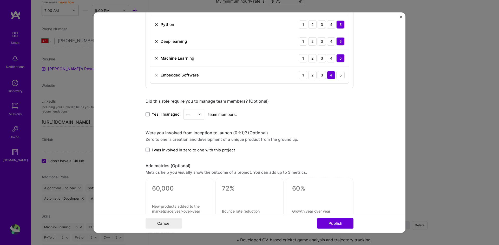
scroll to position [441, 0]
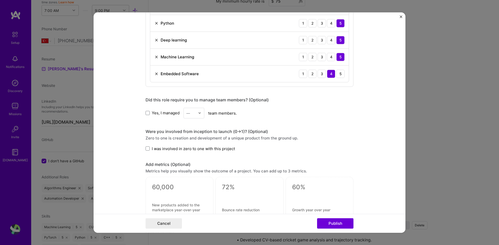
click at [154, 148] on span "I was involved in zero to one with this project" at bounding box center [193, 148] width 83 height 5
click at [0, 0] on input "I was involved in zero to one with this project" at bounding box center [0, 0] width 0 height 0
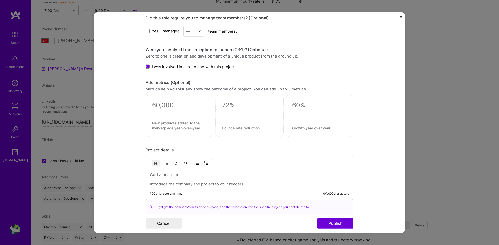
scroll to position [570, 0]
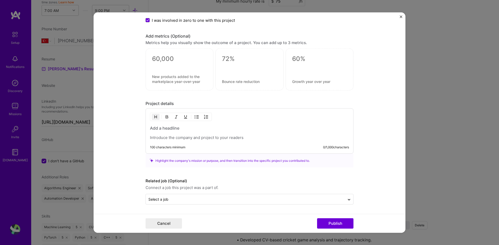
click at [182, 137] on p at bounding box center [249, 137] width 199 height 5
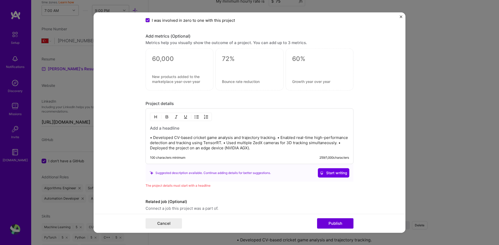
click at [277, 137] on p "• Developed CV-based cricket game analysis and trajectory tracking. • Enabled r…" at bounding box center [249, 143] width 199 height 16
click at [276, 138] on p "• Developed CV-based cricket game analysis and trajectory tracking. • Enabled r…" at bounding box center [249, 143] width 199 height 16
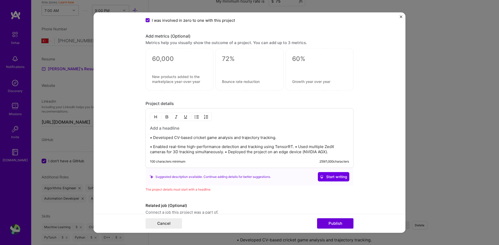
click at [293, 146] on p "• Enabled real-time high-performance detection and tracking using TensorRT. • U…" at bounding box center [249, 149] width 199 height 10
click at [292, 146] on p "• Enabled real-time high-performance detection and tracking using TensorRT. • U…" at bounding box center [249, 149] width 199 height 10
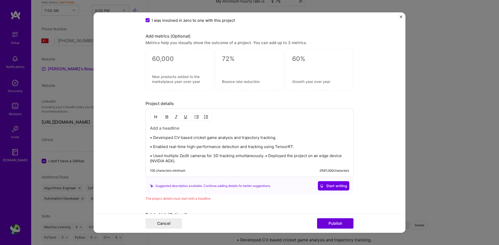
click at [263, 155] on p "• Used multiple ZedX cameras for 3D tracking simultaneously. • Deployed the pro…" at bounding box center [249, 158] width 199 height 10
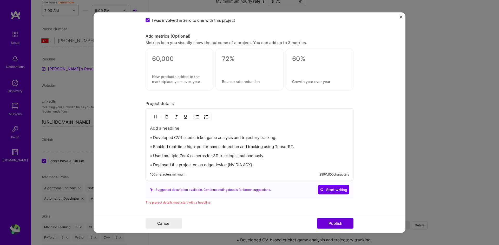
click at [165, 126] on h3 at bounding box center [249, 128] width 199 height 6
click at [295, 161] on div "Cricket shot simulation from part shot • Developed CV-based cricket game analys…" at bounding box center [249, 146] width 199 height 42
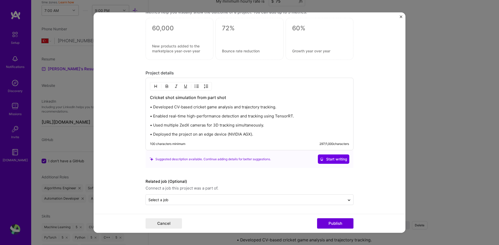
scroll to position [601, 0]
click at [280, 202] on input "text" at bounding box center [245, 199] width 194 height 5
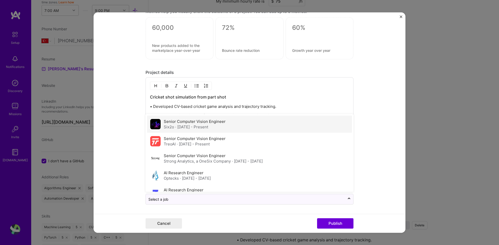
click at [198, 129] on span "· [DATE] - Present" at bounding box center [191, 127] width 33 height 5
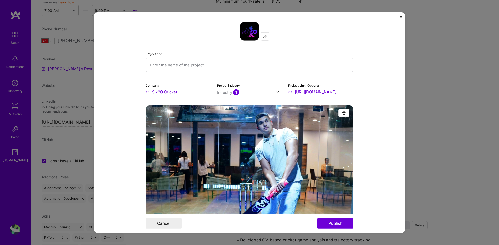
scroll to position [0, 0]
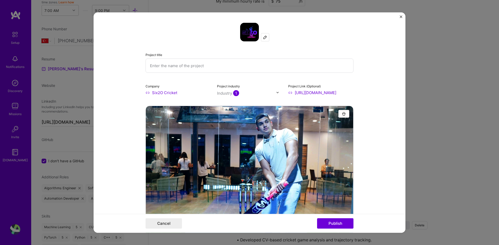
click at [188, 65] on input "text" at bounding box center [249, 65] width 208 height 14
type input "Cricket shot simulation"
click at [209, 52] on div "Project title Cricket shot simulation" at bounding box center [249, 62] width 208 height 21
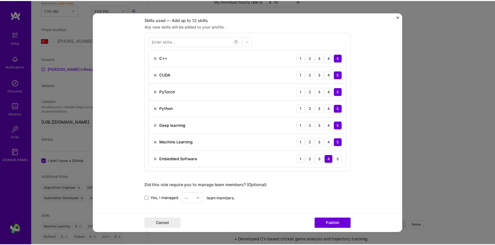
scroll to position [601, 0]
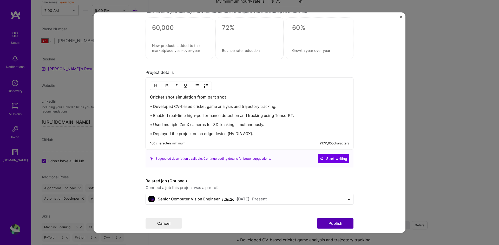
click at [335, 223] on button "Publish" at bounding box center [335, 224] width 36 height 10
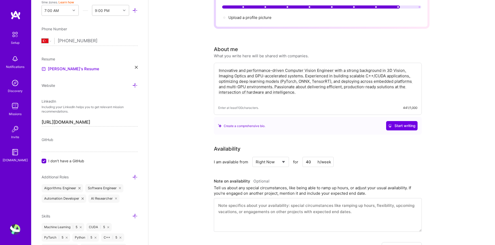
scroll to position [0, 0]
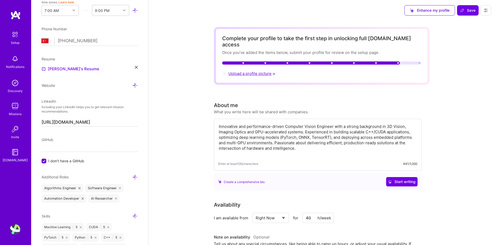
click at [244, 71] on span "Upload a profile picture →" at bounding box center [252, 73] width 48 height 5
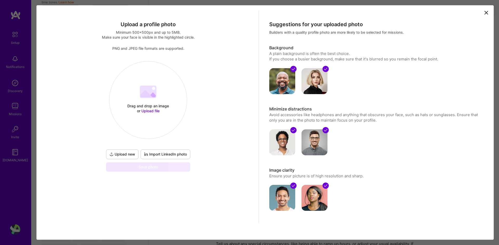
click at [147, 110] on span "Upload file" at bounding box center [150, 111] width 18 height 4
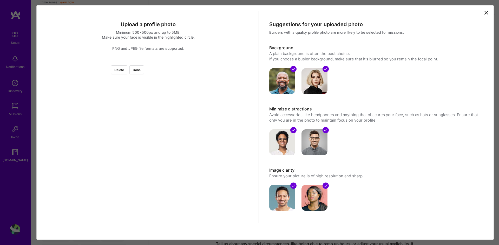
click at [166, 133] on div at bounding box center [221, 140] width 147 height 147
click at [144, 68] on button "Done" at bounding box center [136, 69] width 15 height 9
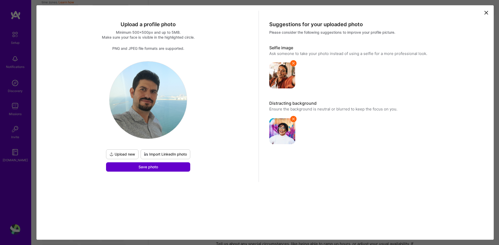
click at [153, 169] on span "Save photo" at bounding box center [147, 167] width 19 height 5
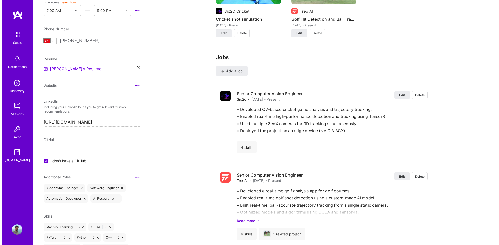
scroll to position [434, 0]
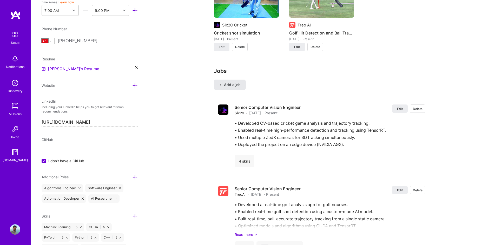
click at [231, 85] on span "Add a job" at bounding box center [230, 84] width 22 height 5
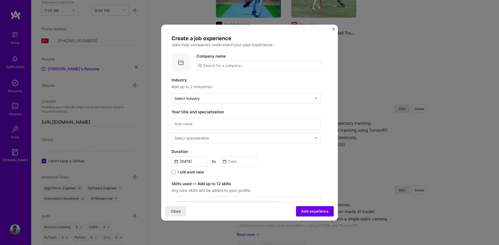
click at [222, 65] on input "text" at bounding box center [258, 66] width 124 height 10
type input "Toptal"
click at [225, 79] on div "Toptal [DOMAIN_NAME]" at bounding box center [224, 81] width 25 height 10
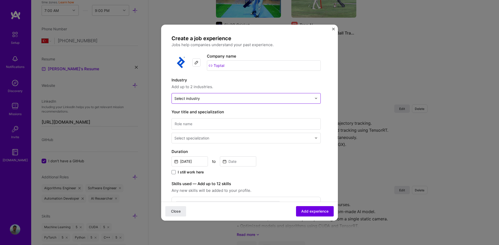
click at [205, 98] on input "text" at bounding box center [242, 98] width 137 height 5
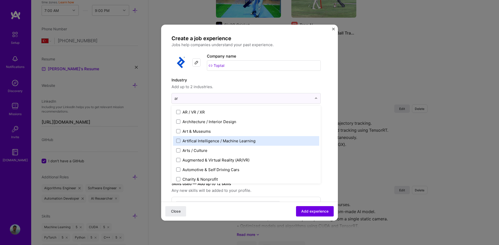
type input "art"
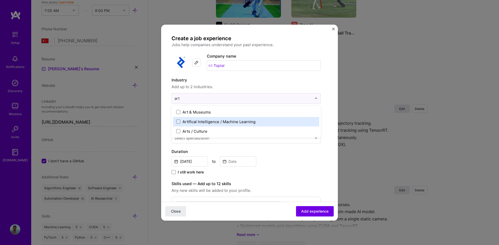
click at [178, 124] on label "Artifical Intelligence / Machine Learning" at bounding box center [246, 121] width 140 height 5
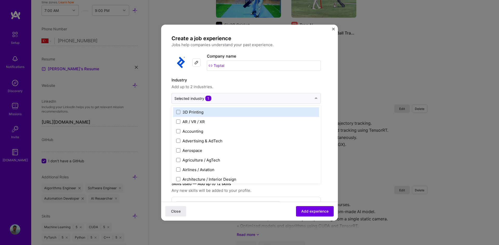
click at [270, 86] on span "Add up to 2 industries." at bounding box center [245, 87] width 149 height 6
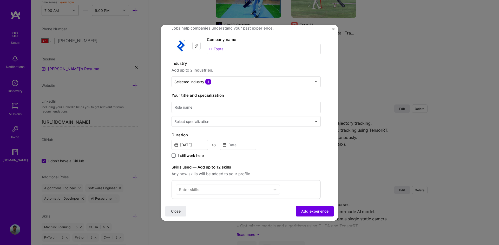
scroll to position [26, 0]
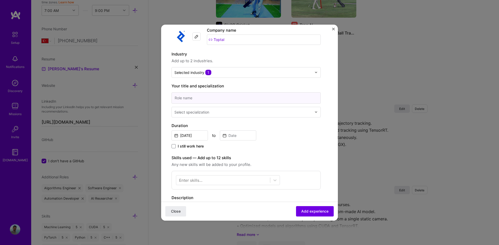
click at [198, 99] on input at bounding box center [245, 97] width 149 height 11
type input "Computer Vision Contractor"
click at [192, 136] on input "[DATE]" at bounding box center [189, 136] width 36 height 10
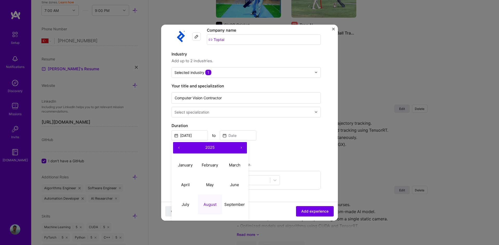
click at [176, 147] on button "‹" at bounding box center [178, 147] width 11 height 11
click at [177, 148] on button "‹" at bounding box center [178, 147] width 11 height 11
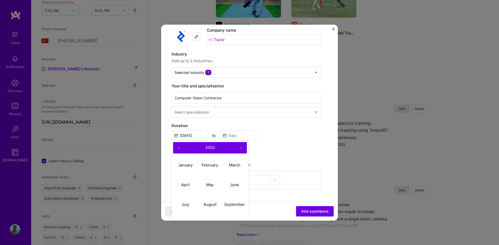
click at [177, 148] on button "‹" at bounding box center [178, 147] width 11 height 11
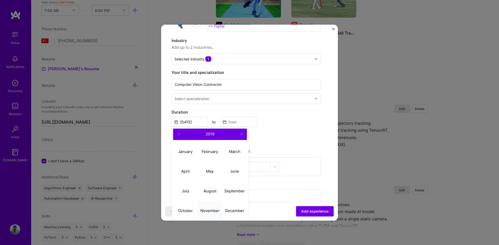
scroll to position [52, 0]
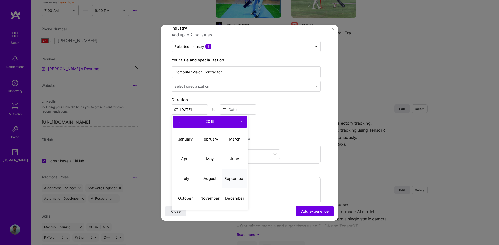
click at [232, 177] on abbr "September" at bounding box center [234, 178] width 21 height 5
type input "[DATE]"
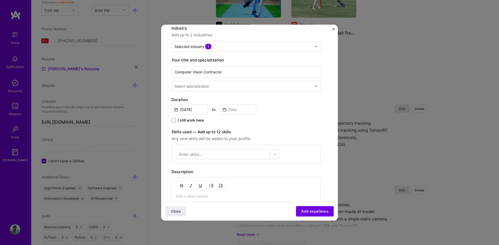
click at [191, 118] on span "I still work here" at bounding box center [191, 120] width 26 height 5
click at [0, 0] on input "I still work here" at bounding box center [0, 0] width 0 height 0
click at [203, 155] on div at bounding box center [223, 154] width 94 height 9
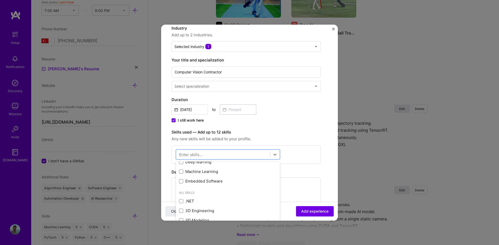
scroll to position [0, 0]
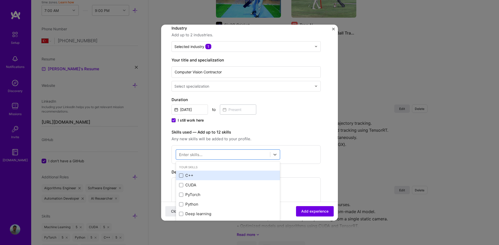
click at [180, 176] on span at bounding box center [181, 176] width 4 height 4
click at [0, 0] on input "checkbox" at bounding box center [0, 0] width 0 height 0
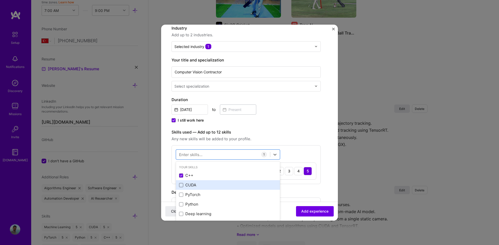
click at [180, 184] on span at bounding box center [181, 185] width 4 height 4
click at [0, 0] on input "checkbox" at bounding box center [0, 0] width 0 height 0
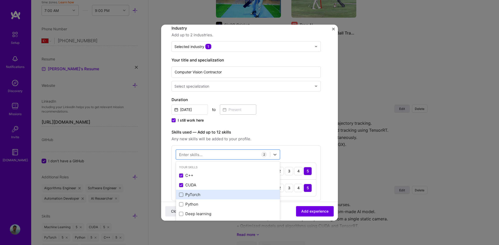
click at [181, 193] on span at bounding box center [181, 195] width 4 height 4
click at [0, 0] on input "checkbox" at bounding box center [0, 0] width 0 height 0
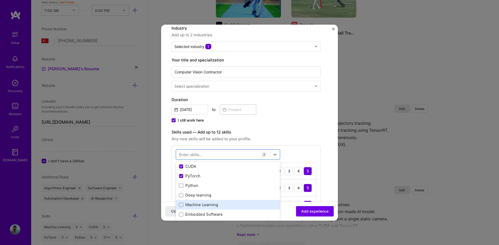
scroll to position [26, 0]
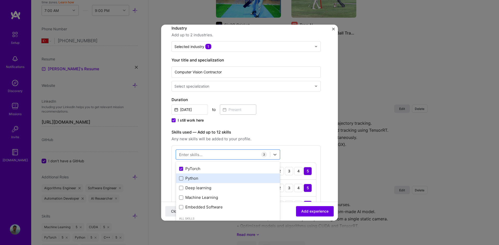
click at [183, 180] on div "Python" at bounding box center [228, 178] width 98 height 5
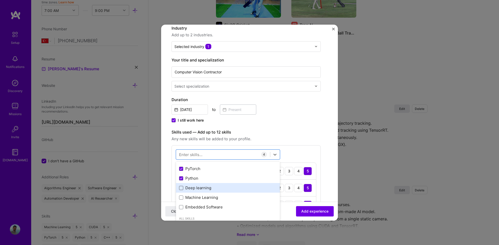
click at [182, 187] on span at bounding box center [181, 188] width 4 height 4
click at [0, 0] on input "checkbox" at bounding box center [0, 0] width 0 height 0
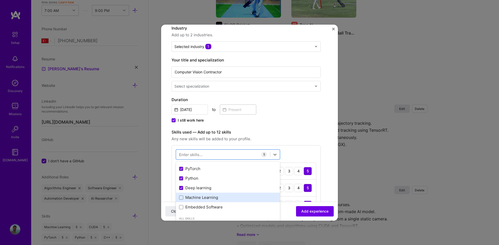
drag, startPoint x: 180, startPoint y: 197, endPoint x: 181, endPoint y: 202, distance: 5.5
click at [180, 197] on span at bounding box center [181, 198] width 4 height 4
click at [0, 0] on input "checkbox" at bounding box center [0, 0] width 0 height 0
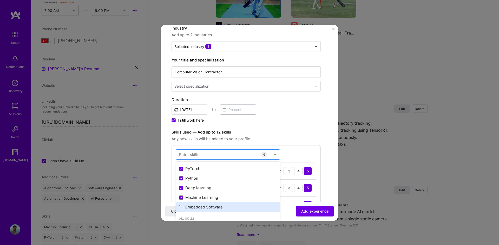
click at [180, 206] on span at bounding box center [181, 207] width 4 height 4
click at [0, 0] on input "checkbox" at bounding box center [0, 0] width 0 height 0
click at [281, 124] on div "Create a job experience Jobs help companies understand your past experience. Co…" at bounding box center [245, 200] width 149 height 434
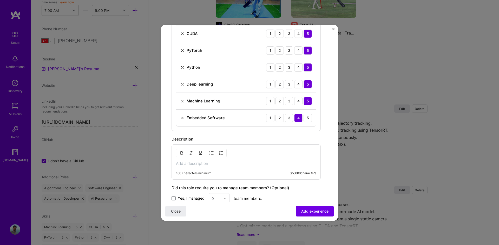
scroll to position [208, 0]
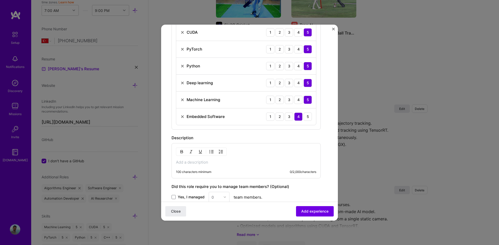
click at [217, 161] on p at bounding box center [246, 162] width 140 height 5
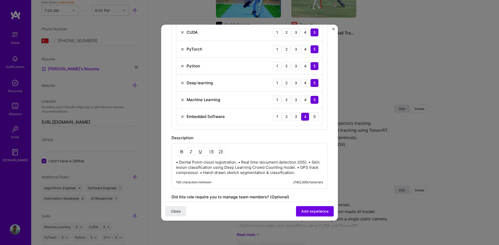
click at [238, 162] on p "• Dental Point-cloud registration. • Real time document detection (iOS). • Skin…" at bounding box center [249, 168] width 147 height 16
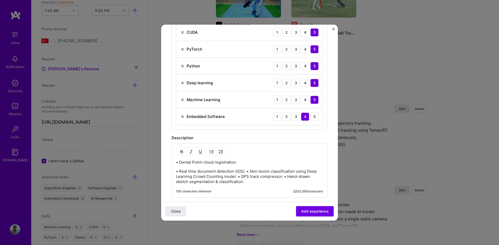
click at [247, 171] on p "• Real time document detection (iOS). • Skin lesion classification using Deep L…" at bounding box center [249, 177] width 147 height 16
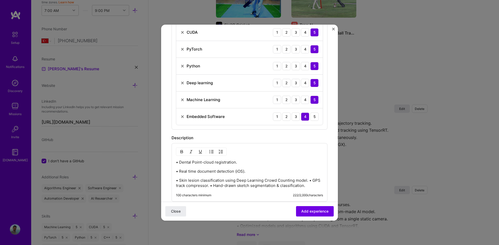
click at [307, 180] on p "• Skin lesion classification using Deep Learning Crowd Counting model. • GPS tr…" at bounding box center [249, 183] width 147 height 10
click at [309, 179] on p "• Skin lesion classification using Deep Learning Crowd Counting model. • GPS tr…" at bounding box center [249, 183] width 147 height 10
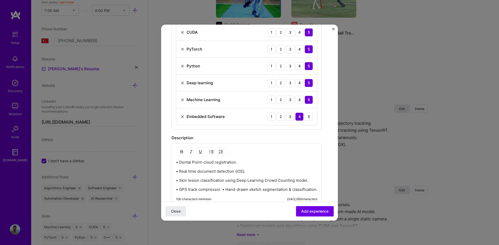
click at [223, 189] on p "• GPS track compressor. • Hand-drawn sketch segmentation & classification." at bounding box center [246, 189] width 141 height 5
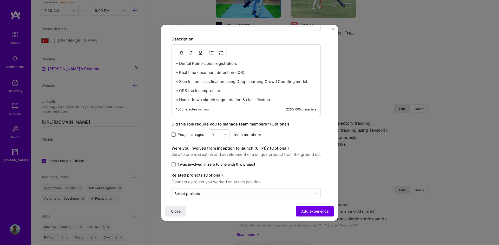
scroll to position [314, 0]
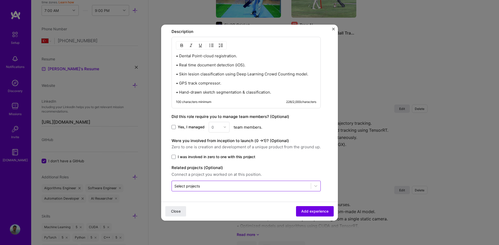
click at [195, 185] on div "Select projects" at bounding box center [186, 186] width 25 height 5
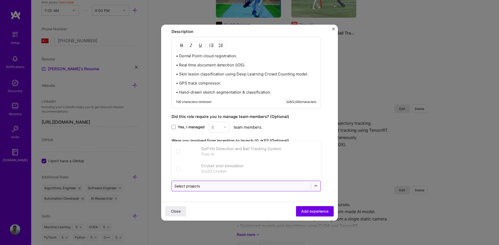
click at [195, 185] on div "Select projects" at bounding box center [186, 186] width 25 height 5
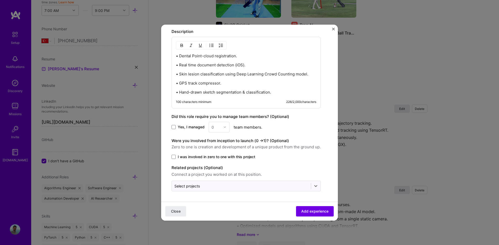
click at [289, 127] on div "Yes, I managed 0 team members." at bounding box center [245, 127] width 149 height 11
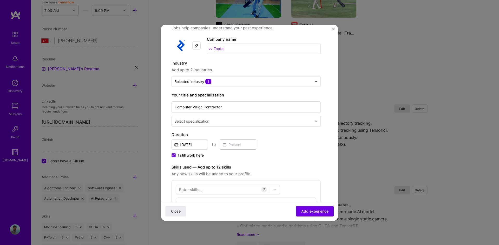
scroll to position [3, 0]
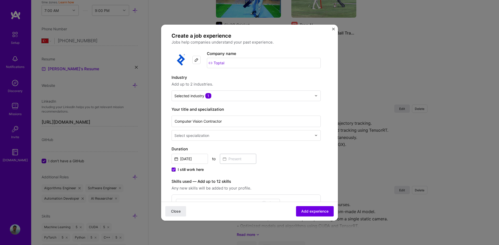
click at [240, 132] on div "Select specialization" at bounding box center [243, 136] width 143 height 10
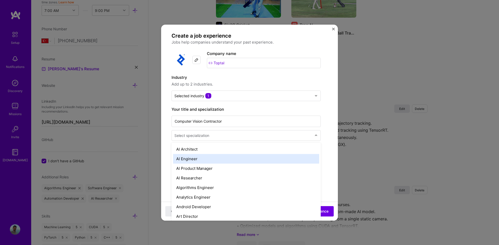
click at [184, 159] on div "AI Engineer" at bounding box center [246, 159] width 146 height 10
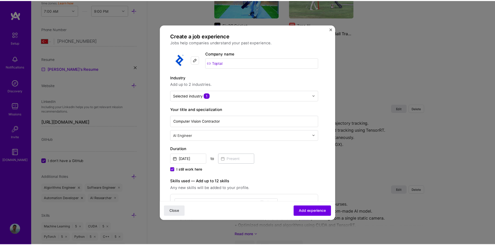
scroll to position [0, 0]
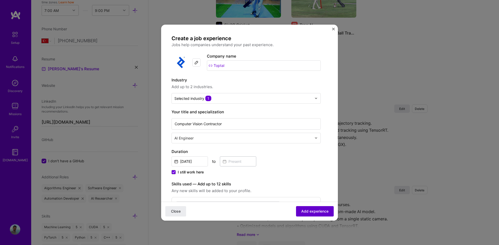
click at [307, 211] on span "Add experience" at bounding box center [314, 211] width 27 height 5
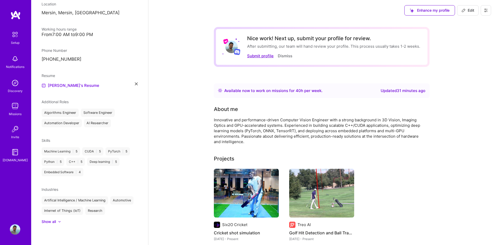
click at [257, 56] on button "Submit profile" at bounding box center [260, 55] width 26 height 5
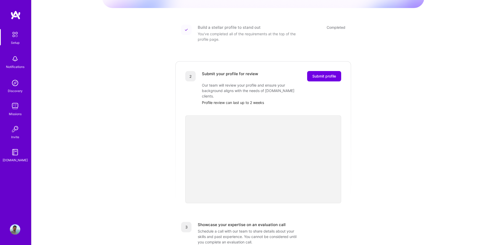
scroll to position [52, 0]
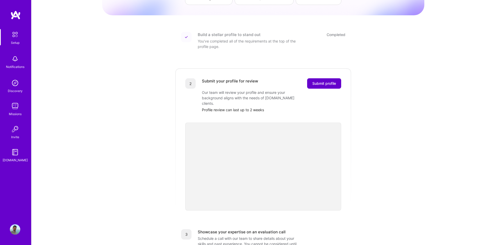
click at [324, 78] on button "Submit profile" at bounding box center [324, 83] width 34 height 10
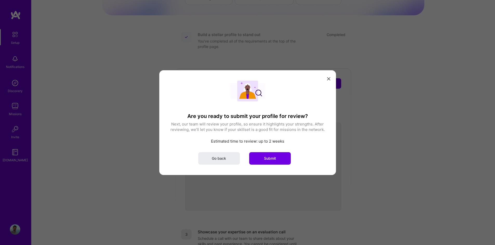
click at [270, 163] on button "Submit" at bounding box center [270, 158] width 42 height 12
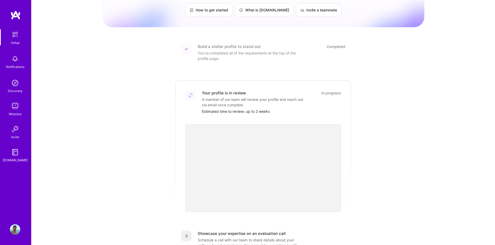
scroll to position [0, 0]
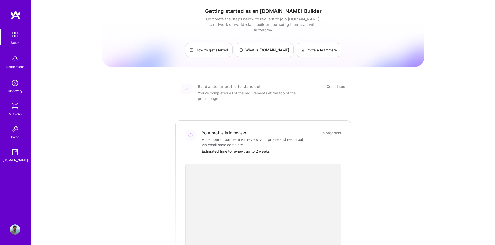
click at [13, 14] on img at bounding box center [15, 14] width 10 height 9
